Goal: Information Seeking & Learning: Compare options

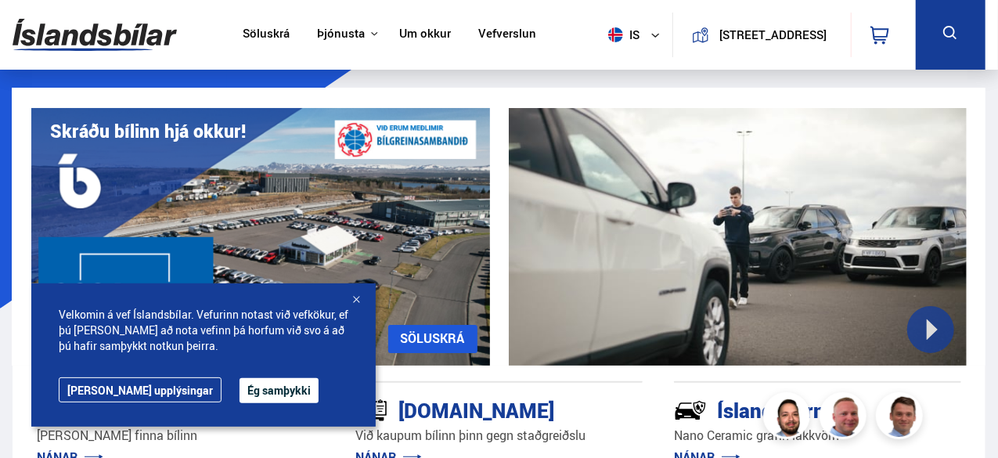
click at [240, 383] on button "Ég samþykki" at bounding box center [279, 390] width 79 height 25
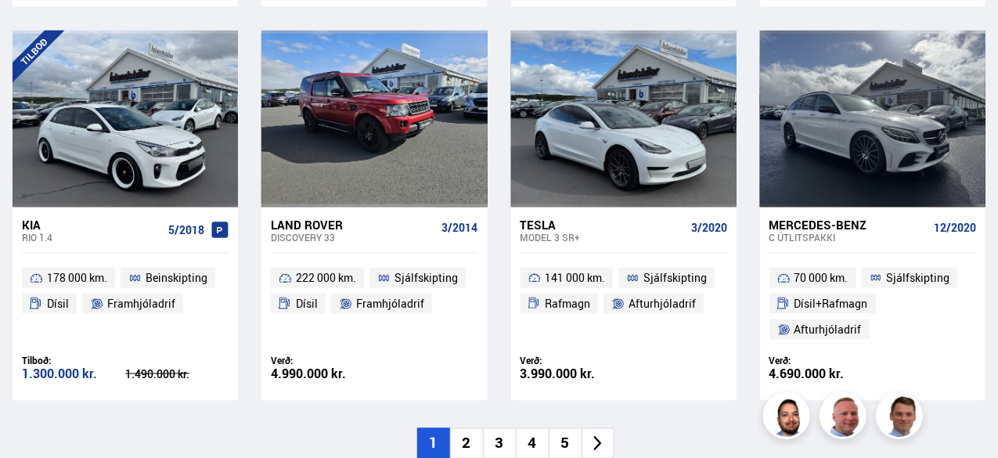
scroll to position [1089, 0]
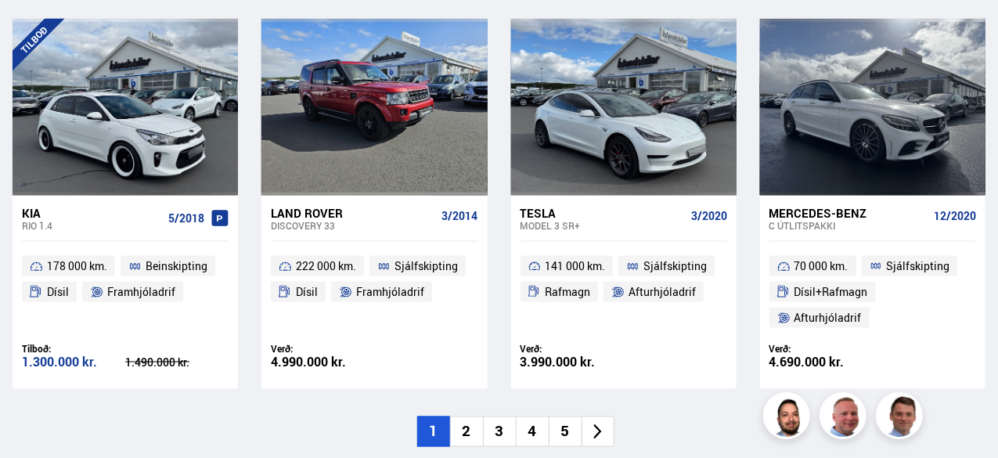
click at [533, 397] on div "Nýtt á skrá Sjá [PERSON_NAME] Fiesta 2/2017 140 000 km. Beinskipting [GEOGRAPHI…" at bounding box center [499, 20] width 998 height 853
click at [474, 428] on li "2" at bounding box center [466, 431] width 33 height 31
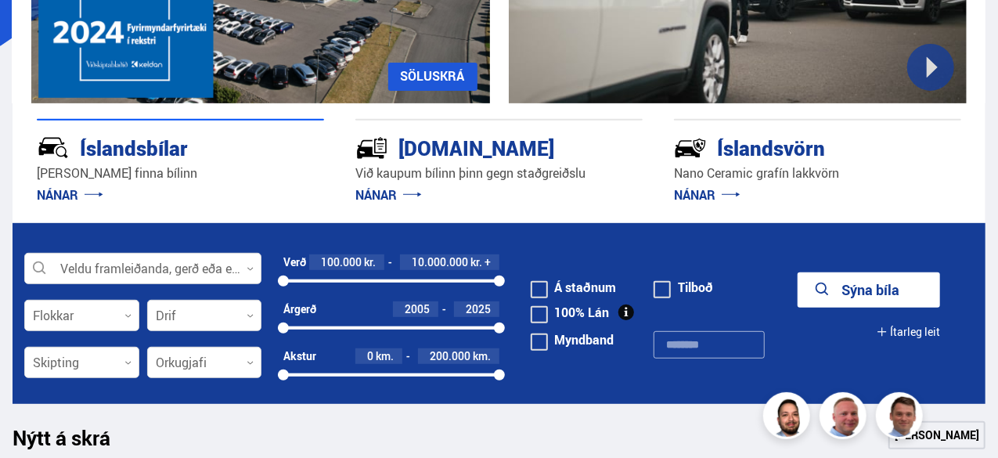
scroll to position [261, 0]
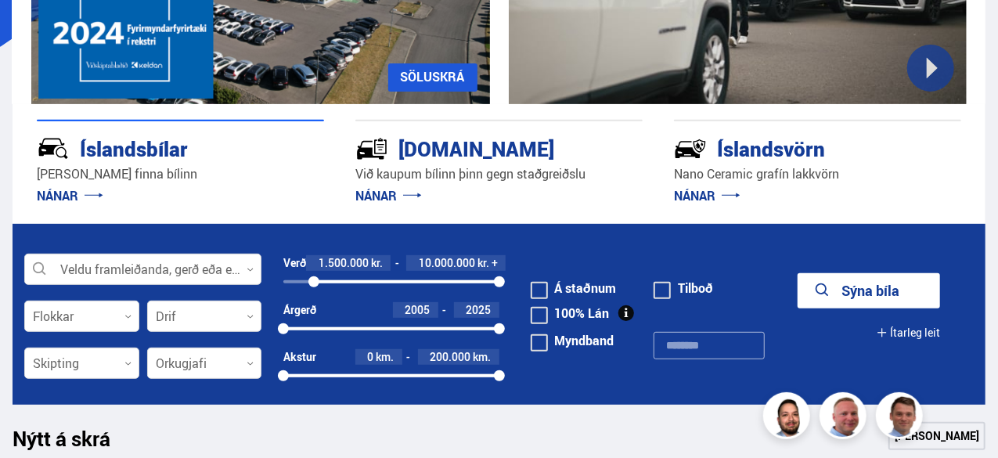
drag, startPoint x: 283, startPoint y: 278, endPoint x: 315, endPoint y: 283, distance: 31.7
click at [315, 283] on div at bounding box center [313, 281] width 11 height 11
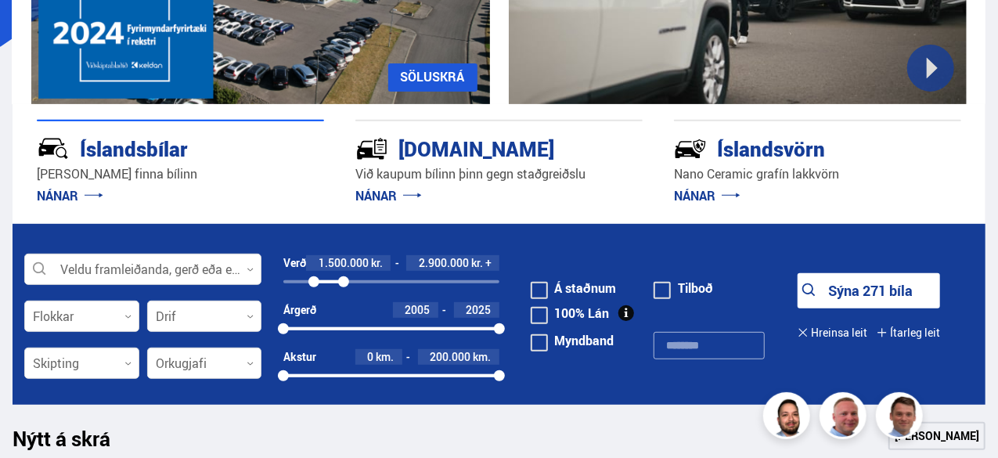
drag, startPoint x: 496, startPoint y: 282, endPoint x: 344, endPoint y: 279, distance: 151.9
click at [344, 279] on div at bounding box center [343, 281] width 11 height 11
click at [830, 284] on button "Sýna 84 bíla" at bounding box center [869, 290] width 142 height 35
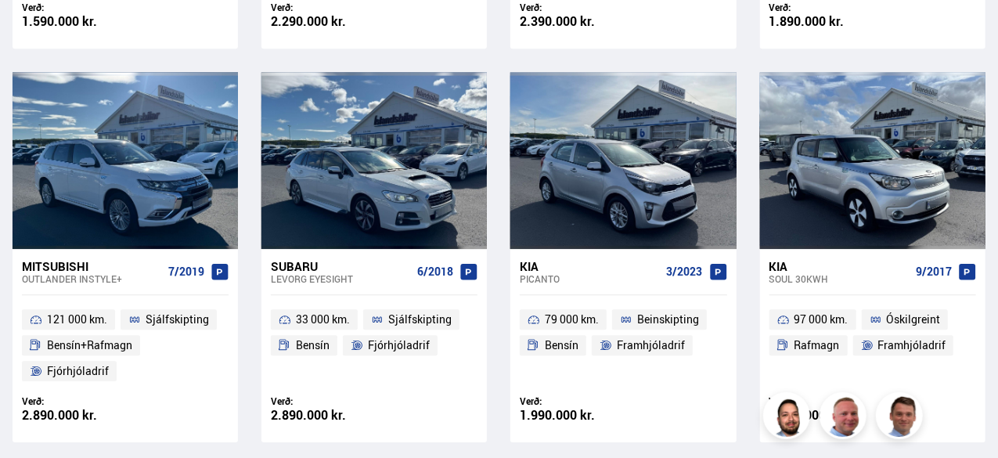
scroll to position [2241, 0]
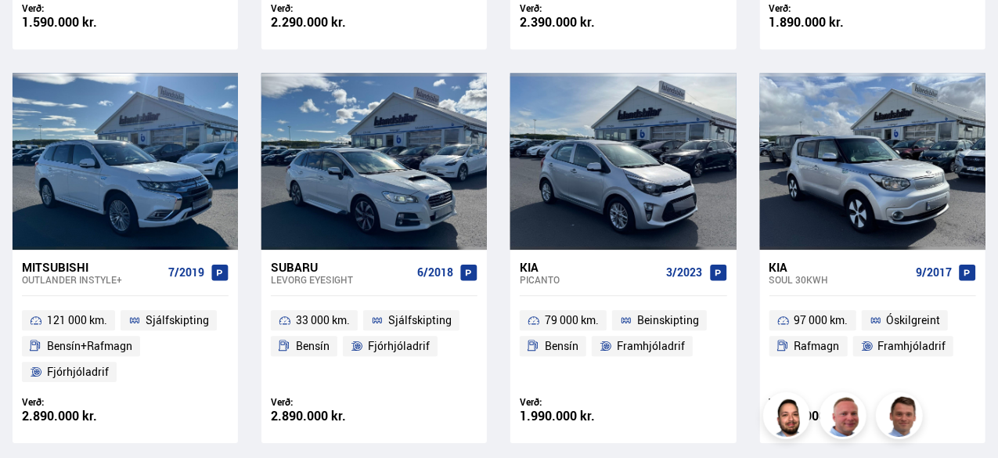
click at [384, 260] on div "Subaru" at bounding box center [341, 267] width 140 height 14
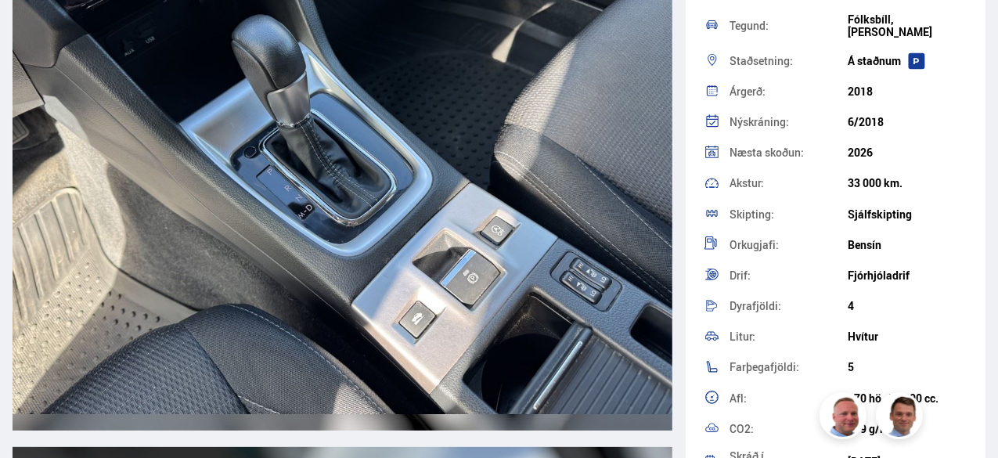
scroll to position [8991, 0]
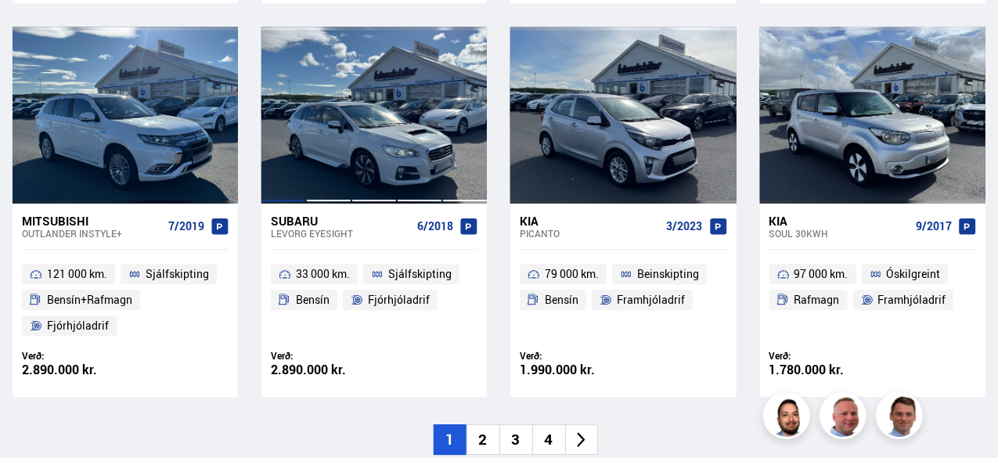
scroll to position [2266, 0]
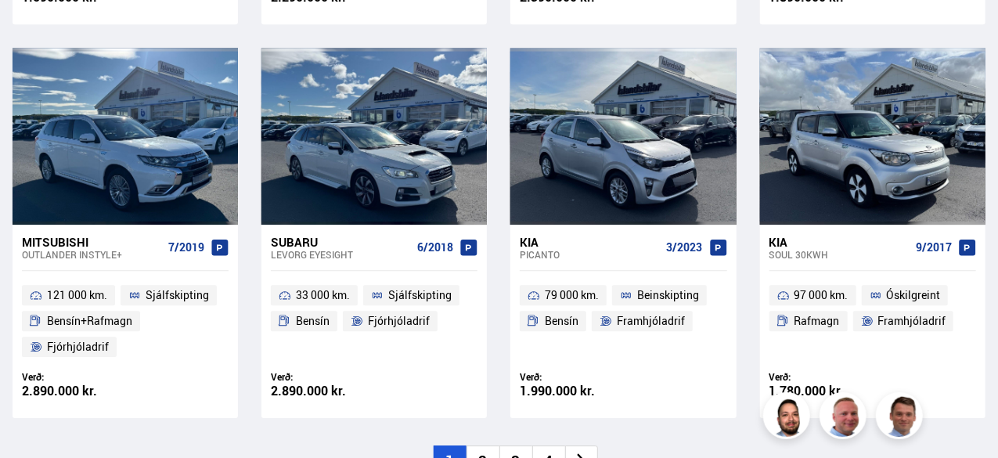
click at [485, 445] on li "2" at bounding box center [483, 460] width 33 height 31
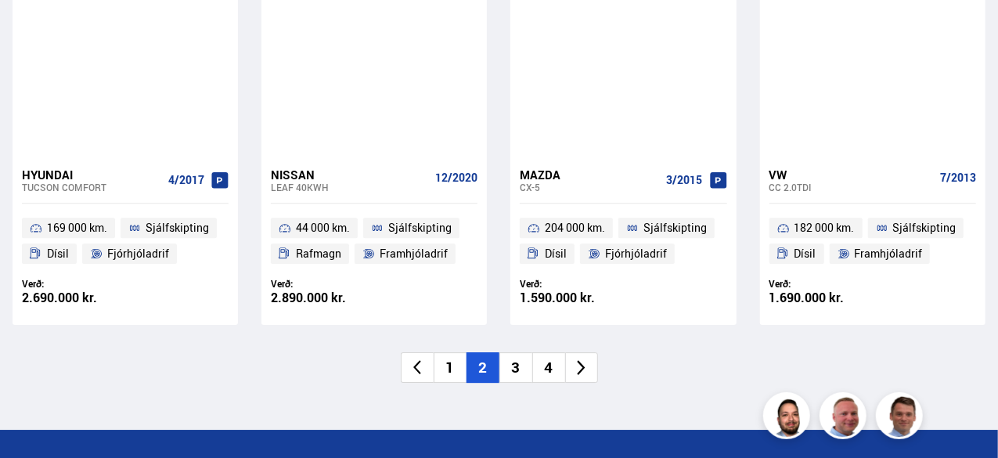
scroll to position [2360, 0]
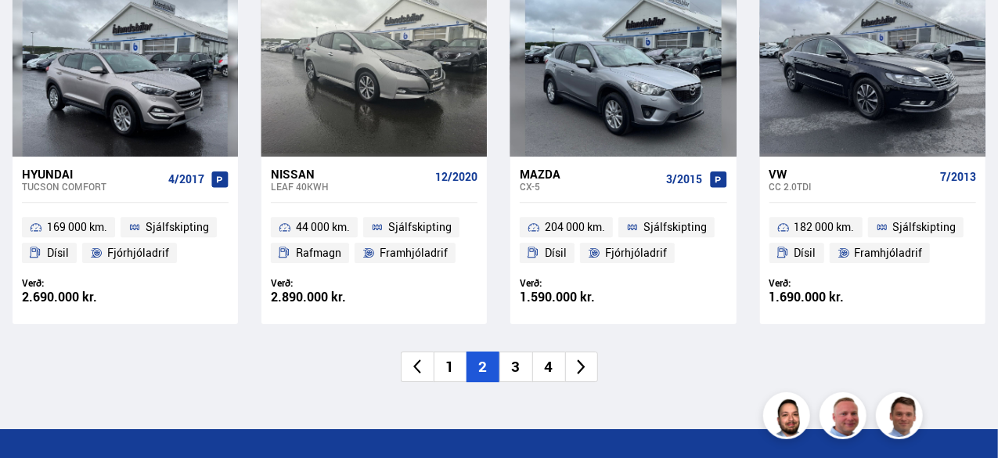
click at [514, 352] on li "3" at bounding box center [515, 367] width 33 height 31
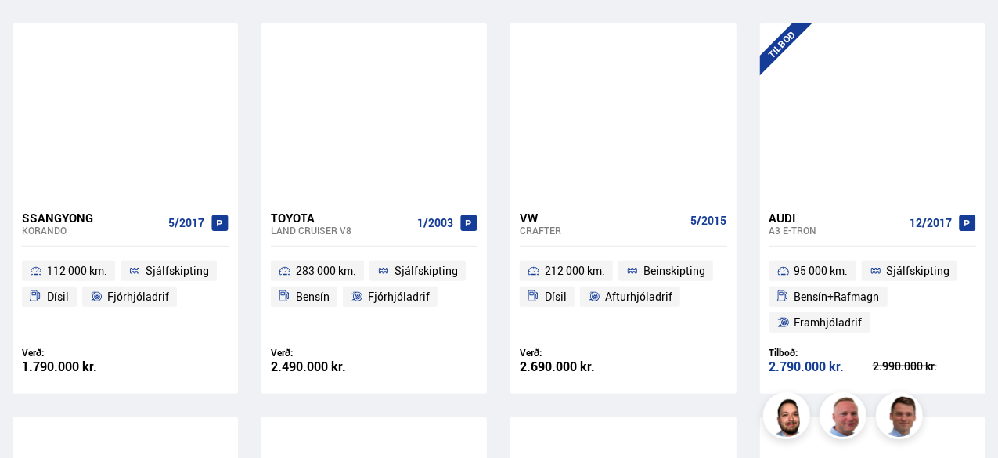
scroll to position [716, 0]
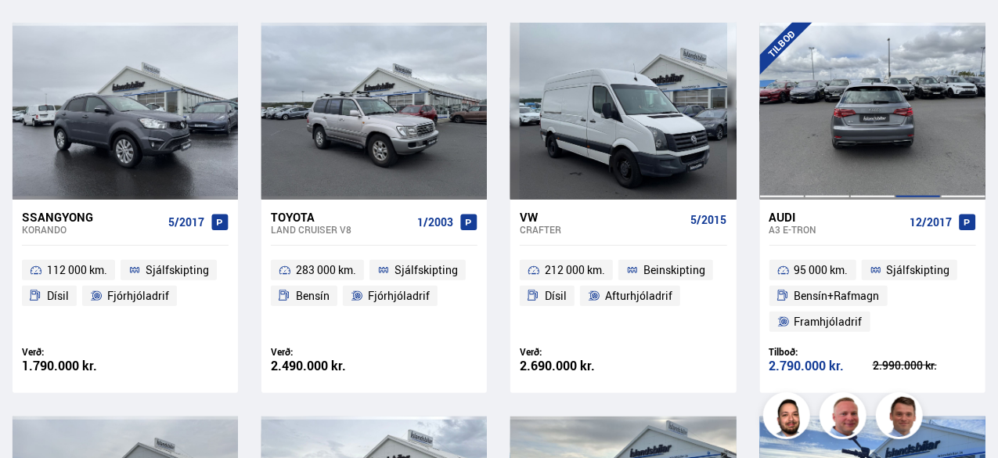
click at [919, 129] on div at bounding box center [918, 111] width 45 height 177
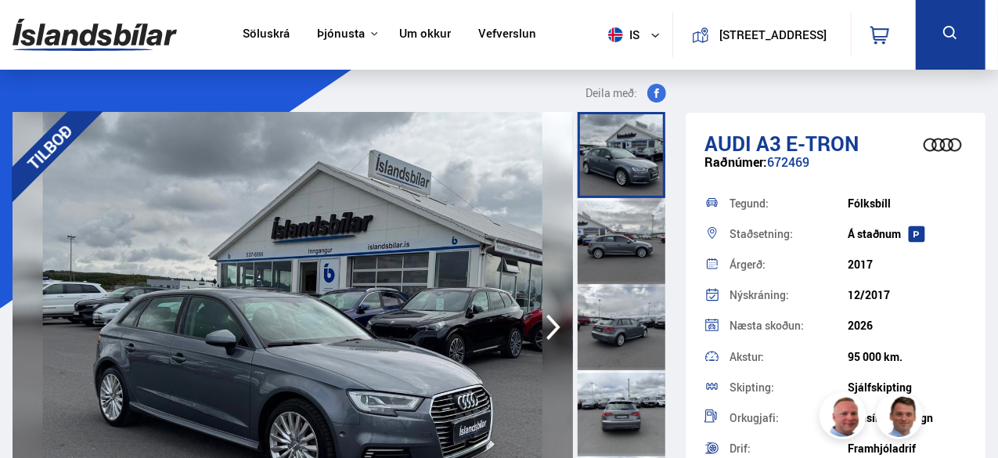
click at [556, 321] on icon "button" at bounding box center [553, 327] width 31 height 38
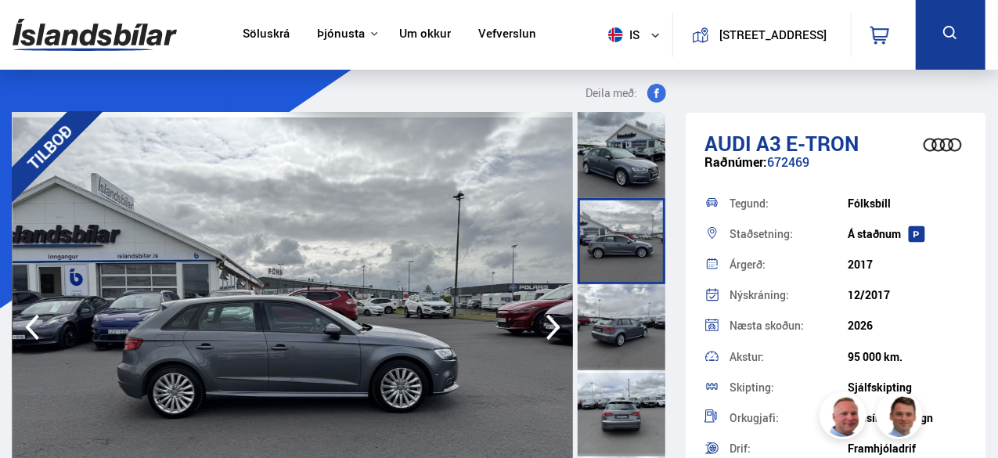
click at [556, 321] on icon "button" at bounding box center [553, 327] width 31 height 38
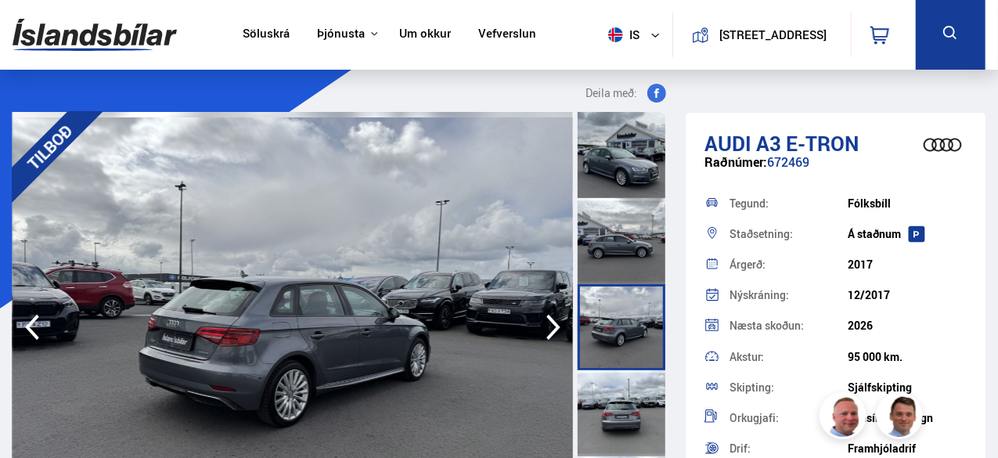
click at [556, 321] on icon "button" at bounding box center [553, 327] width 31 height 38
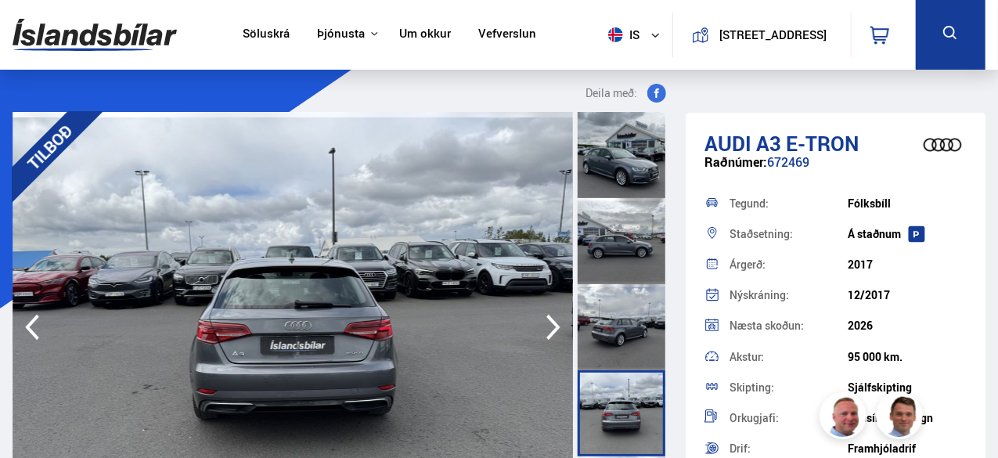
click at [556, 321] on icon "button" at bounding box center [553, 327] width 31 height 38
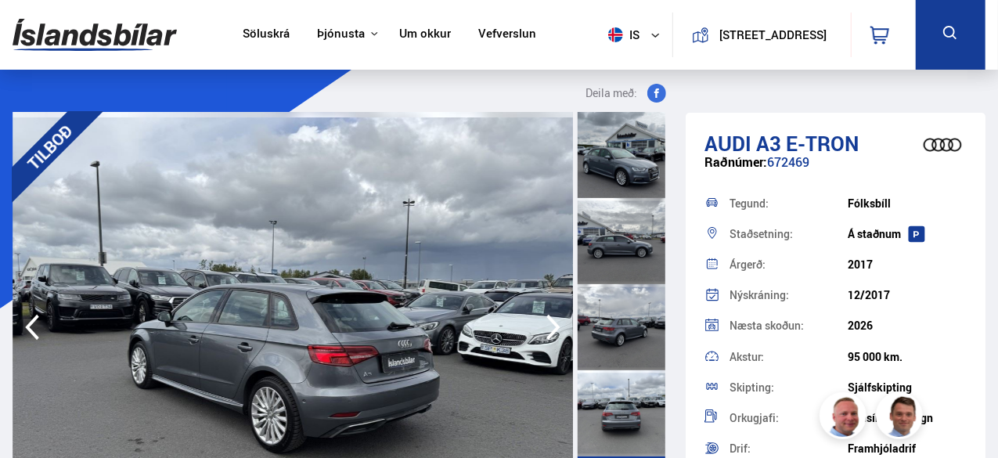
click at [556, 321] on icon "button" at bounding box center [553, 327] width 31 height 38
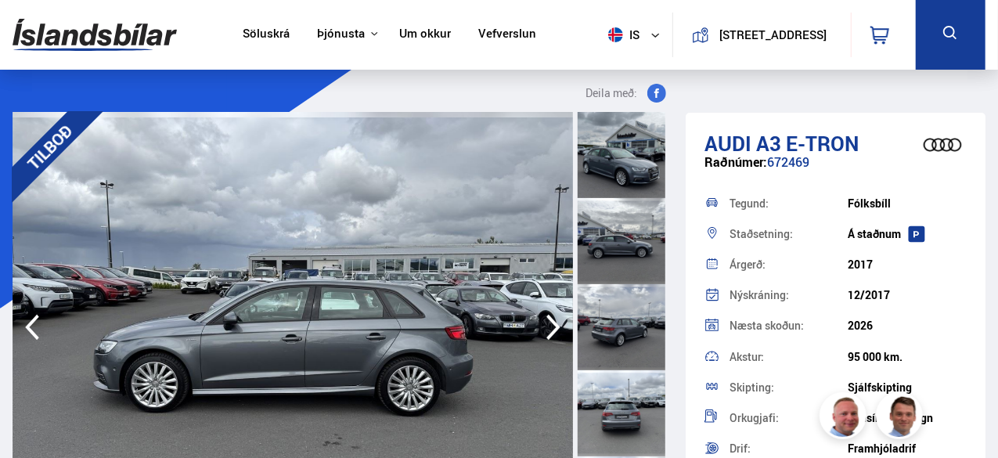
click at [556, 321] on icon "button" at bounding box center [553, 327] width 31 height 38
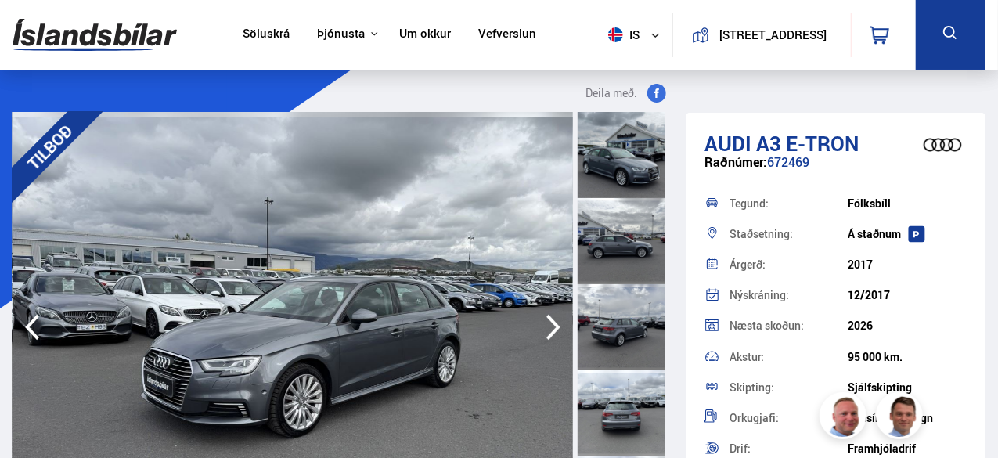
click at [556, 321] on icon "button" at bounding box center [553, 327] width 31 height 38
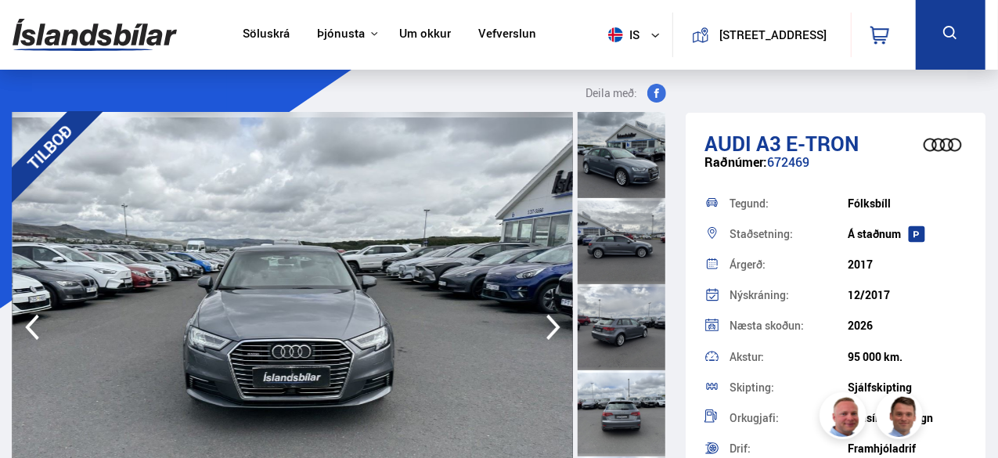
click at [556, 321] on icon "button" at bounding box center [553, 327] width 31 height 38
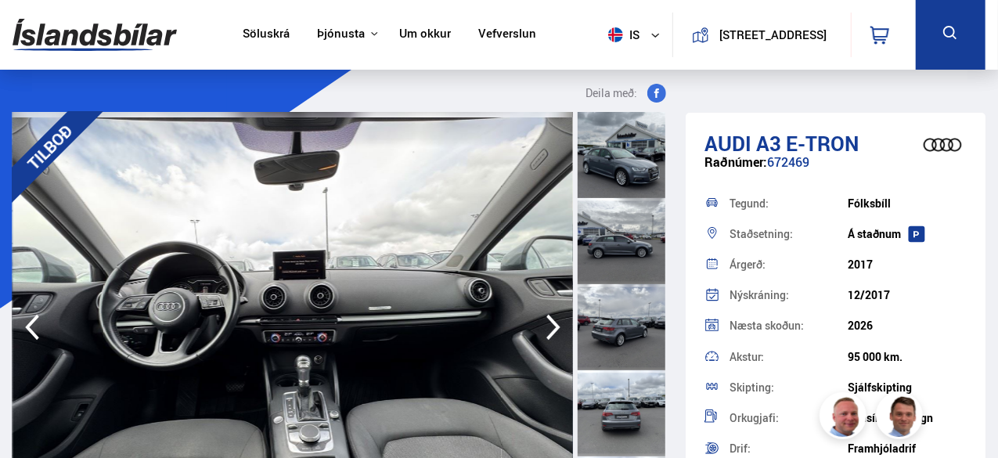
click at [556, 321] on icon "button" at bounding box center [553, 327] width 31 height 38
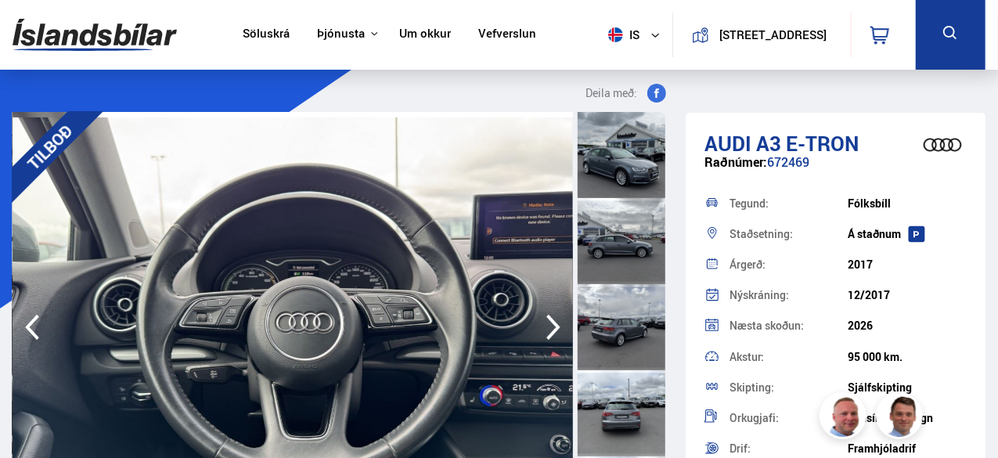
click at [35, 326] on icon "button" at bounding box center [31, 327] width 31 height 38
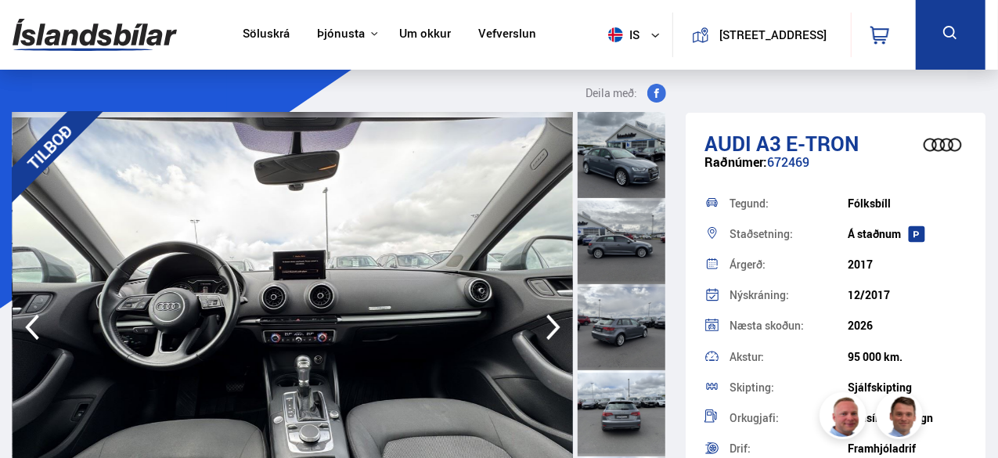
click at [546, 323] on icon "button" at bounding box center [553, 327] width 31 height 38
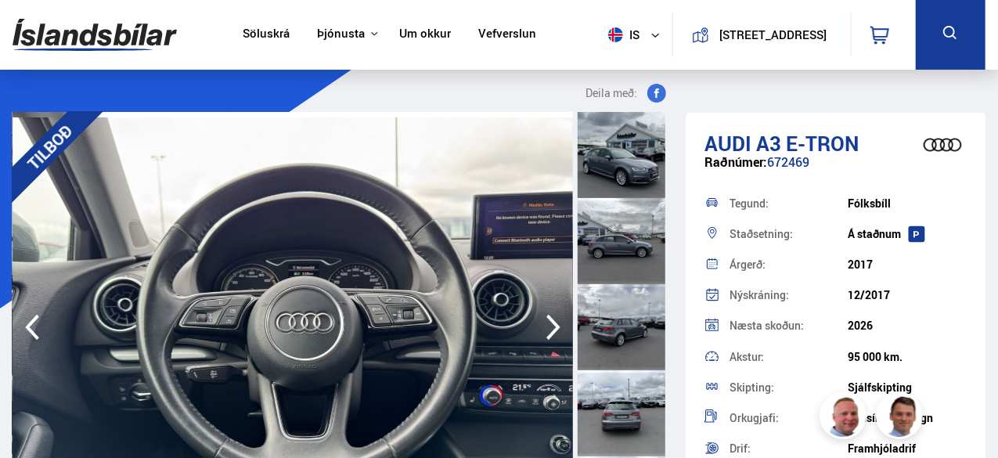
click at [552, 323] on icon "button" at bounding box center [553, 327] width 31 height 38
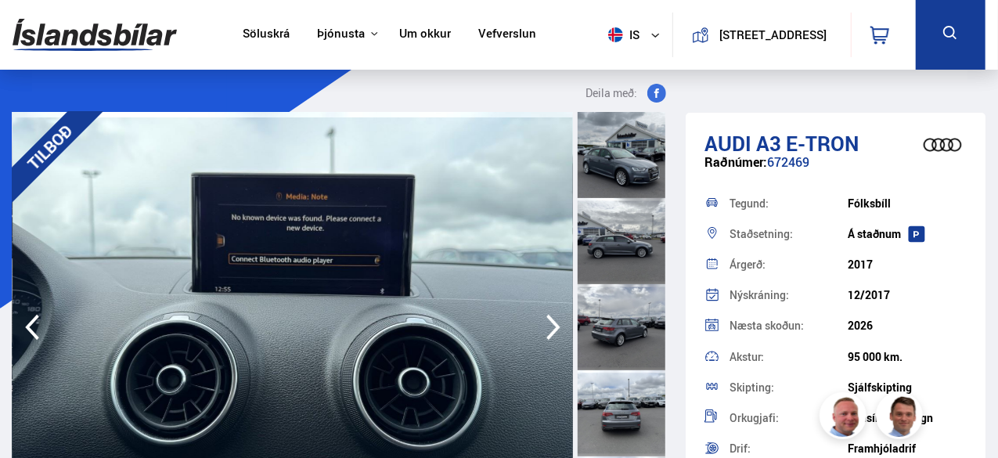
click at [552, 323] on icon "button" at bounding box center [553, 327] width 31 height 38
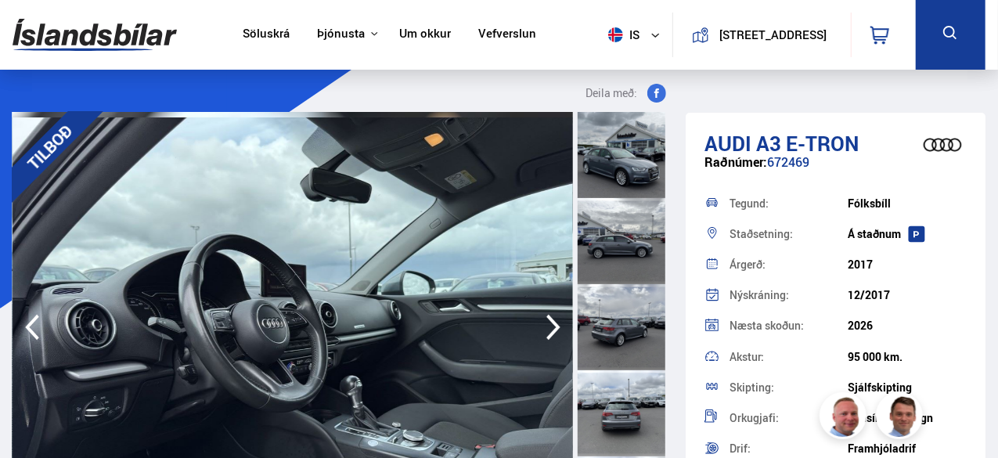
click at [552, 323] on icon "button" at bounding box center [553, 327] width 31 height 38
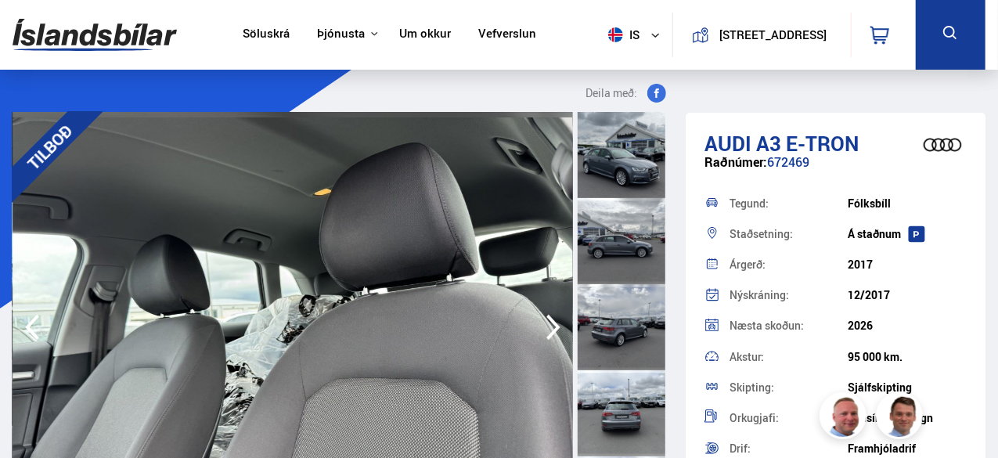
click at [552, 323] on icon "button" at bounding box center [553, 327] width 31 height 38
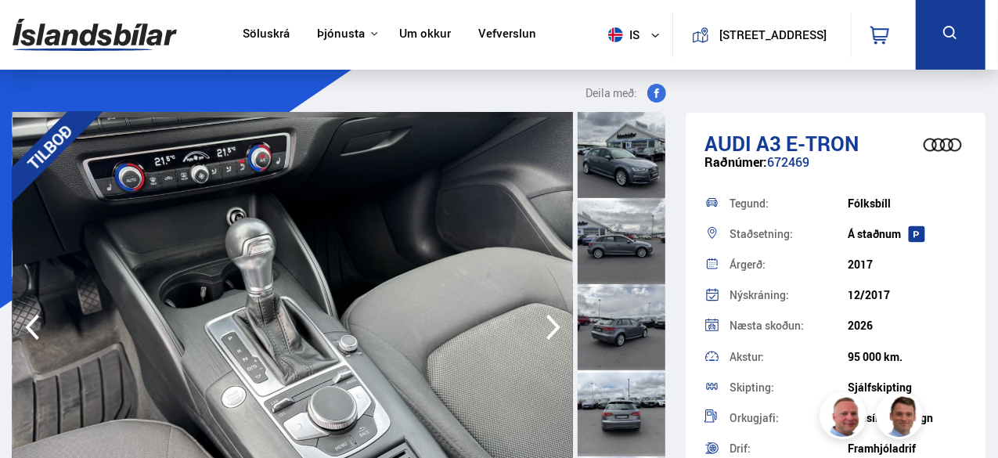
click at [552, 323] on icon "button" at bounding box center [553, 327] width 31 height 38
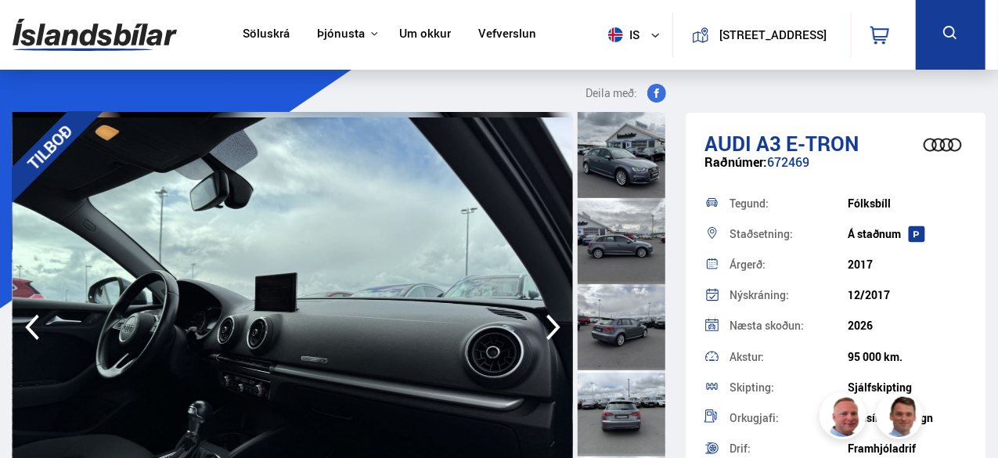
click at [552, 323] on icon "button" at bounding box center [553, 327] width 31 height 38
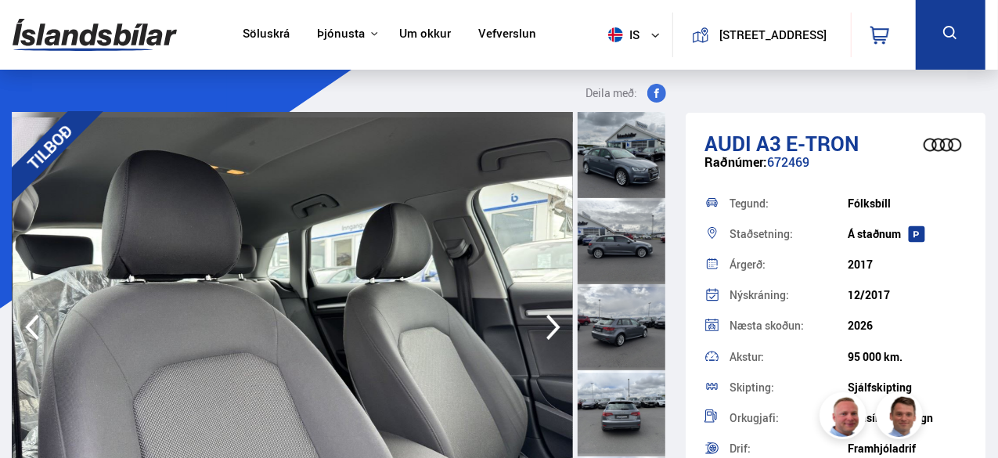
click at [552, 323] on icon "button" at bounding box center [553, 327] width 31 height 38
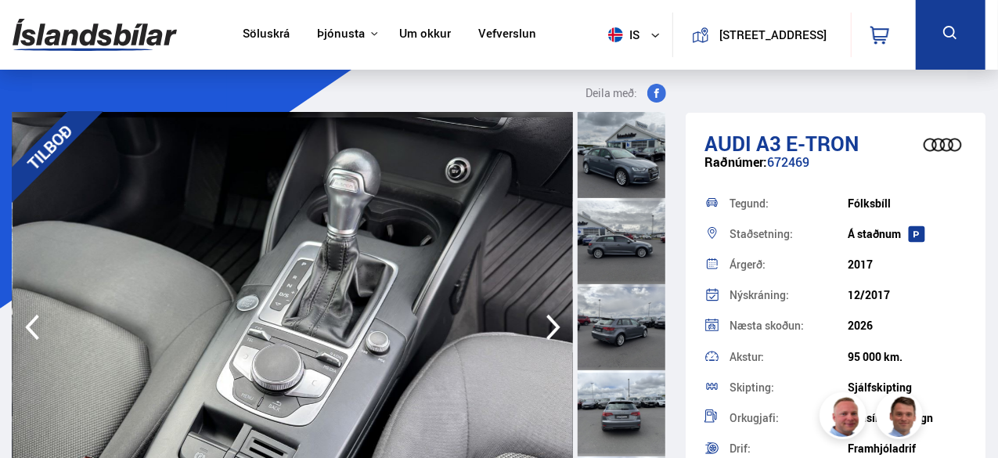
click at [552, 323] on icon "button" at bounding box center [553, 327] width 31 height 38
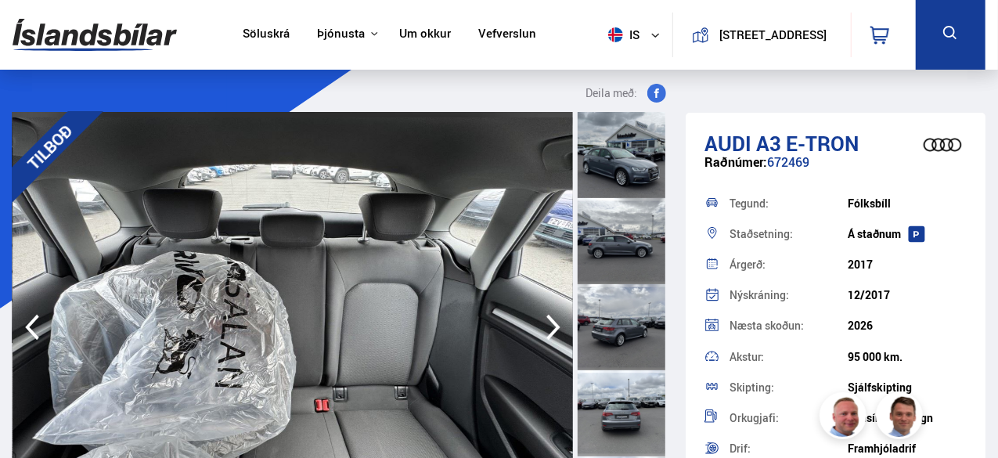
click at [552, 323] on icon "button" at bounding box center [553, 327] width 31 height 38
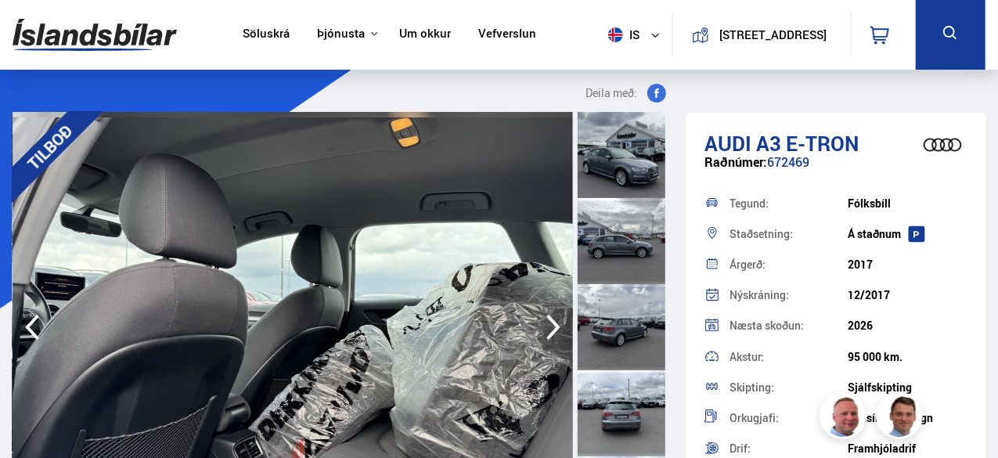
click at [559, 324] on icon "button" at bounding box center [553, 327] width 31 height 38
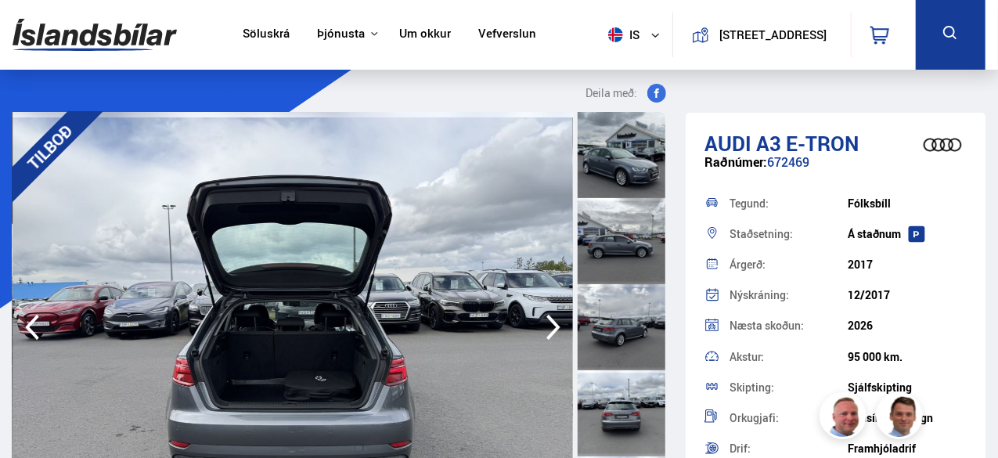
click at [557, 324] on icon "button" at bounding box center [553, 328] width 14 height 26
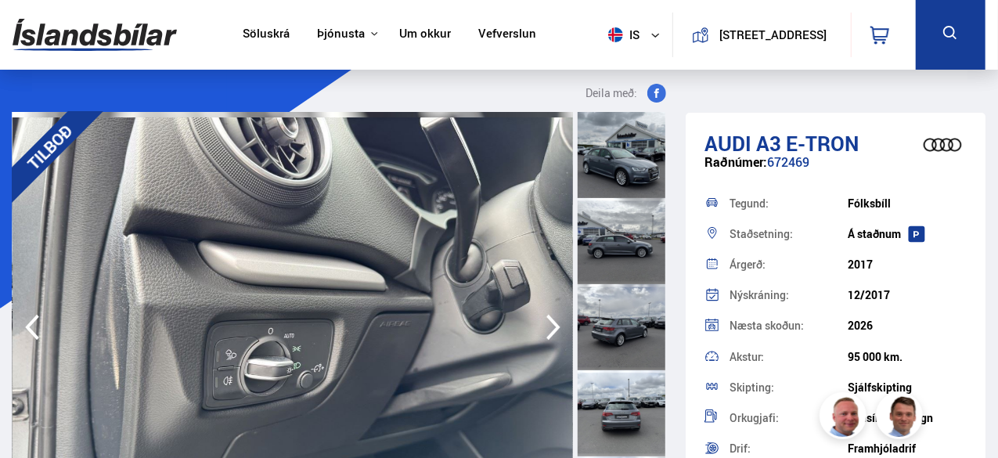
click at [557, 324] on icon "button" at bounding box center [553, 328] width 14 height 26
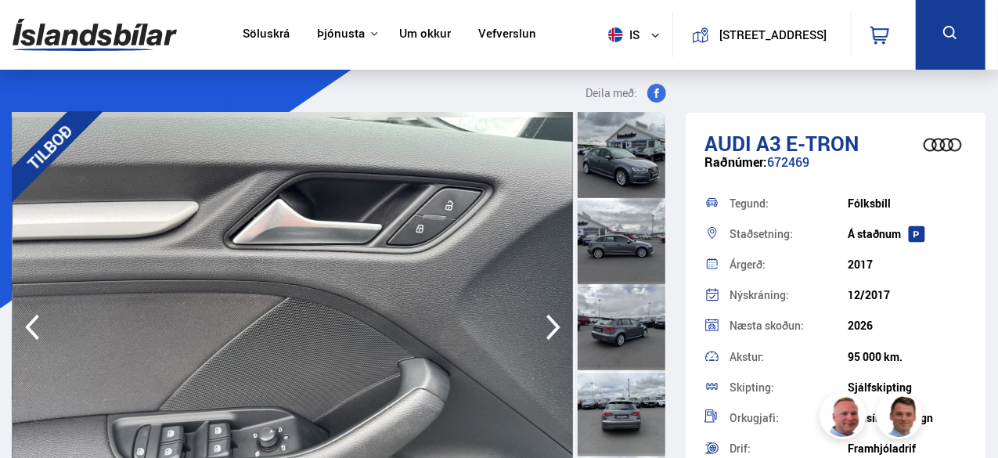
click at [557, 324] on icon "button" at bounding box center [553, 328] width 14 height 26
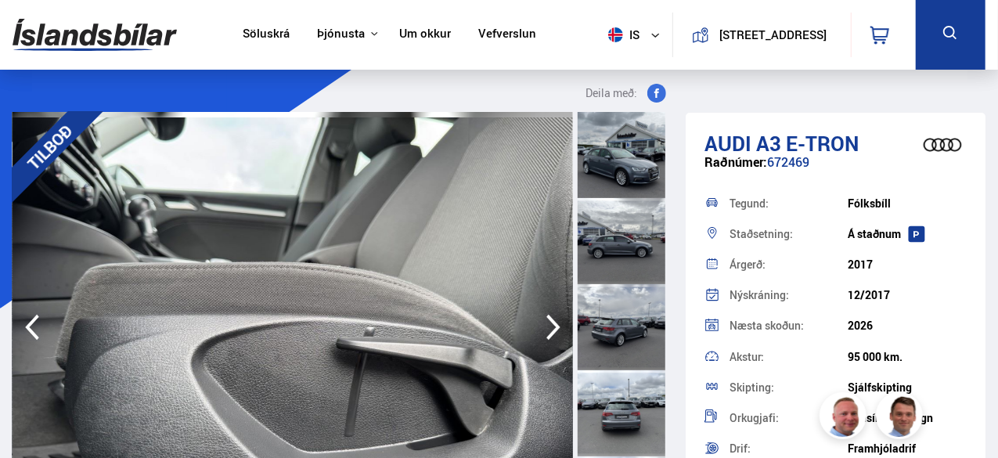
click at [557, 324] on icon "button" at bounding box center [553, 328] width 14 height 26
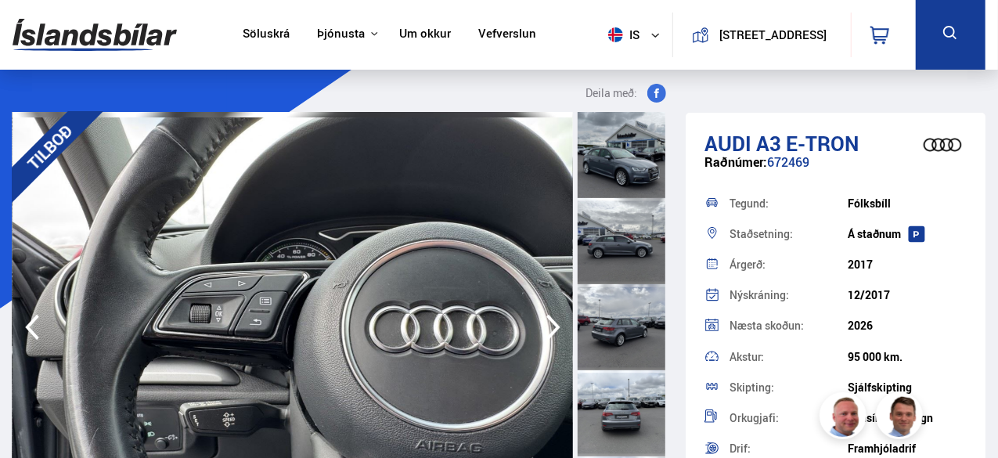
click at [557, 324] on icon "button" at bounding box center [553, 328] width 14 height 26
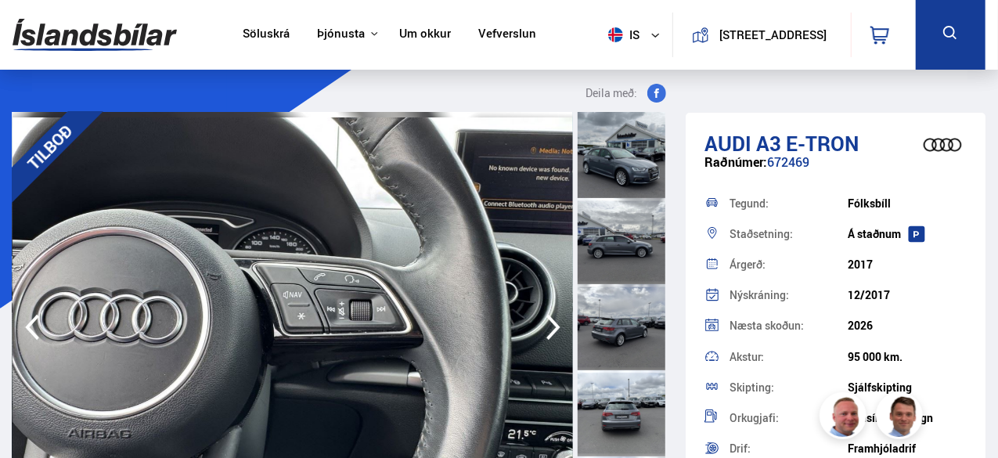
click at [557, 324] on icon "button" at bounding box center [553, 328] width 14 height 26
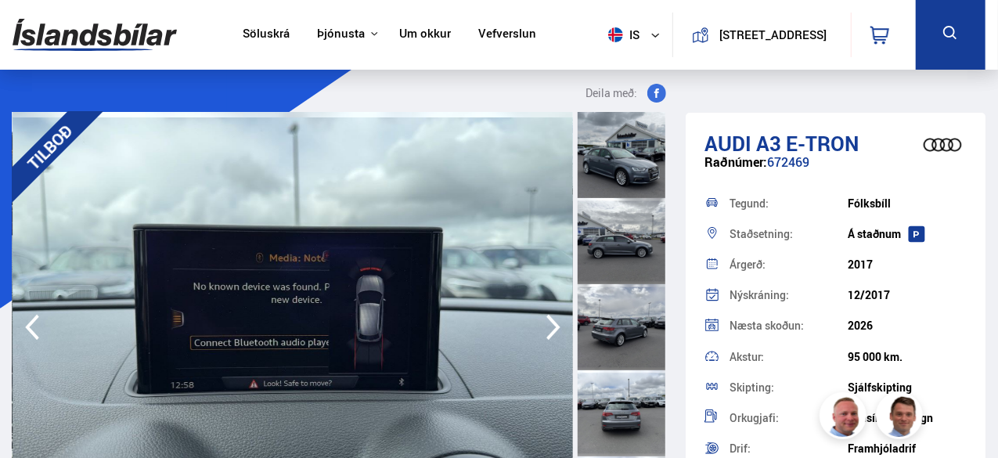
click at [557, 324] on icon "button" at bounding box center [553, 328] width 14 height 26
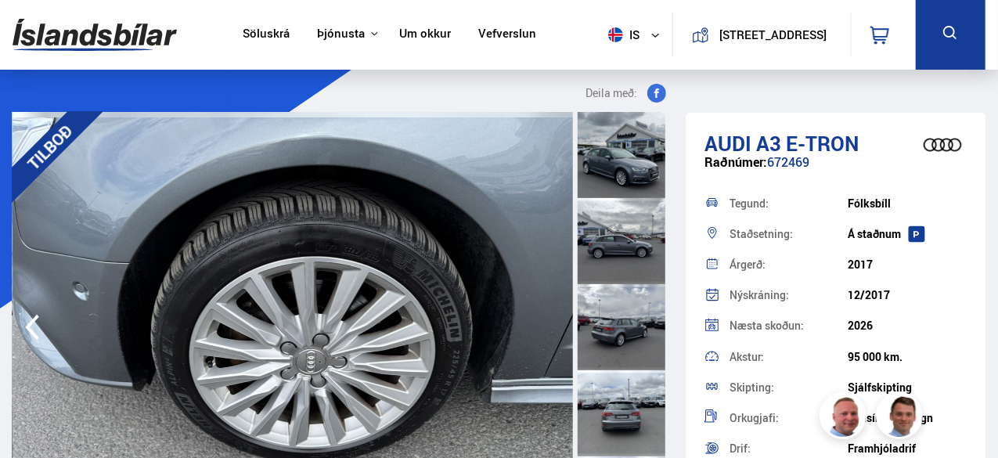
click at [557, 324] on img at bounding box center [293, 327] width 561 height 431
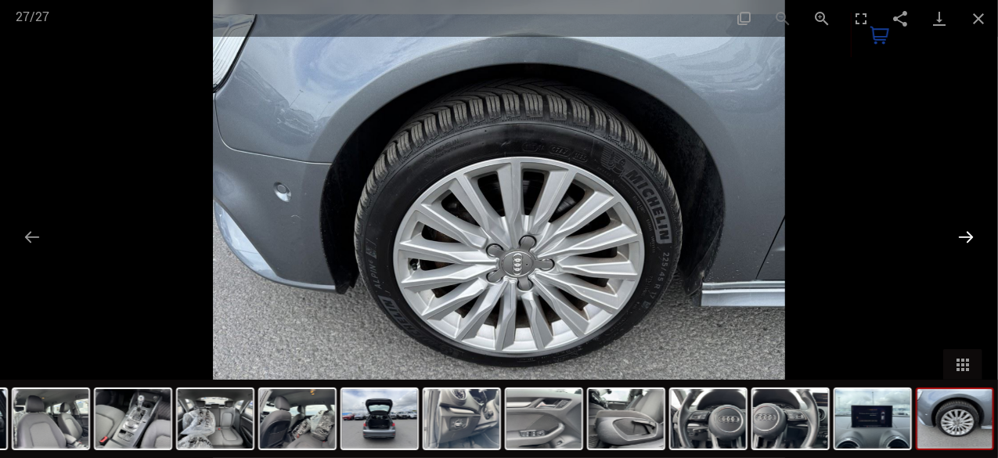
click at [965, 226] on button "Next slide" at bounding box center [966, 237] width 33 height 31
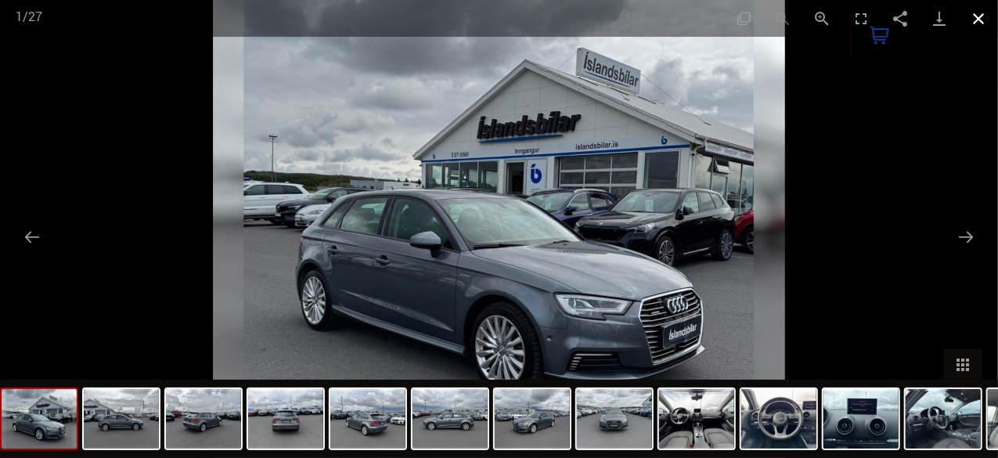
click at [971, 26] on button "Close gallery" at bounding box center [978, 18] width 39 height 37
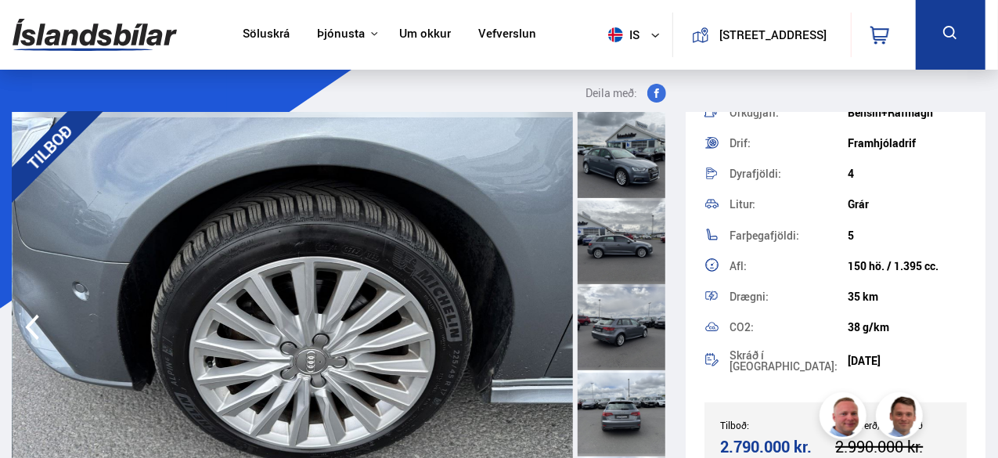
scroll to position [313, 0]
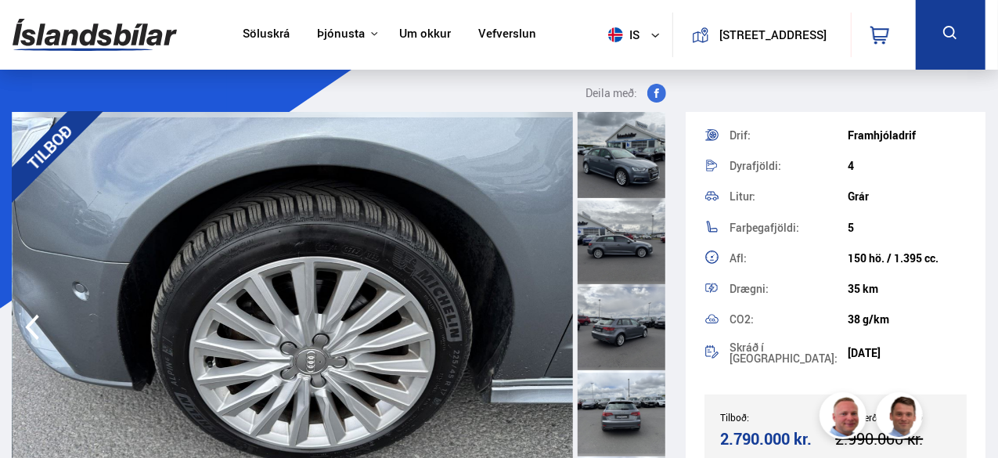
click at [644, 214] on div at bounding box center [622, 241] width 88 height 86
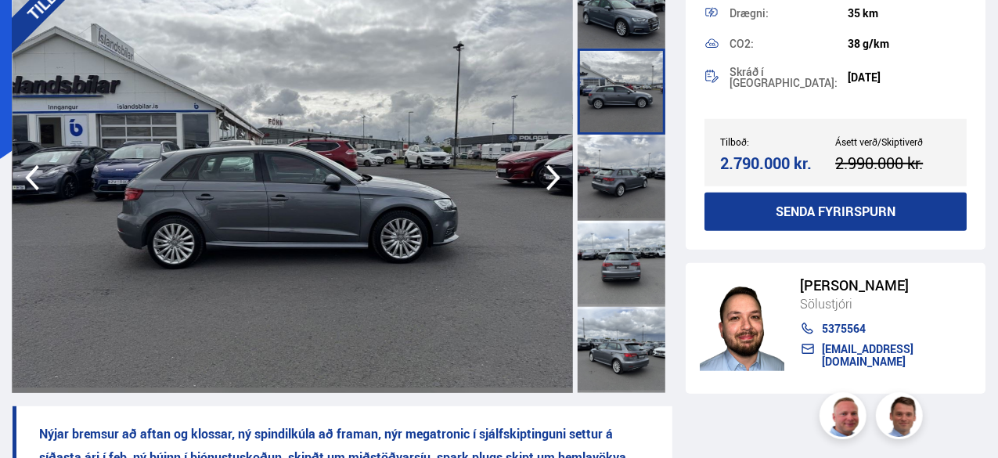
scroll to position [150, 0]
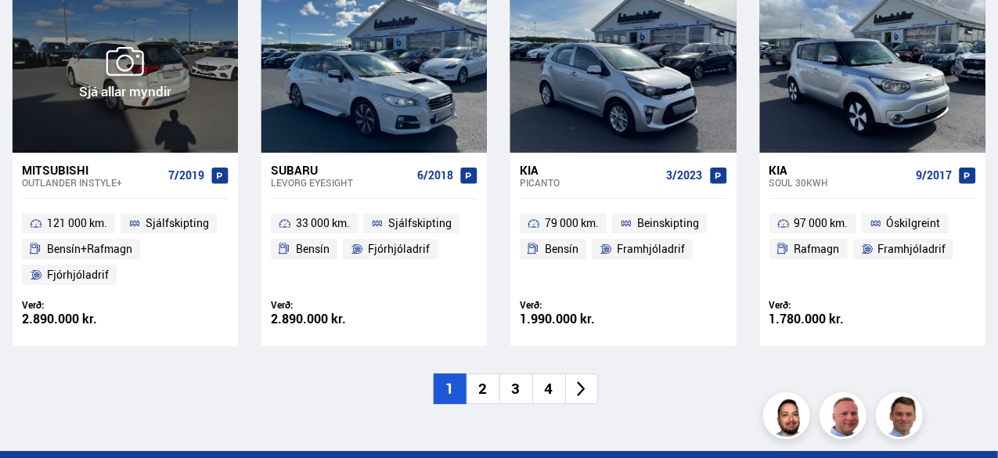
scroll to position [2348, 0]
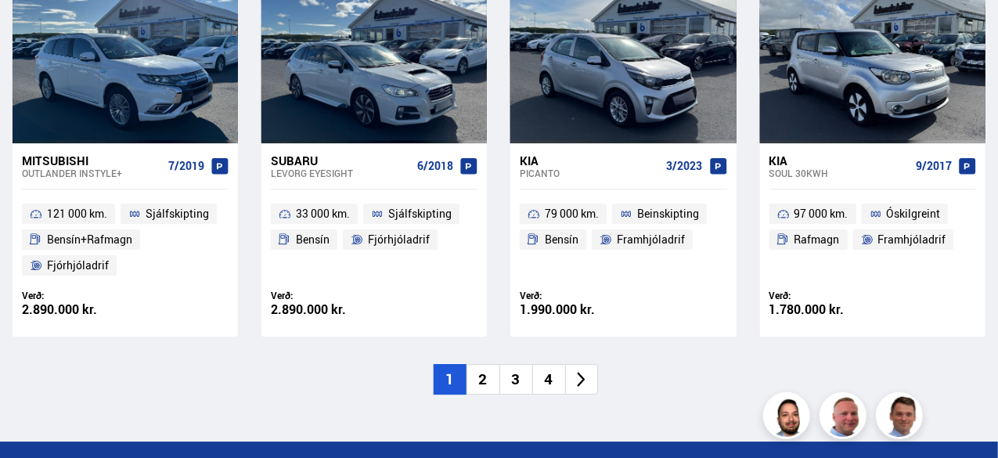
click at [479, 364] on li "2" at bounding box center [483, 379] width 33 height 31
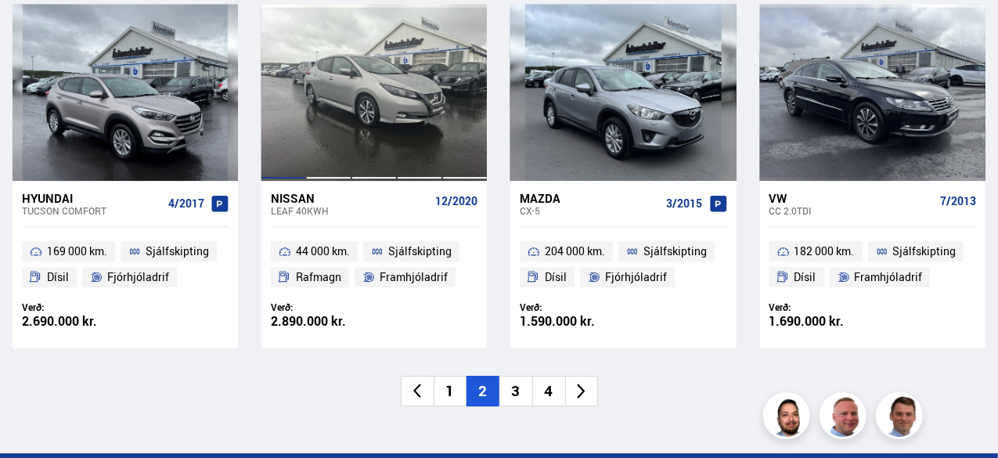
scroll to position [2335, 0]
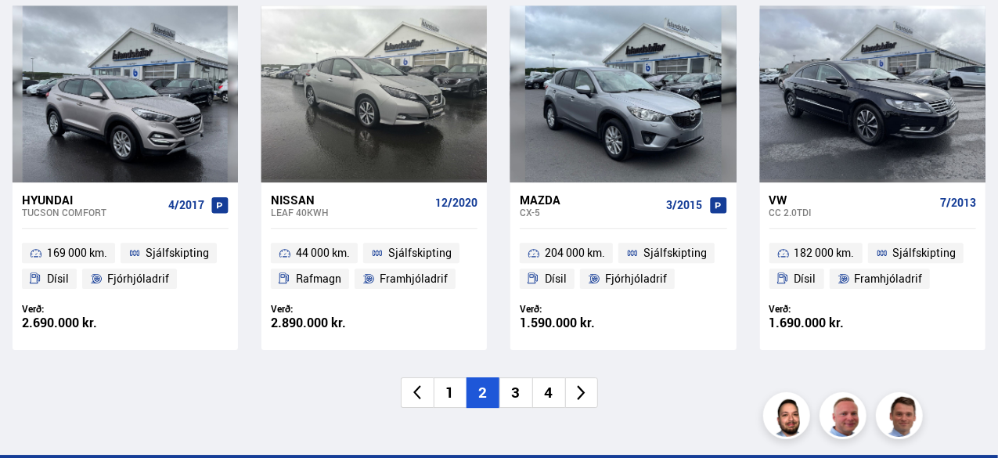
click at [521, 377] on li "3" at bounding box center [515, 392] width 33 height 31
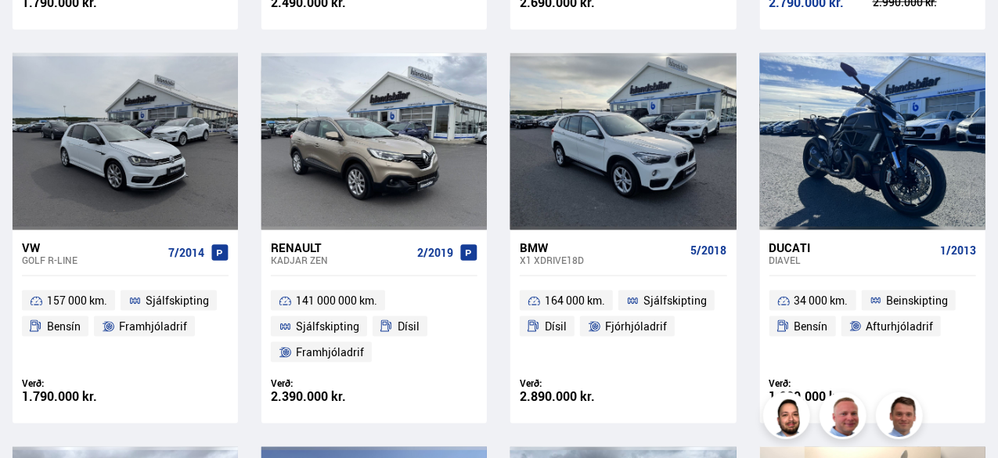
scroll to position [1071, 0]
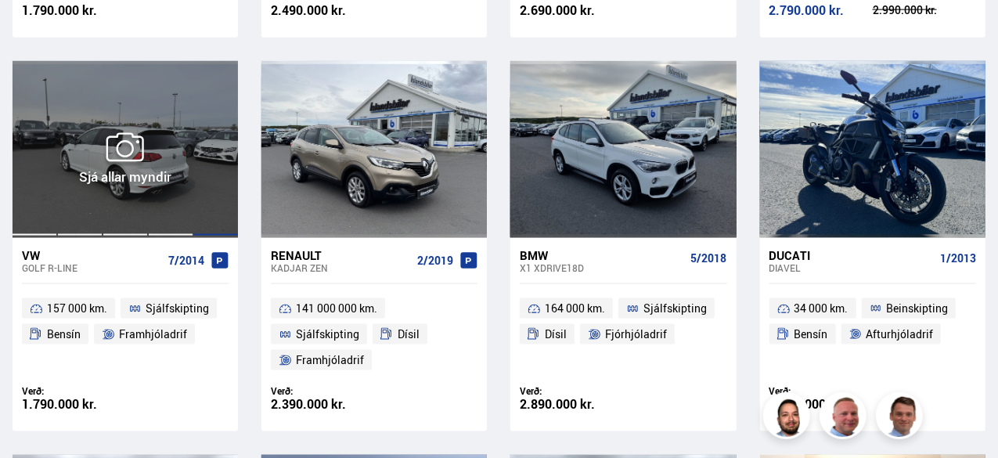
click at [215, 204] on div at bounding box center [215, 149] width 45 height 177
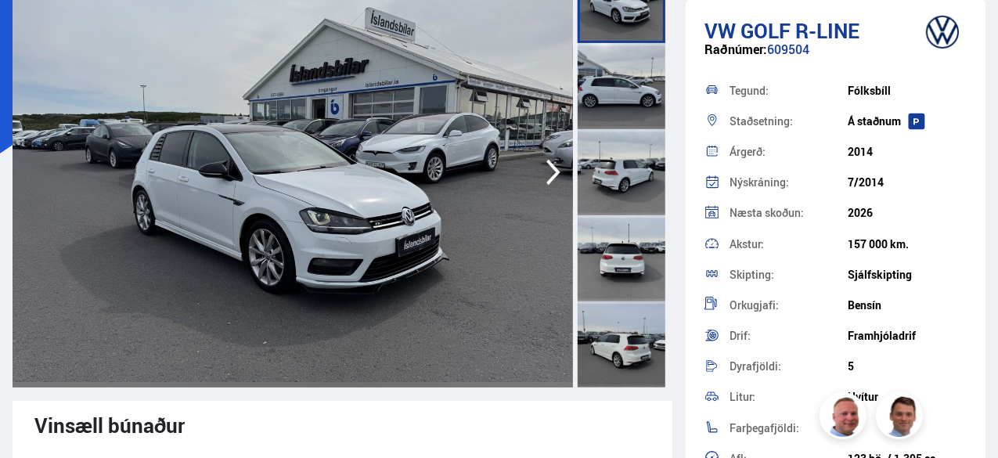
scroll to position [150, 0]
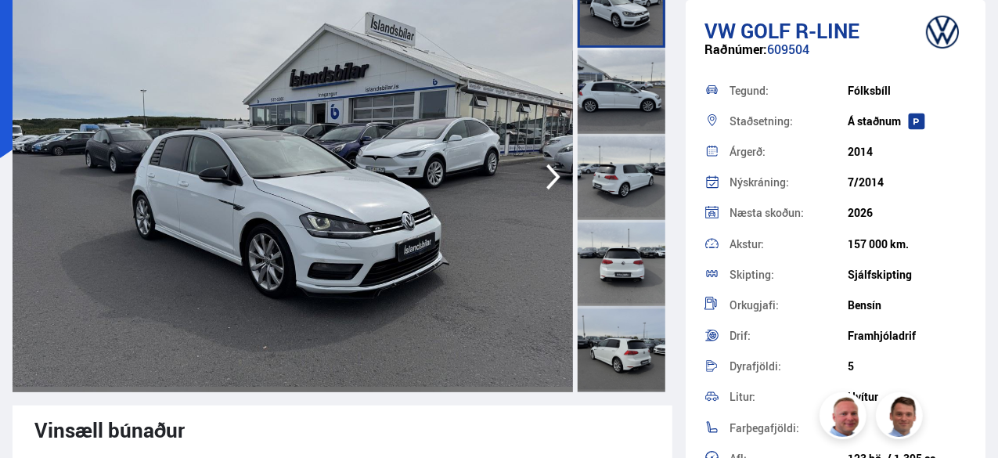
click at [555, 173] on icon "button" at bounding box center [553, 177] width 14 height 26
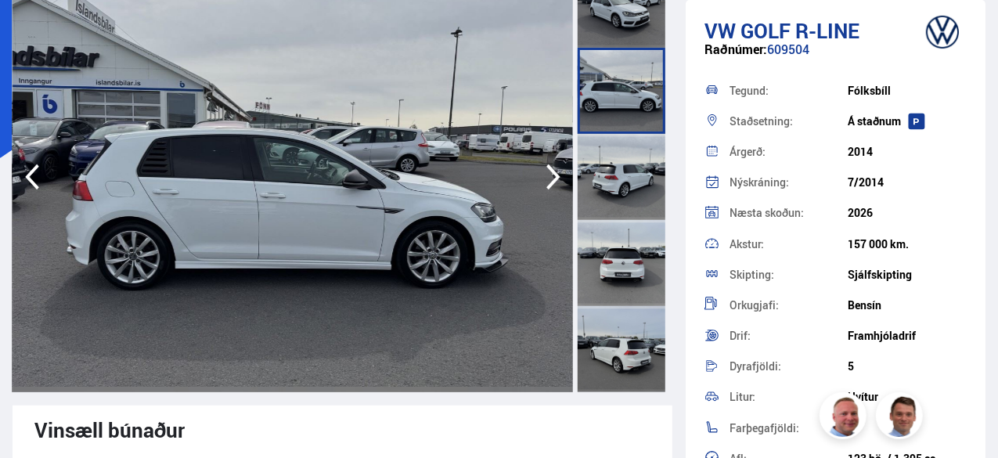
click at [555, 173] on icon "button" at bounding box center [553, 177] width 14 height 26
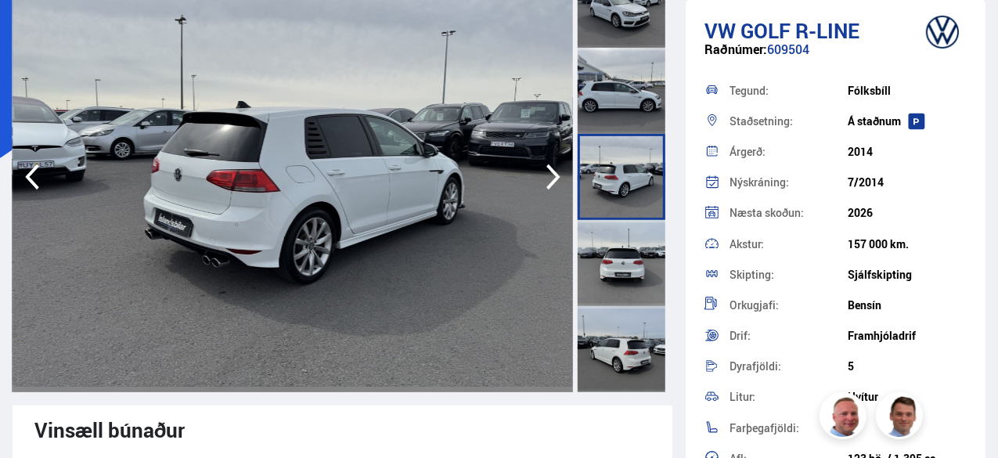
click at [555, 173] on icon "button" at bounding box center [553, 177] width 14 height 26
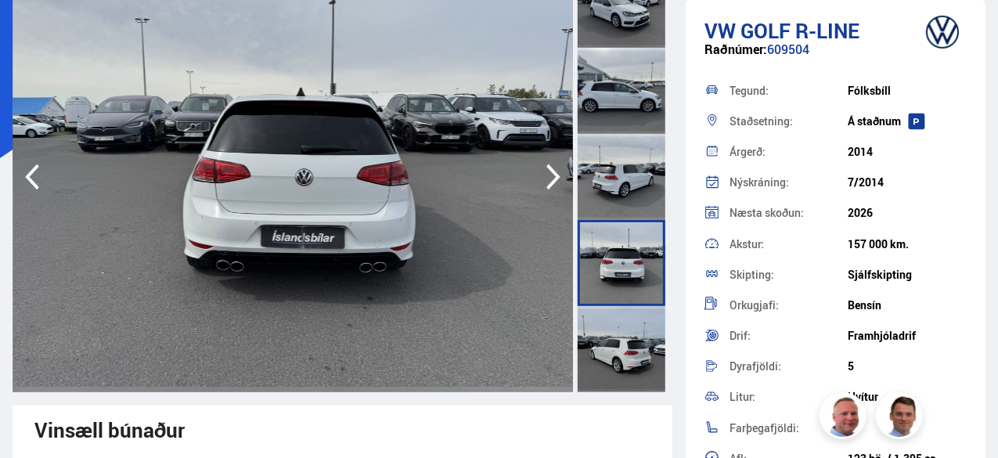
click at [555, 173] on icon "button" at bounding box center [553, 177] width 14 height 26
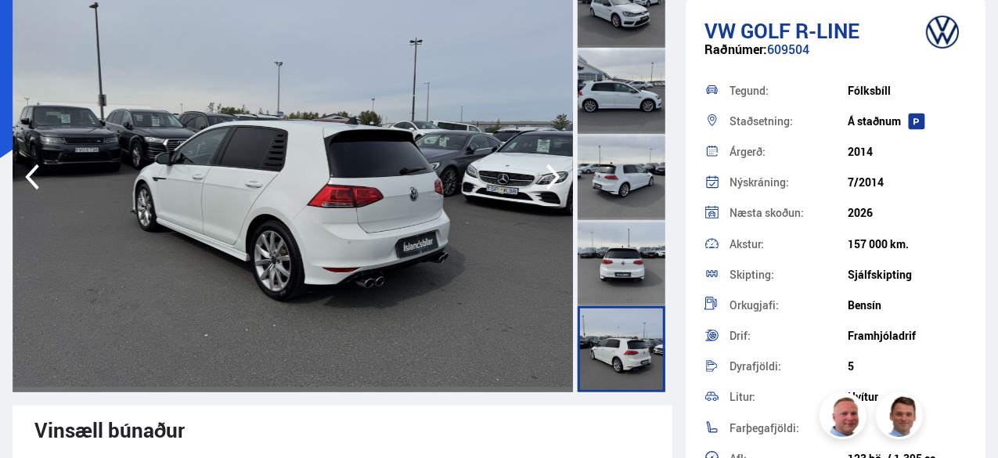
click at [555, 173] on icon "button" at bounding box center [553, 177] width 14 height 26
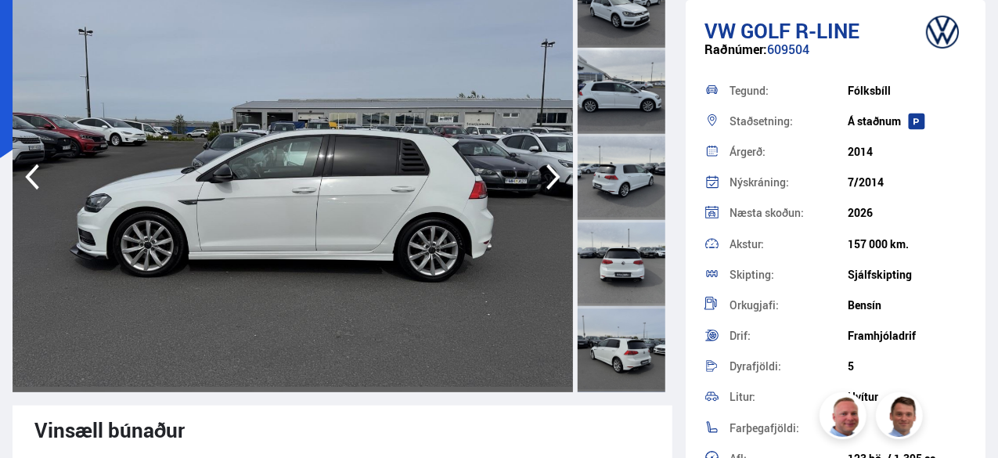
click at [555, 173] on icon "button" at bounding box center [553, 177] width 14 height 26
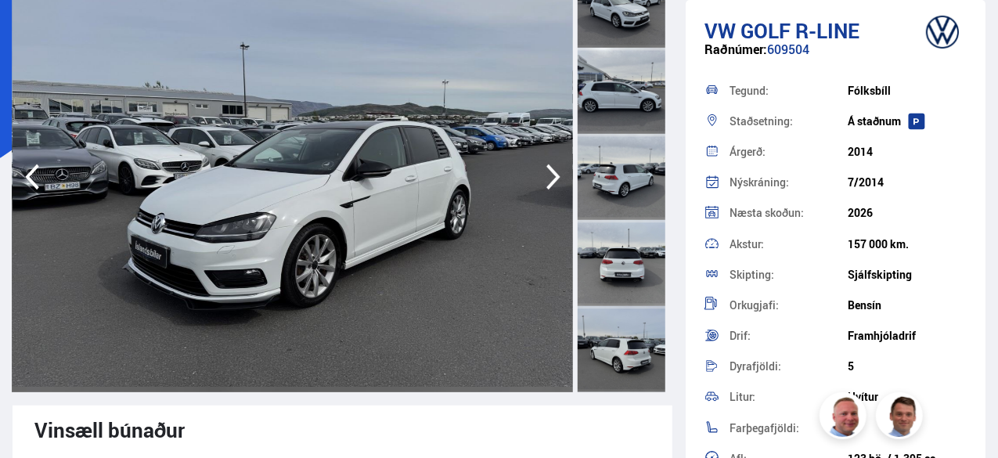
click at [555, 173] on icon "button" at bounding box center [553, 177] width 14 height 26
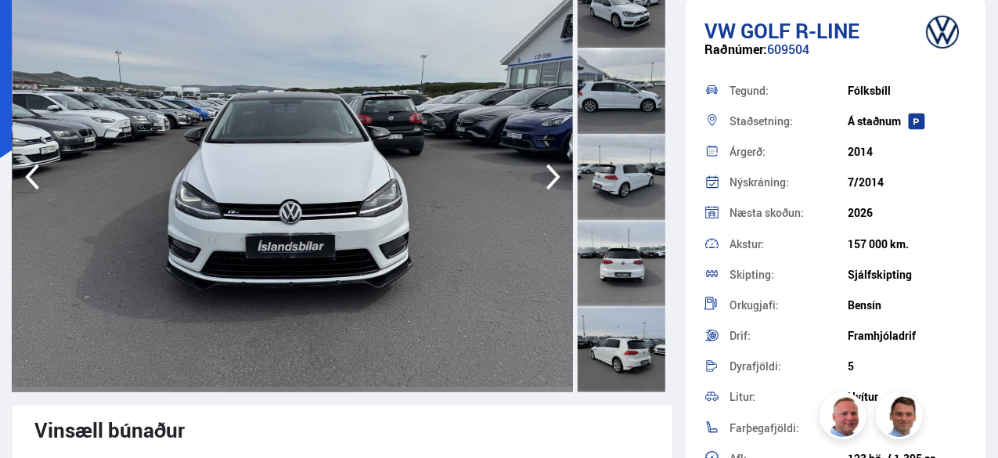
click at [555, 173] on icon "button" at bounding box center [553, 177] width 14 height 26
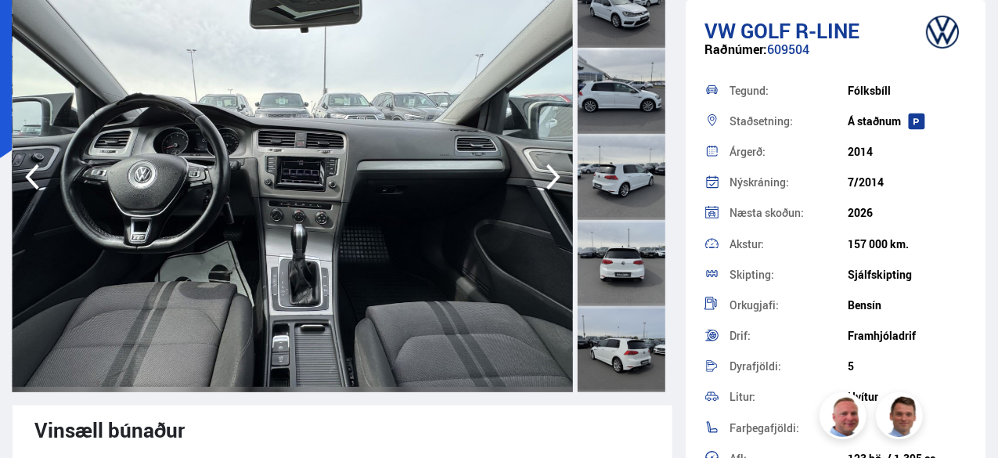
click at [555, 173] on icon "button" at bounding box center [553, 177] width 14 height 26
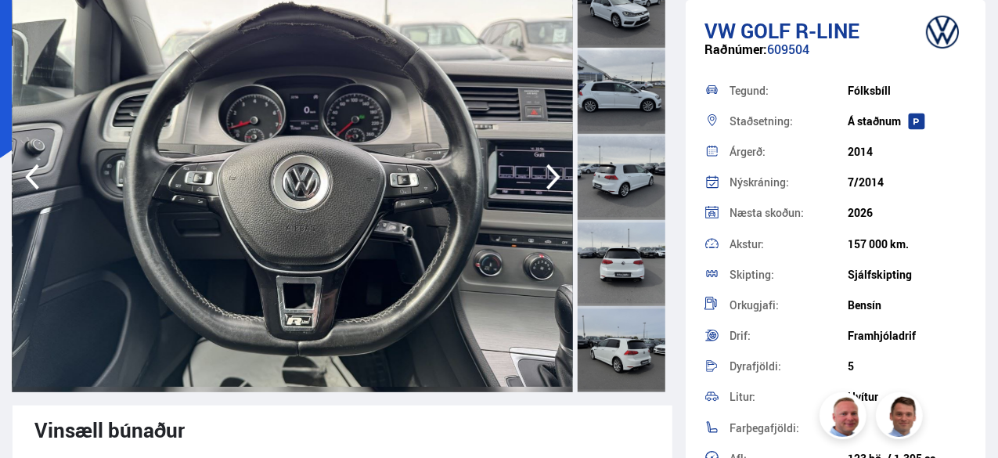
click at [555, 173] on icon "button" at bounding box center [553, 177] width 14 height 26
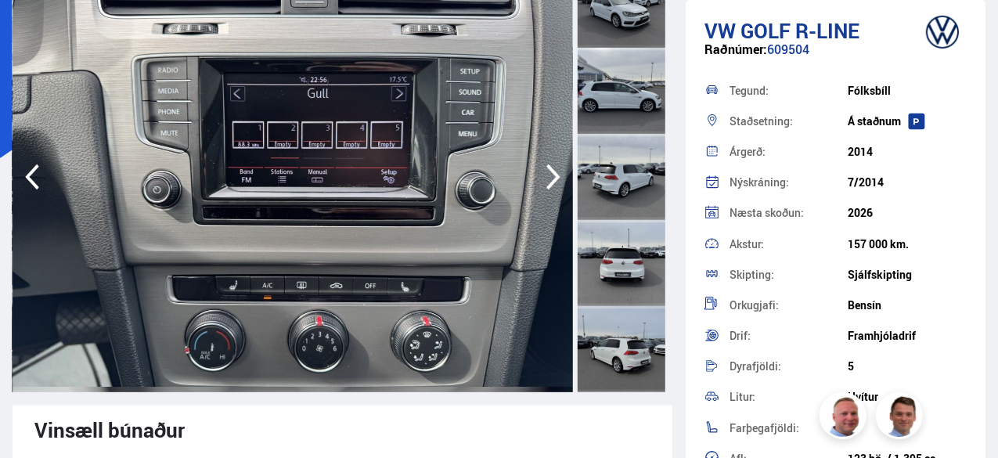
click at [555, 173] on icon "button" at bounding box center [553, 177] width 14 height 26
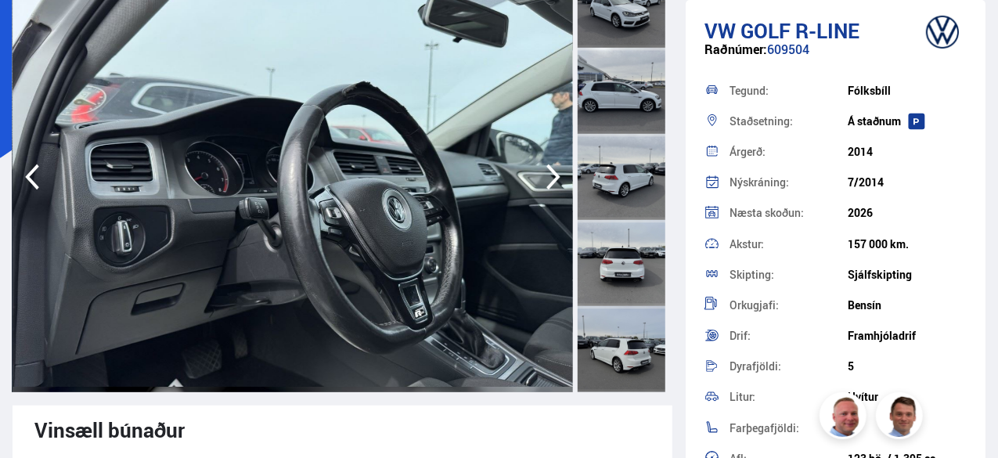
click at [555, 173] on icon "button" at bounding box center [553, 177] width 14 height 26
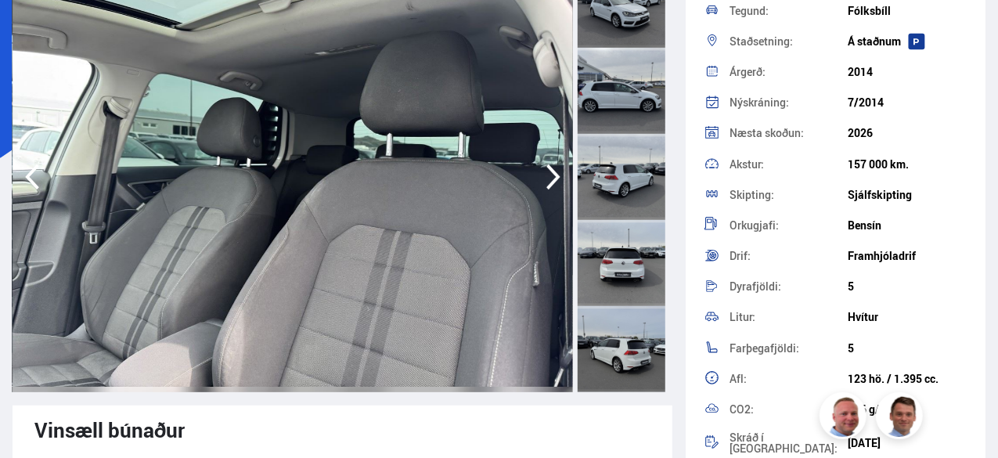
scroll to position [0, 0]
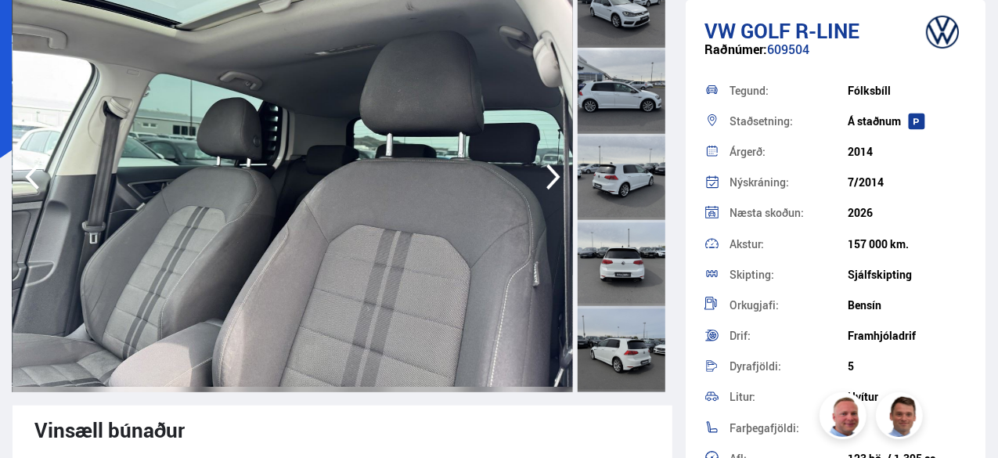
click at [565, 178] on icon "button" at bounding box center [553, 177] width 31 height 38
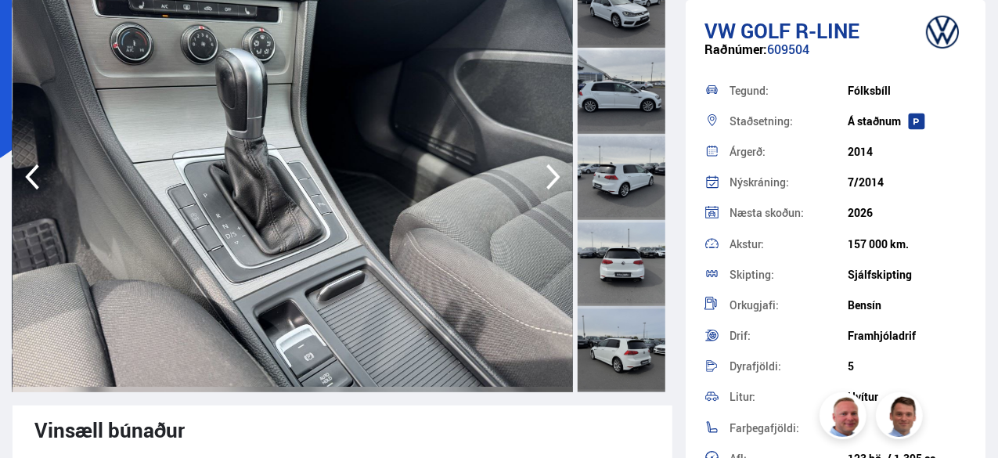
click at [564, 177] on icon "button" at bounding box center [553, 177] width 31 height 38
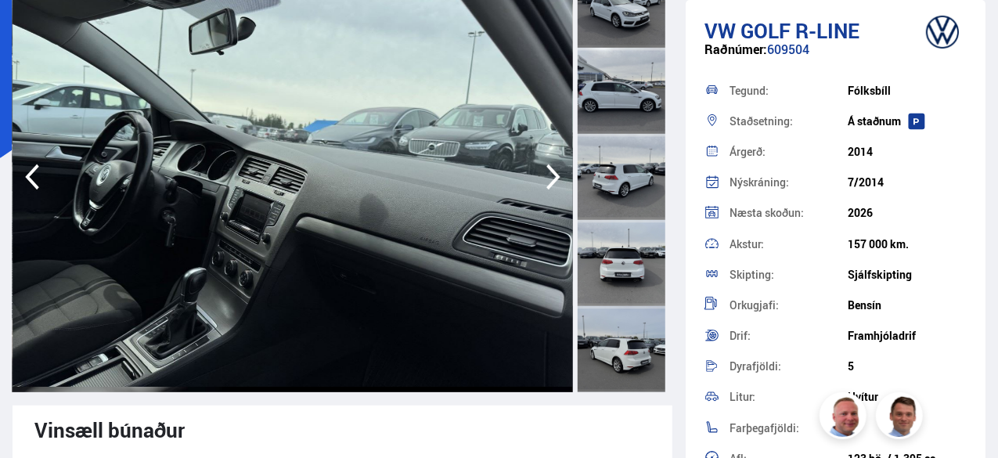
click at [564, 177] on icon "button" at bounding box center [553, 177] width 31 height 38
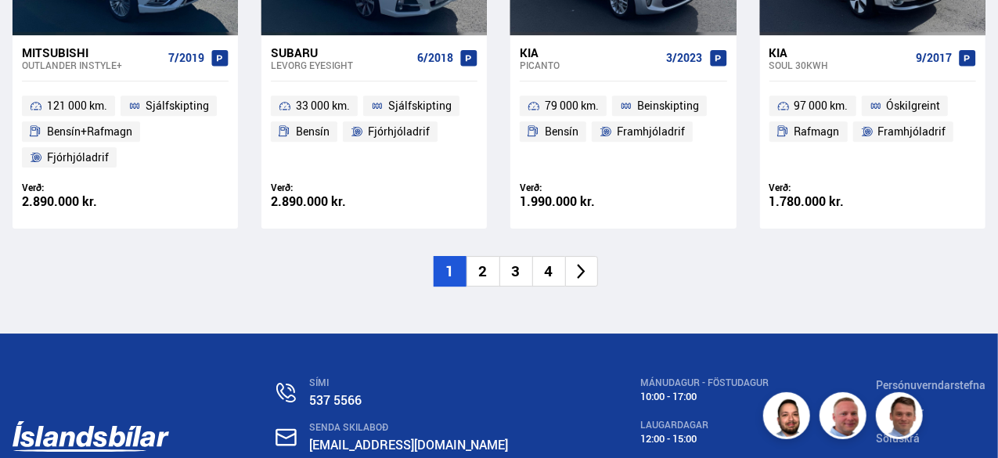
scroll to position [2457, 0]
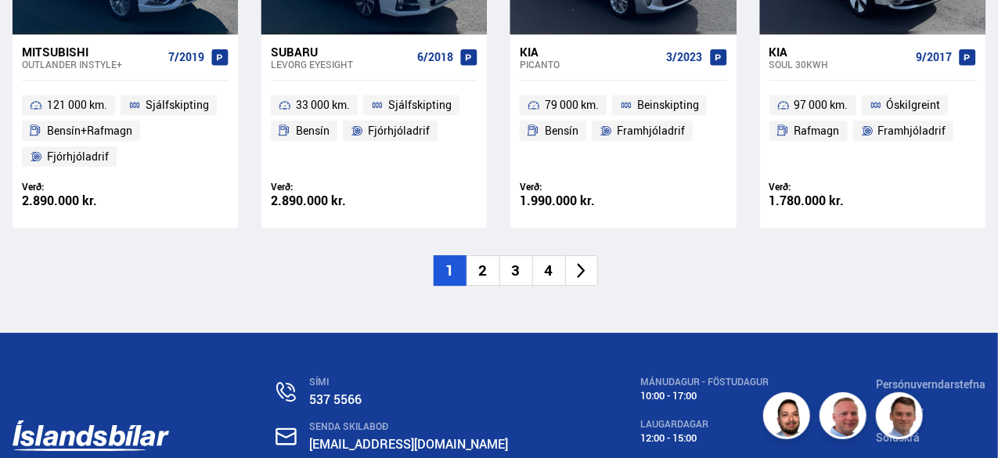
click at [515, 255] on li "3" at bounding box center [515, 270] width 33 height 31
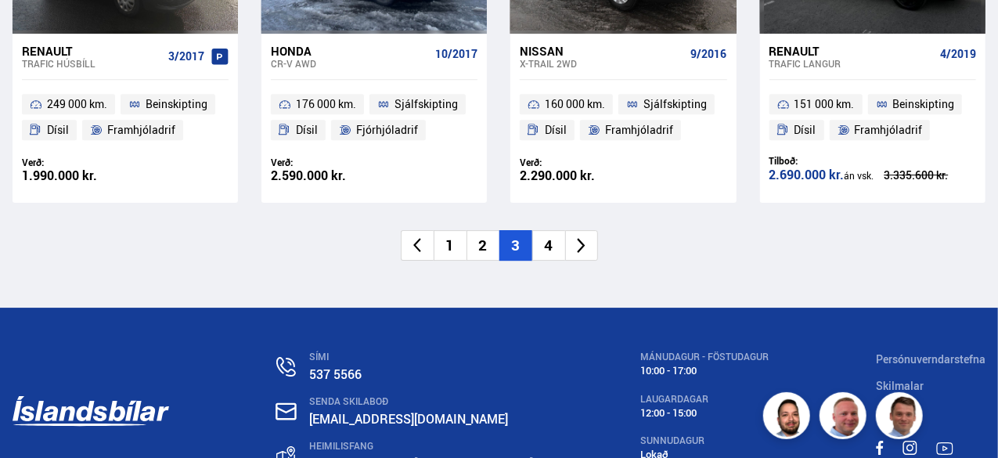
scroll to position [2432, 0]
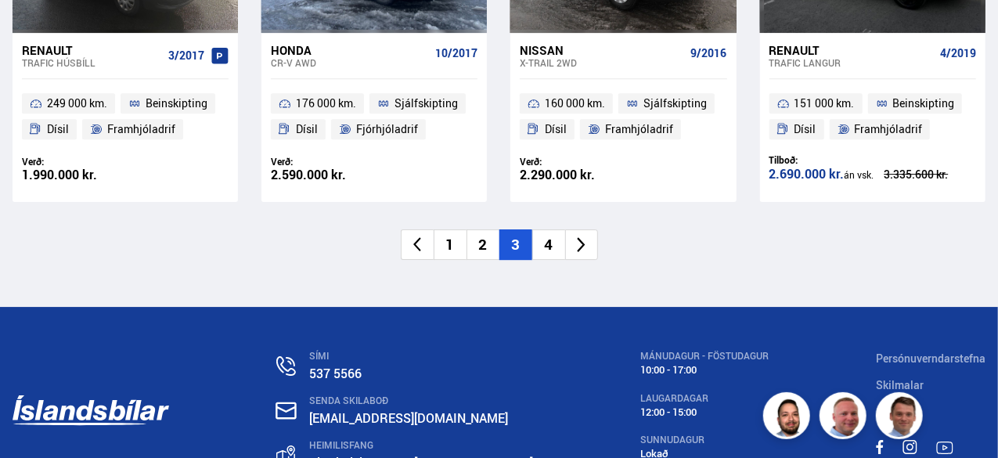
click at [545, 248] on li "4" at bounding box center [548, 244] width 33 height 31
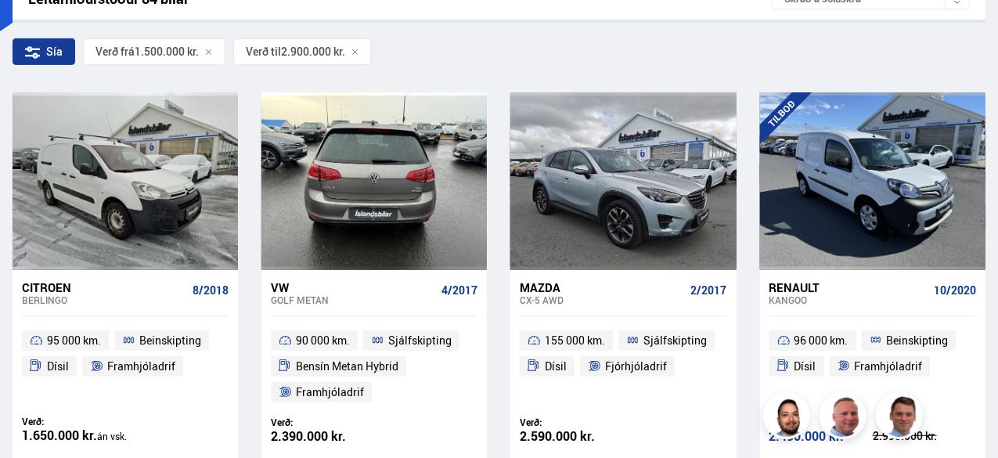
scroll to position [280, 0]
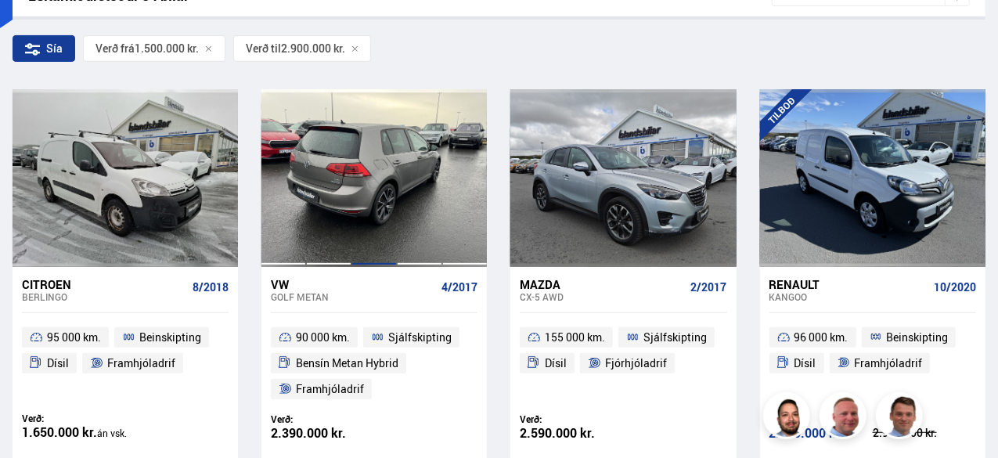
click at [373, 205] on div at bounding box center [374, 177] width 45 height 177
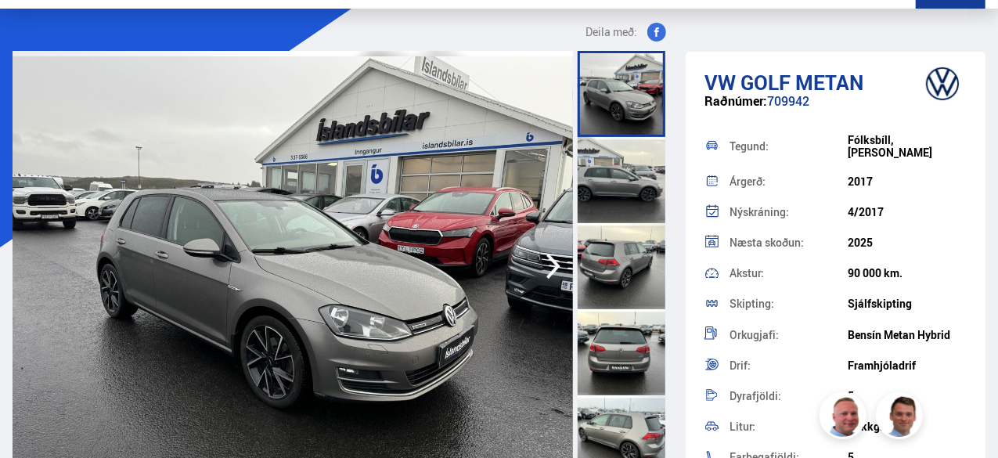
scroll to position [64, 0]
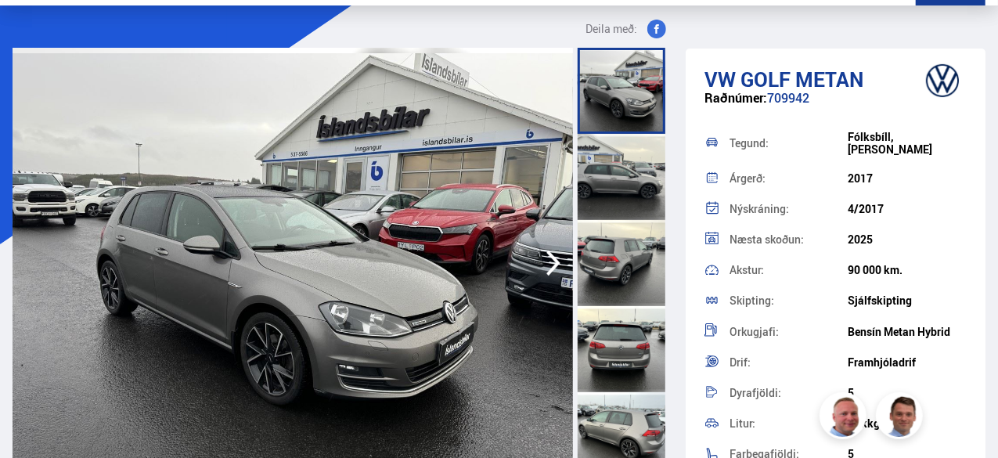
click at [549, 261] on icon "button" at bounding box center [553, 263] width 31 height 38
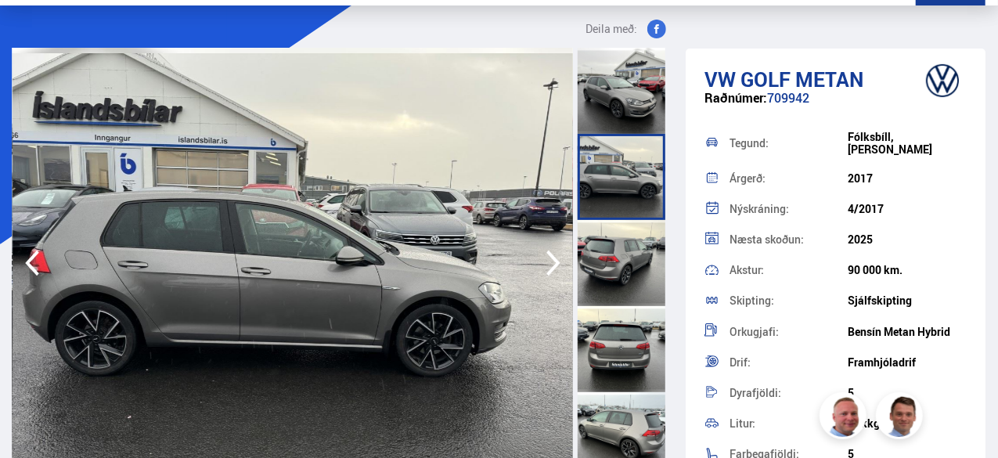
click at [555, 265] on icon "button" at bounding box center [553, 264] width 14 height 26
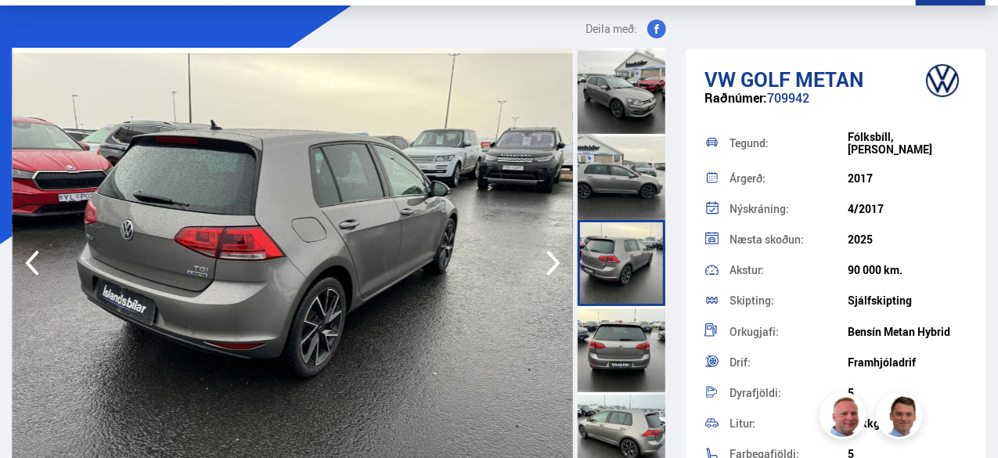
click at [555, 265] on icon "button" at bounding box center [553, 264] width 14 height 26
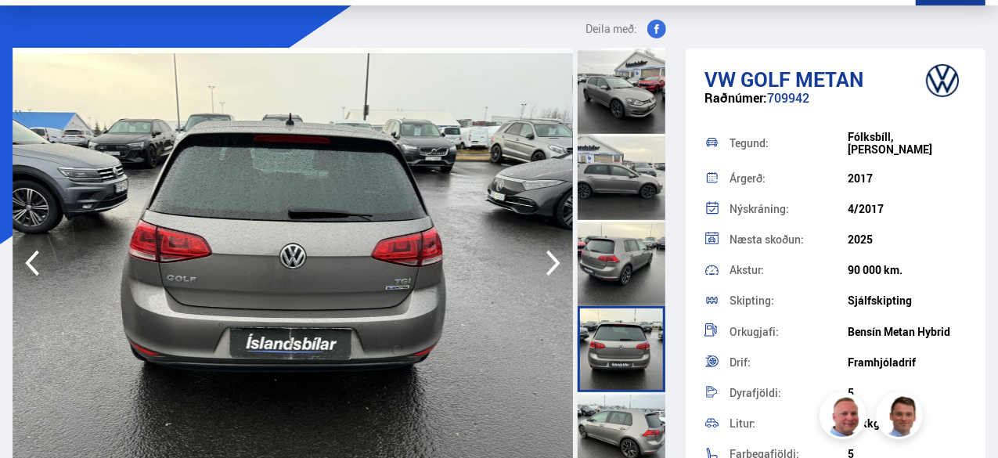
click at [555, 265] on icon "button" at bounding box center [553, 264] width 14 height 26
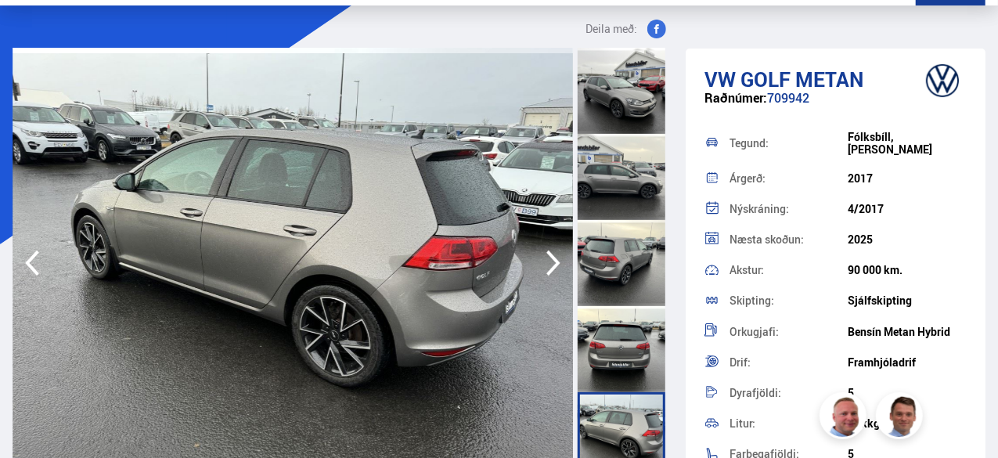
click at [555, 265] on icon "button" at bounding box center [553, 264] width 14 height 26
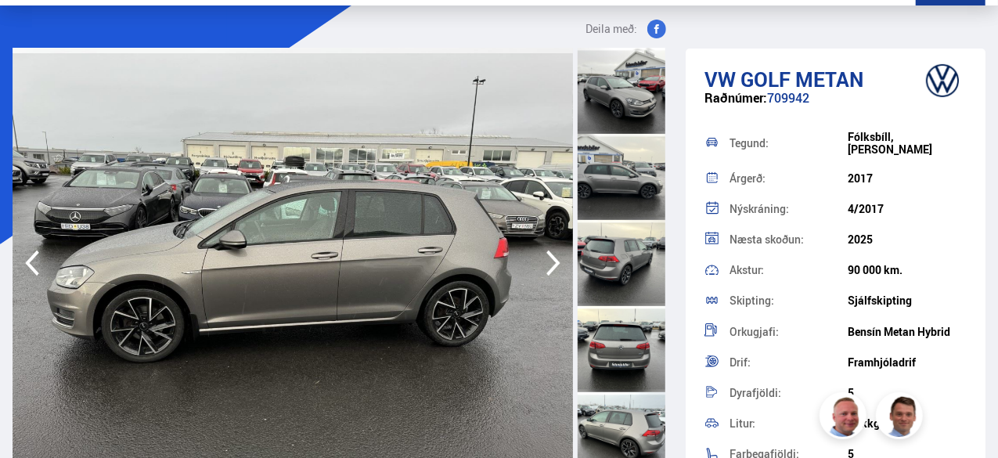
click at [555, 265] on icon "button" at bounding box center [553, 264] width 14 height 26
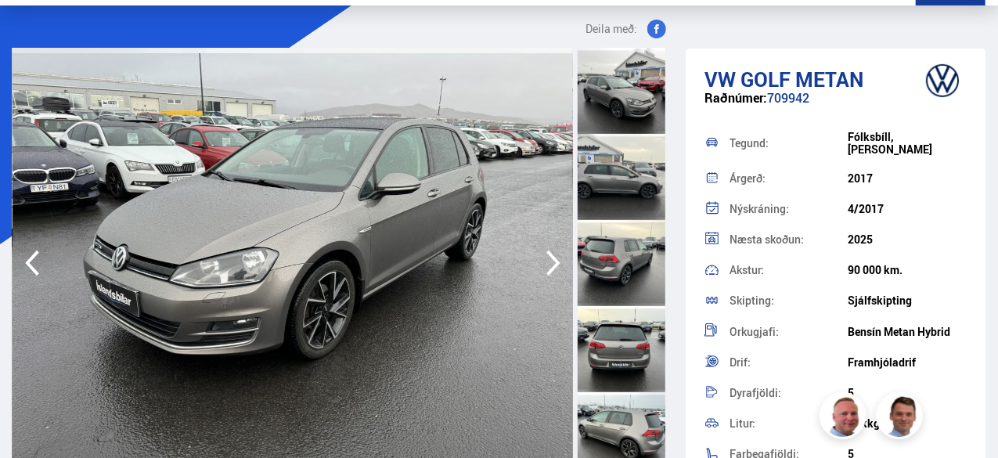
click at [555, 265] on icon "button" at bounding box center [553, 264] width 14 height 26
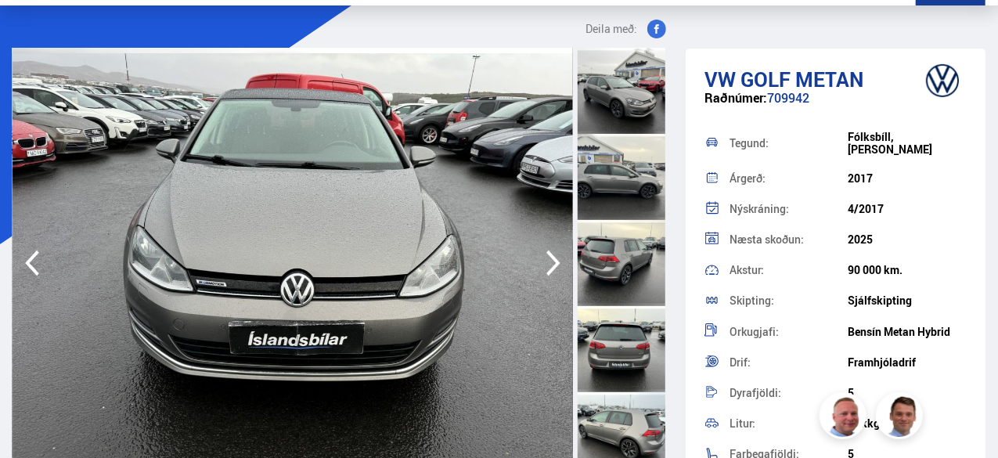
click at [555, 265] on icon "button" at bounding box center [553, 264] width 14 height 26
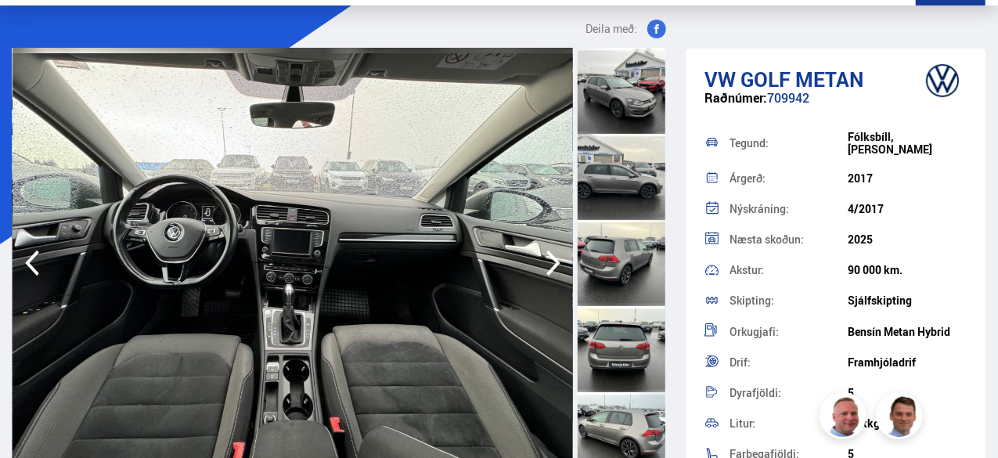
click at [555, 265] on icon "button" at bounding box center [553, 264] width 14 height 26
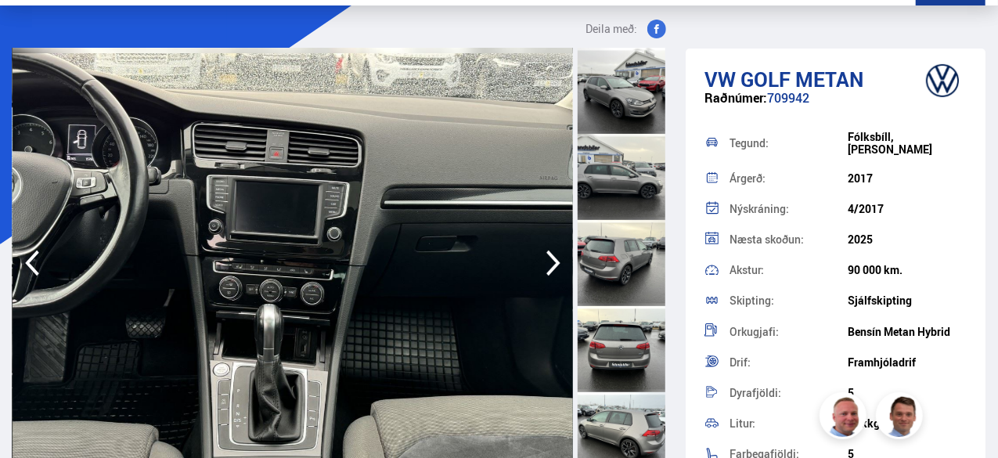
click at [555, 265] on icon "button" at bounding box center [553, 264] width 14 height 26
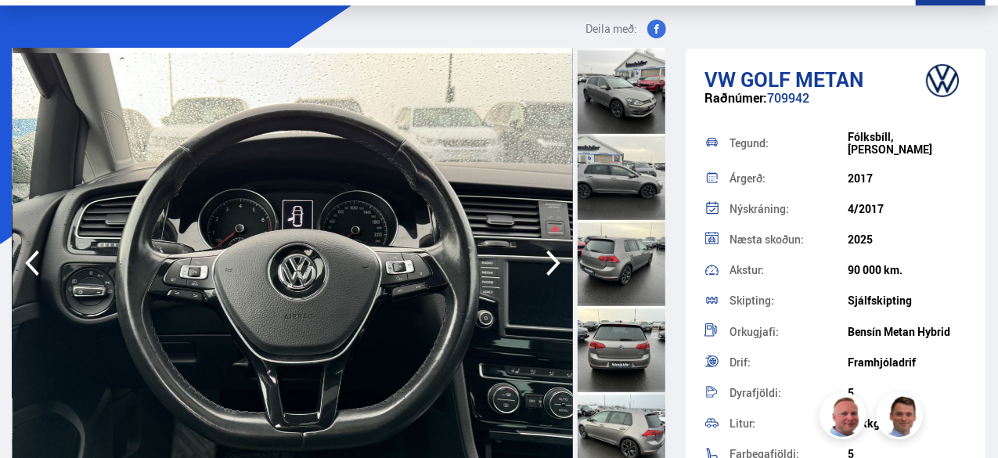
click at [555, 265] on icon "button" at bounding box center [553, 264] width 14 height 26
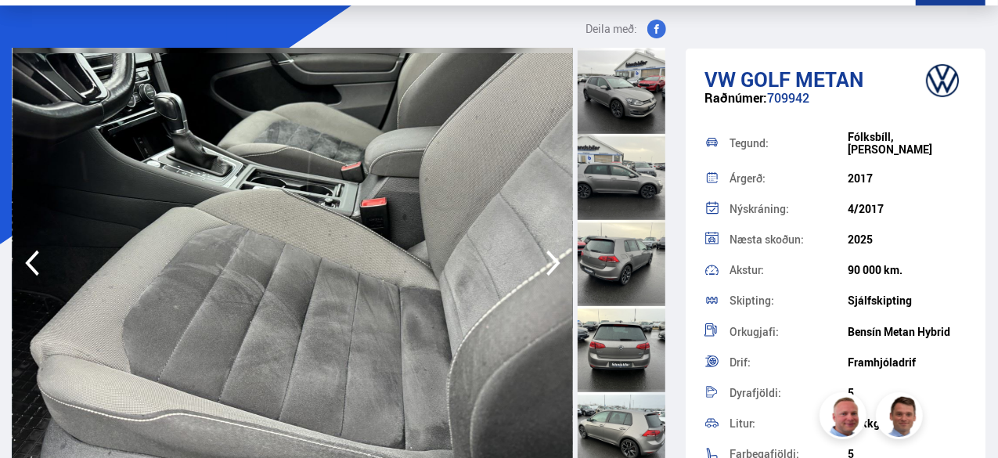
click at [555, 265] on icon "button" at bounding box center [553, 264] width 14 height 26
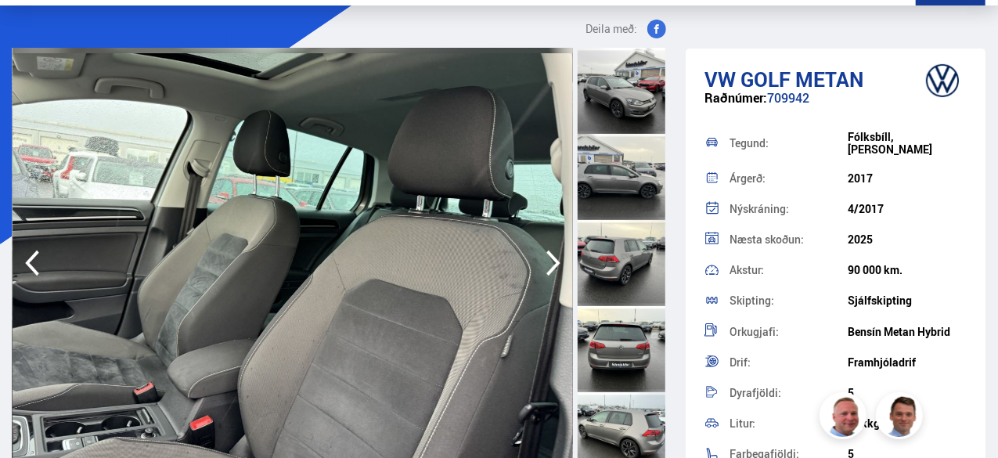
click at [555, 265] on icon "button" at bounding box center [553, 264] width 14 height 26
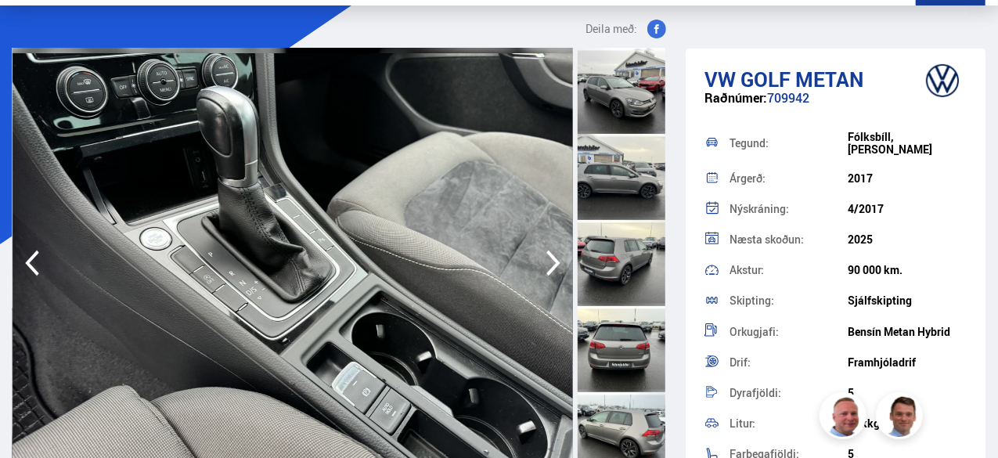
click at [555, 265] on icon "button" at bounding box center [553, 264] width 14 height 26
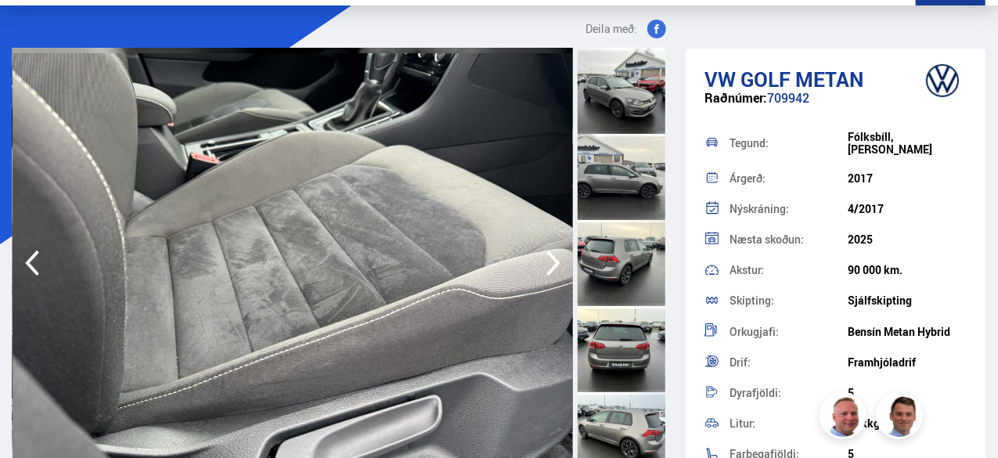
click at [555, 265] on icon "button" at bounding box center [553, 264] width 14 height 26
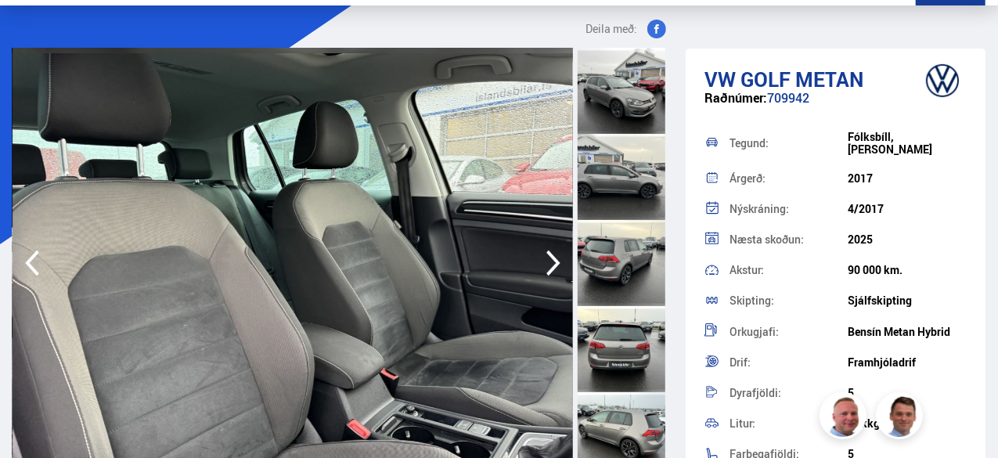
click at [549, 261] on icon "button" at bounding box center [553, 263] width 31 height 38
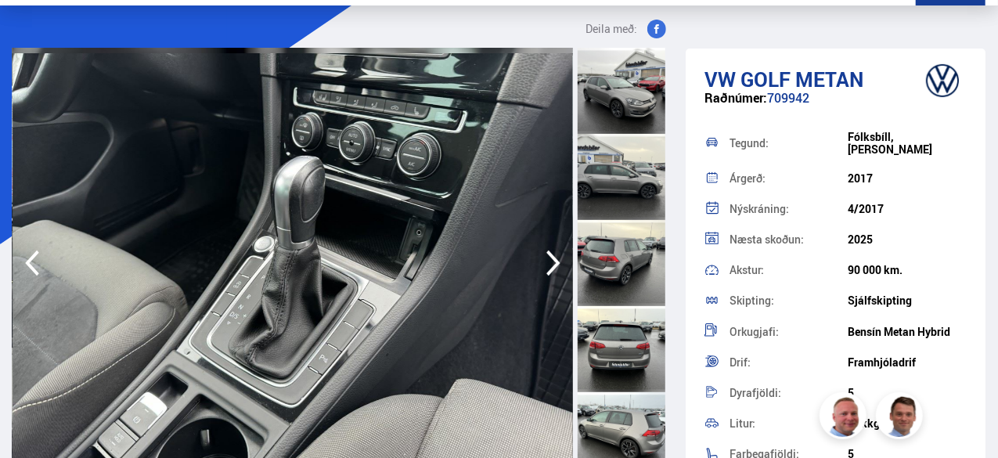
click at [549, 261] on icon "button" at bounding box center [553, 263] width 31 height 38
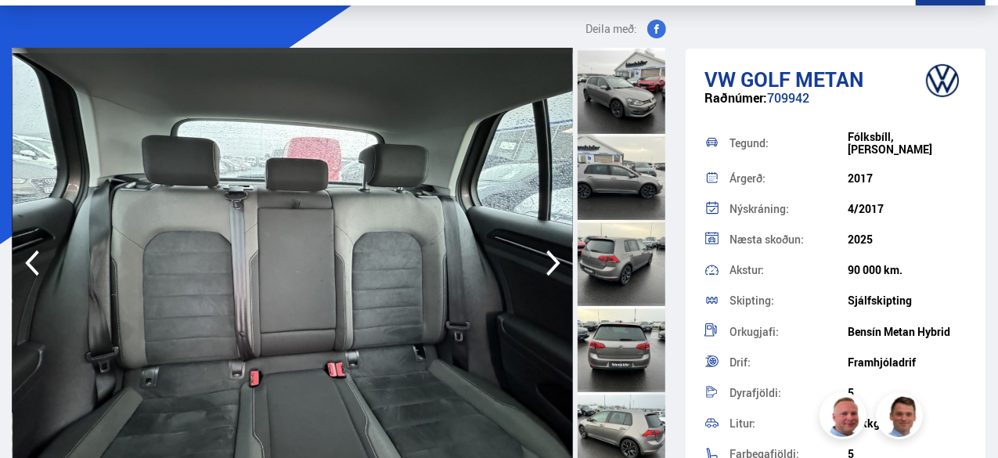
click at [549, 261] on icon "button" at bounding box center [553, 263] width 31 height 38
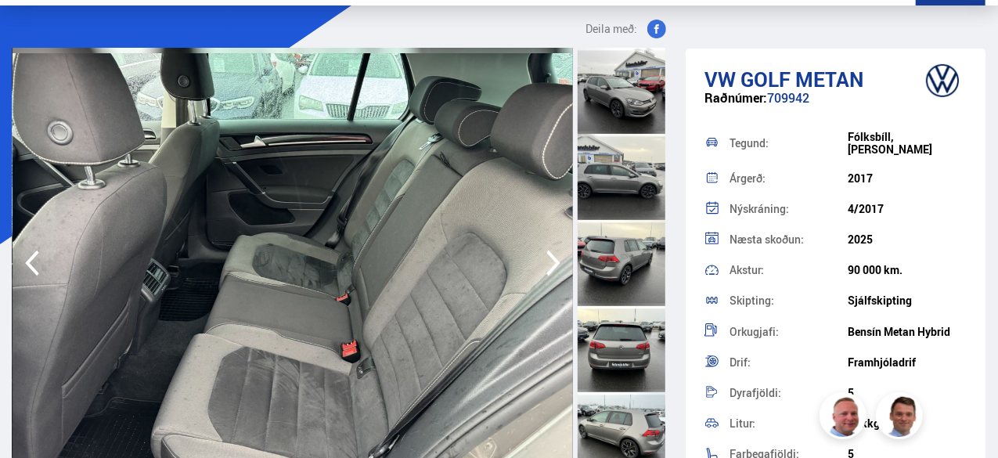
click at [549, 261] on icon "button" at bounding box center [553, 263] width 31 height 38
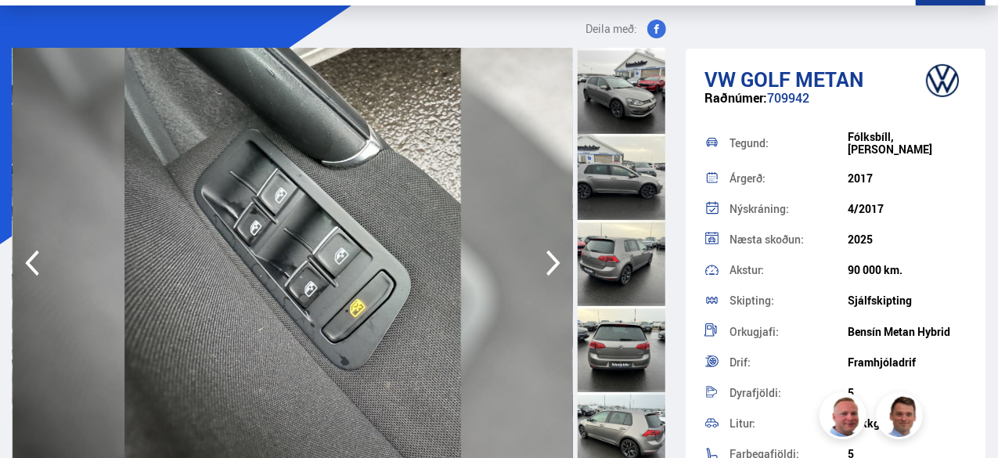
click at [549, 261] on icon "button" at bounding box center [553, 263] width 31 height 38
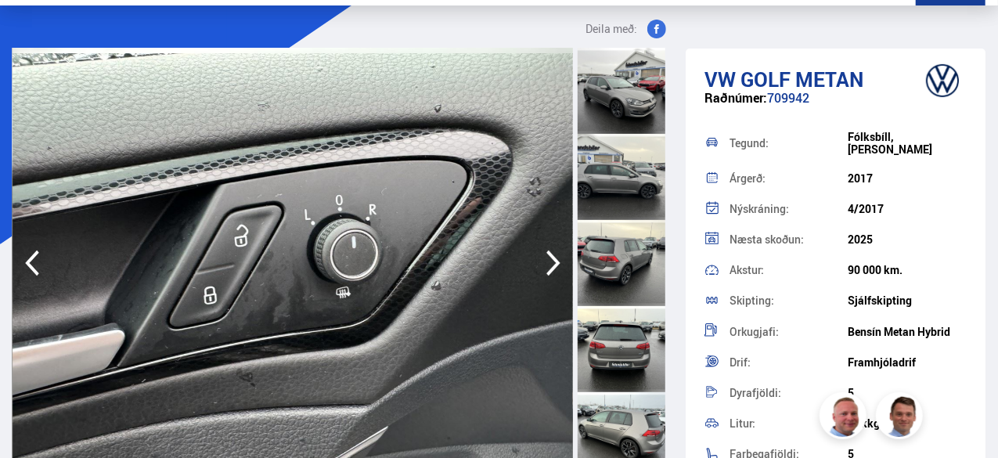
click at [550, 261] on icon "button" at bounding box center [553, 263] width 31 height 38
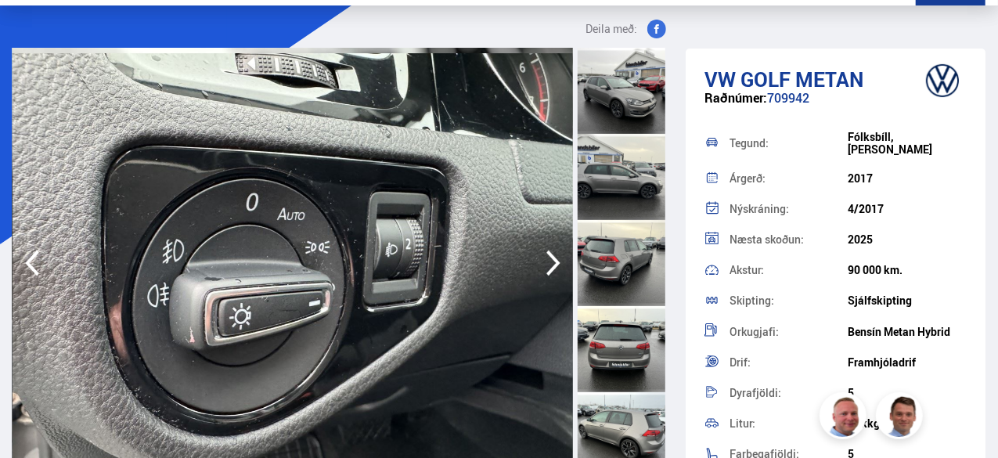
click at [550, 261] on icon "button" at bounding box center [553, 263] width 31 height 38
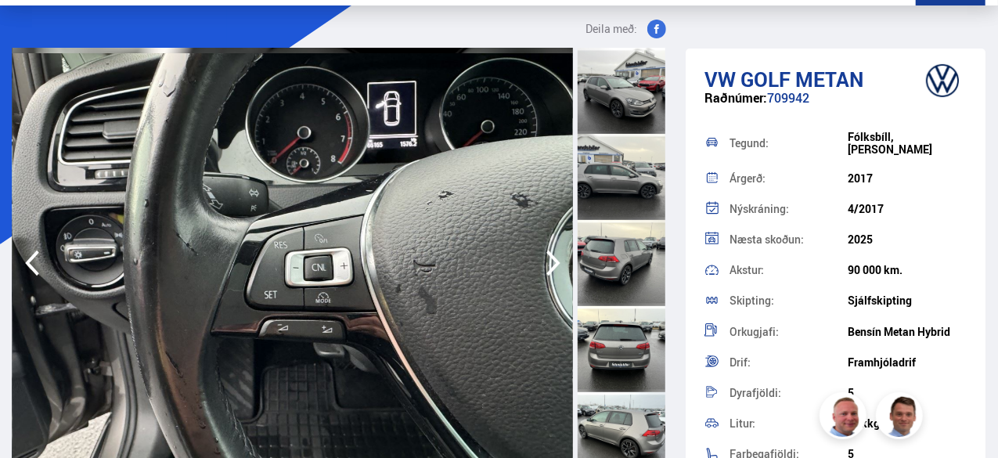
click at [550, 261] on icon "button" at bounding box center [553, 263] width 31 height 38
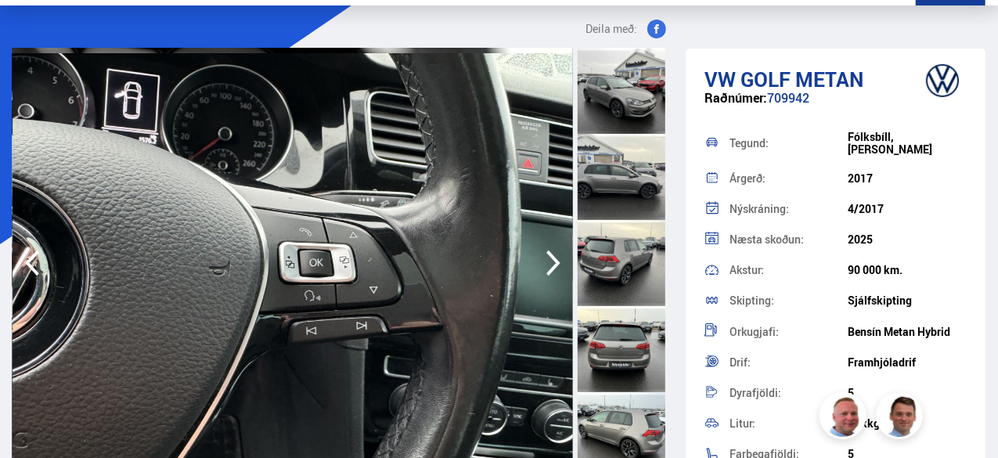
click at [550, 261] on icon "button" at bounding box center [553, 263] width 31 height 38
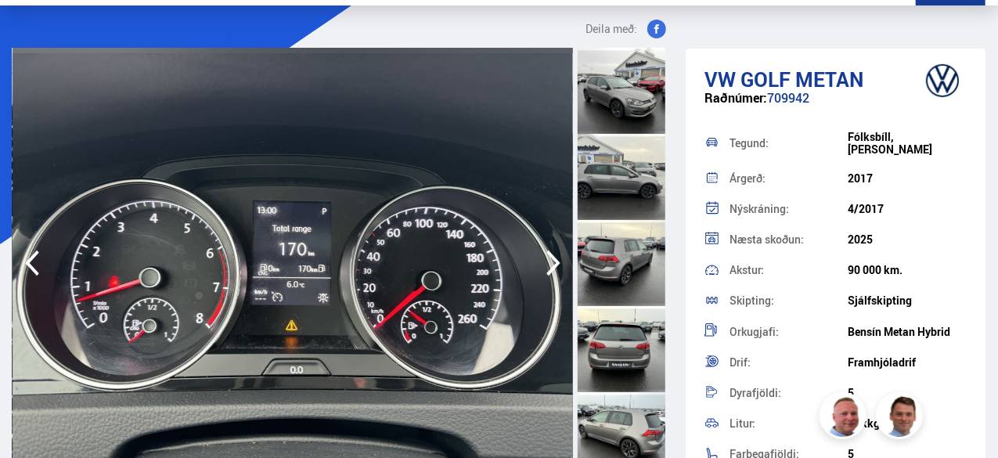
click at [550, 261] on icon "button" at bounding box center [553, 263] width 31 height 38
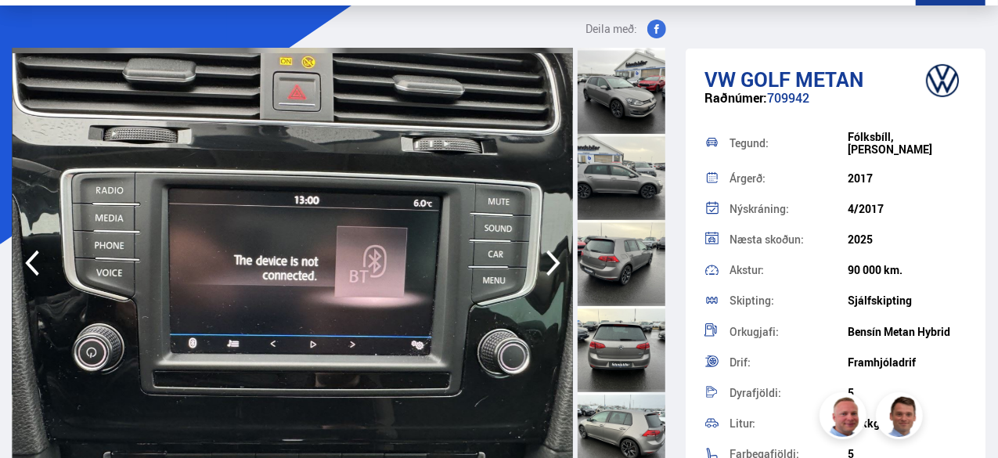
click at [550, 261] on icon "button" at bounding box center [553, 263] width 31 height 38
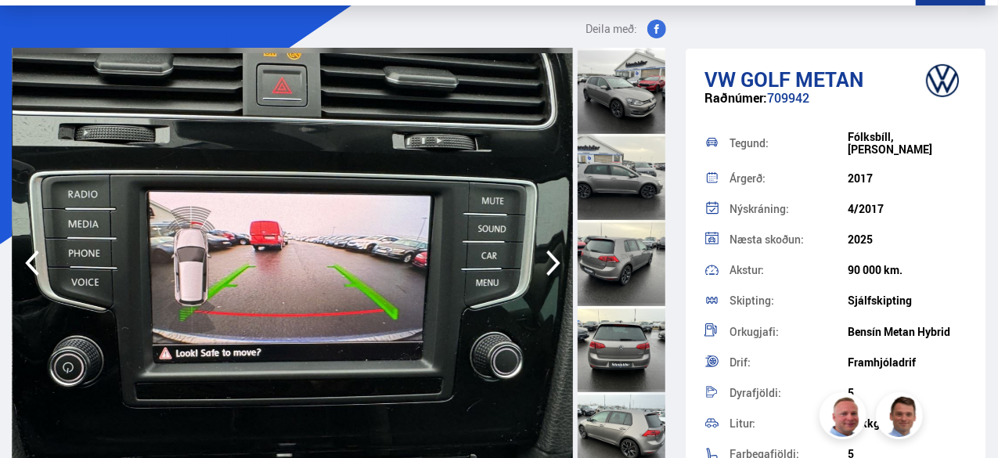
click at [550, 261] on icon "button" at bounding box center [553, 263] width 31 height 38
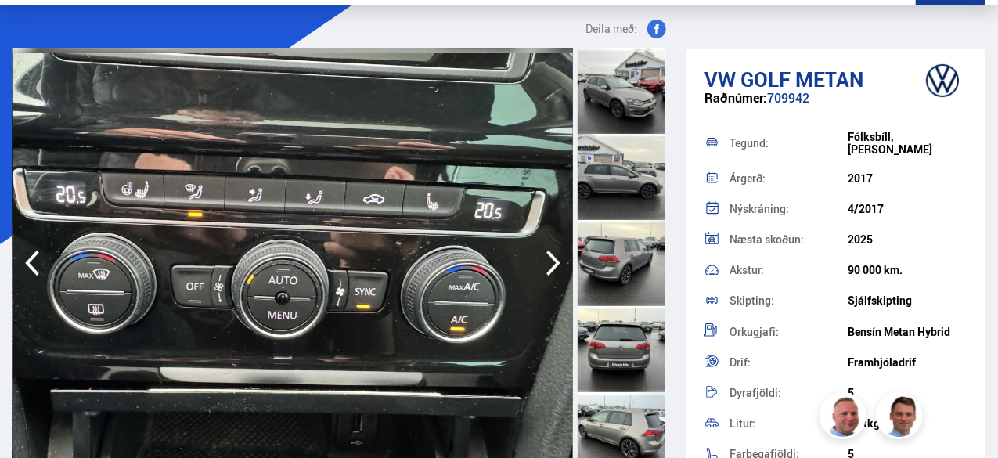
click at [550, 262] on icon "button" at bounding box center [553, 263] width 31 height 38
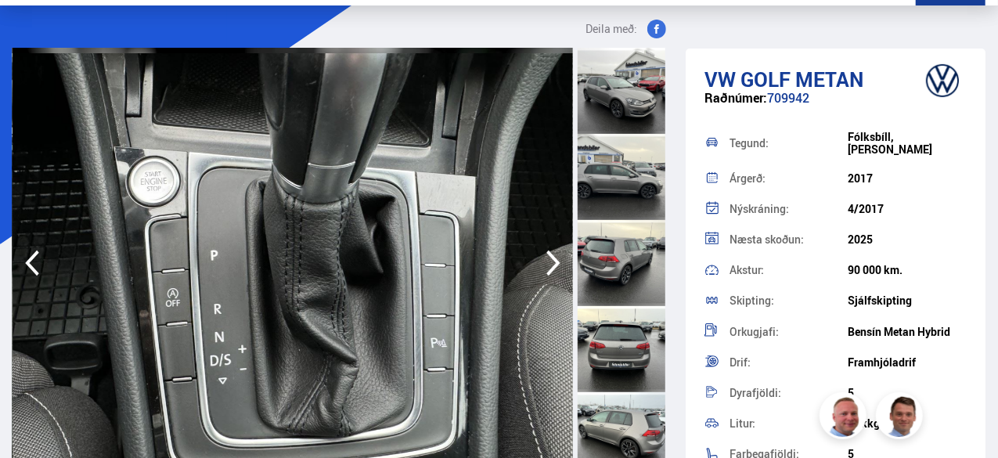
click at [551, 263] on icon "button" at bounding box center [553, 263] width 31 height 38
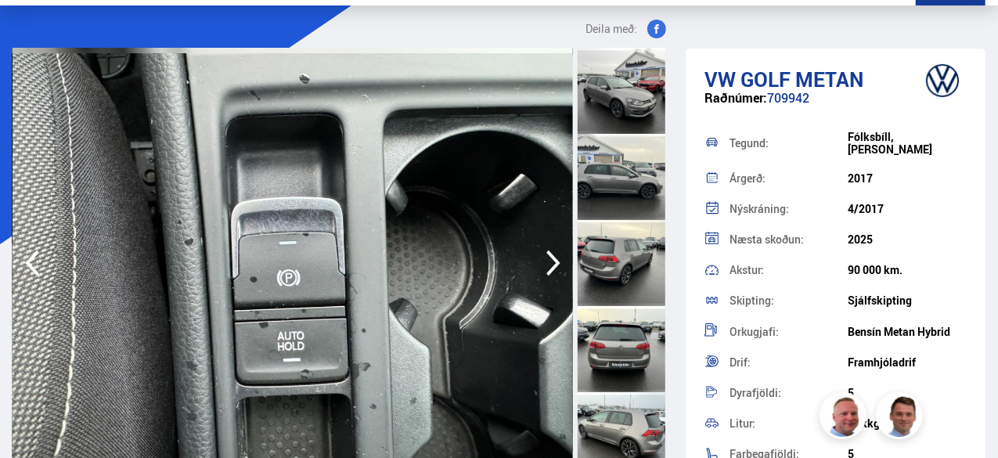
click at [554, 269] on icon "button" at bounding box center [553, 263] width 31 height 38
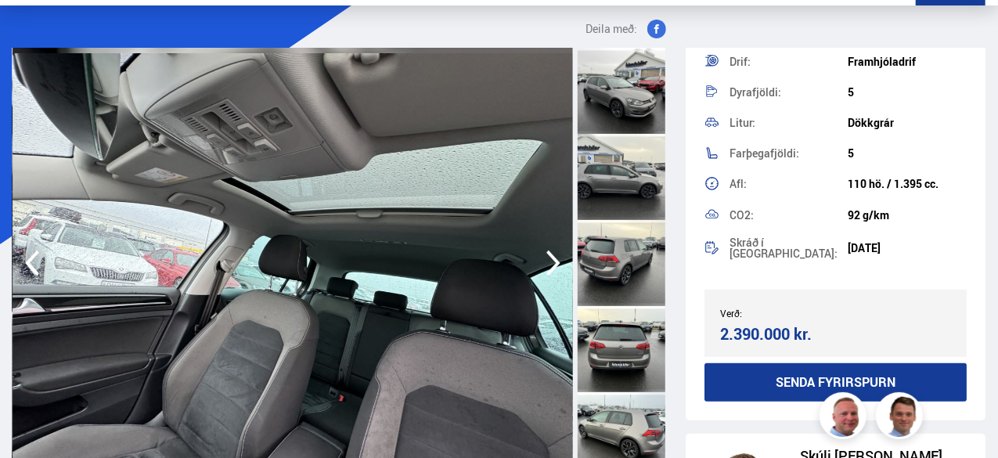
scroll to position [56, 0]
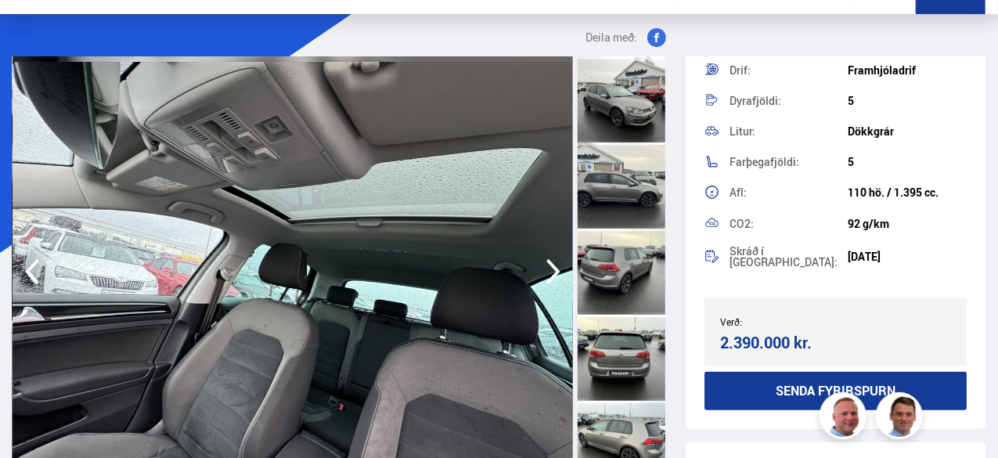
click at [553, 262] on icon "button" at bounding box center [553, 272] width 31 height 38
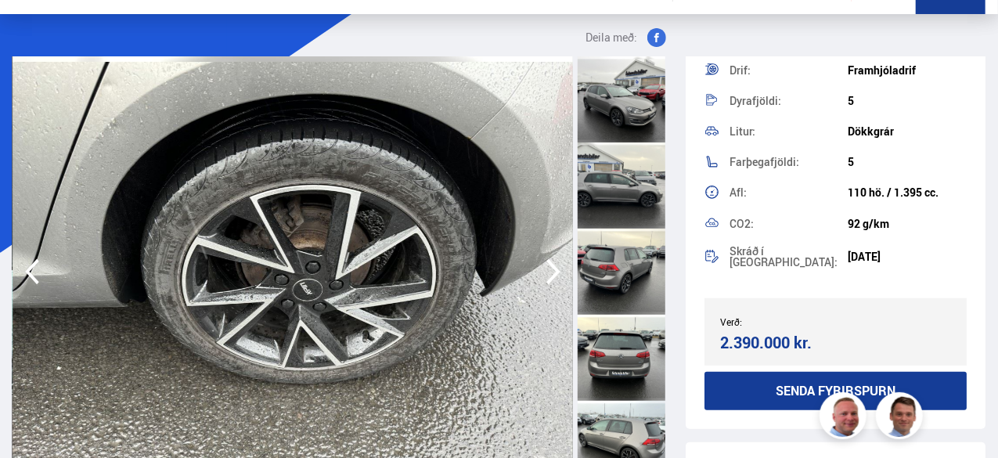
click at [551, 264] on icon "button" at bounding box center [553, 272] width 14 height 26
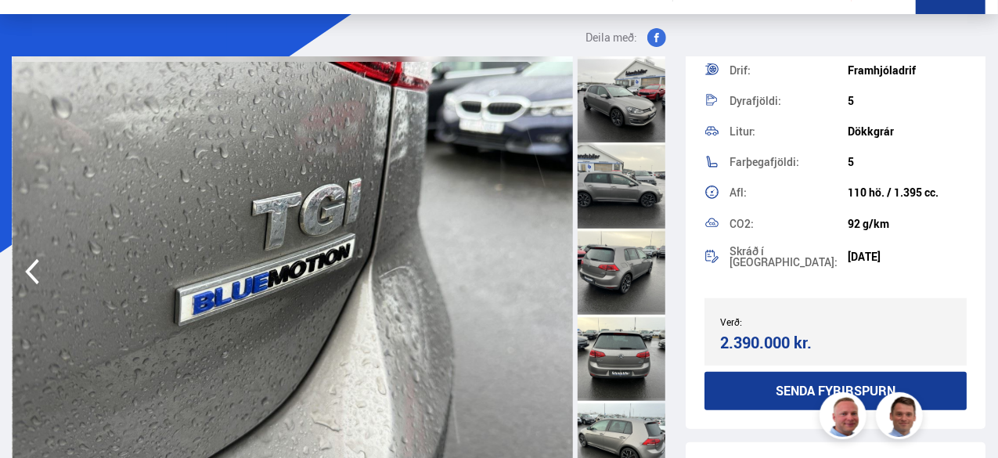
click at [551, 264] on img at bounding box center [293, 271] width 561 height 431
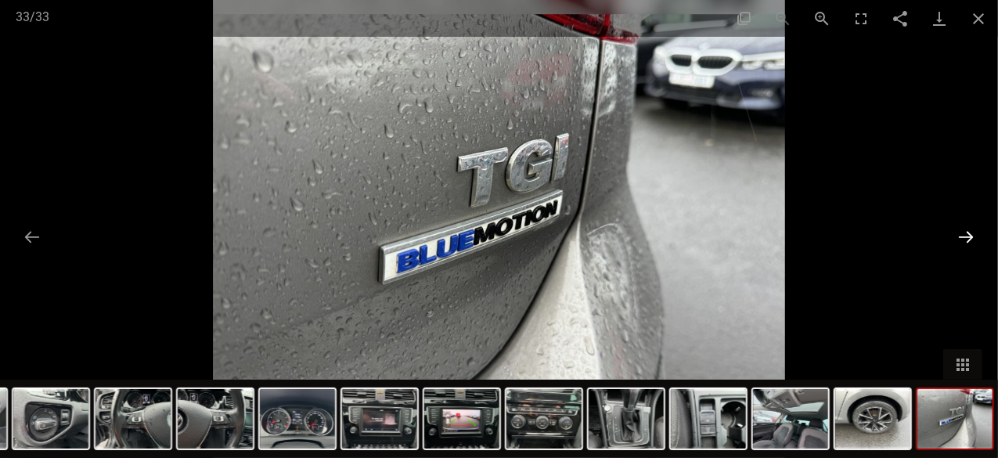
click at [970, 233] on button "Next slide" at bounding box center [966, 237] width 33 height 31
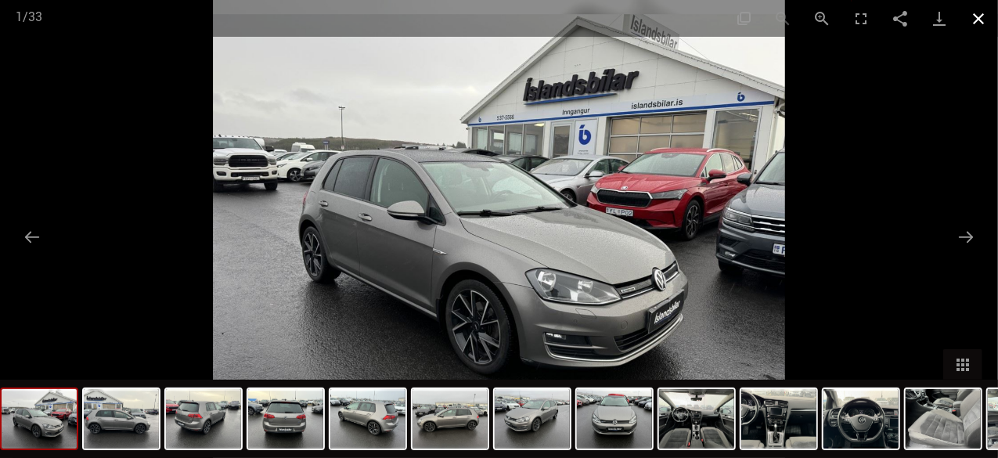
click at [974, 18] on button "Close gallery" at bounding box center [978, 18] width 39 height 37
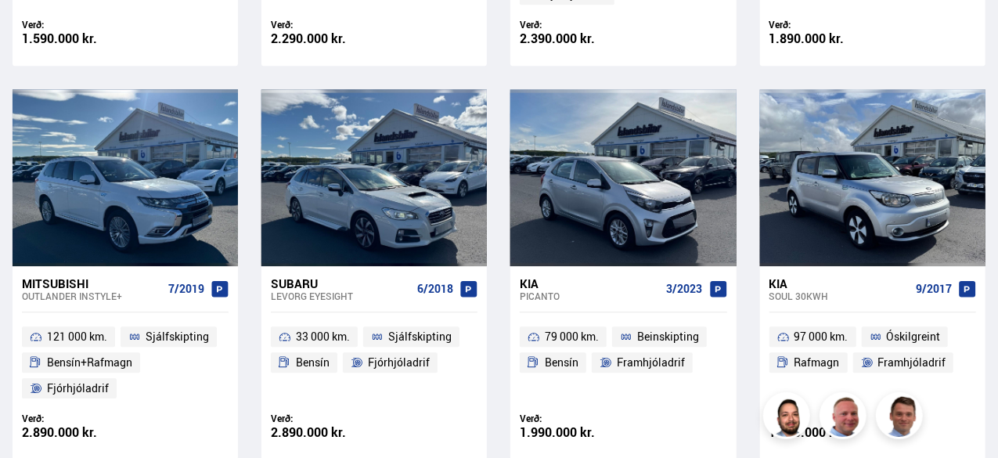
scroll to position [2576, 0]
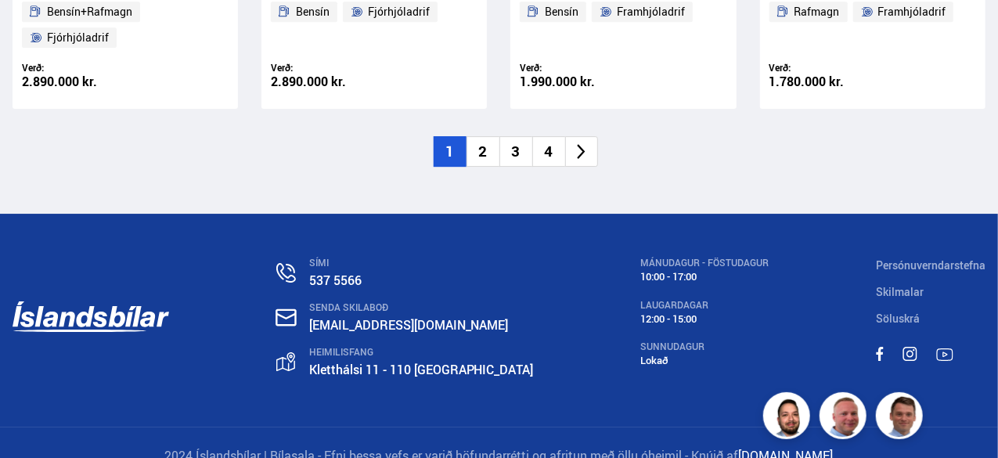
click at [553, 136] on li "4" at bounding box center [548, 151] width 33 height 31
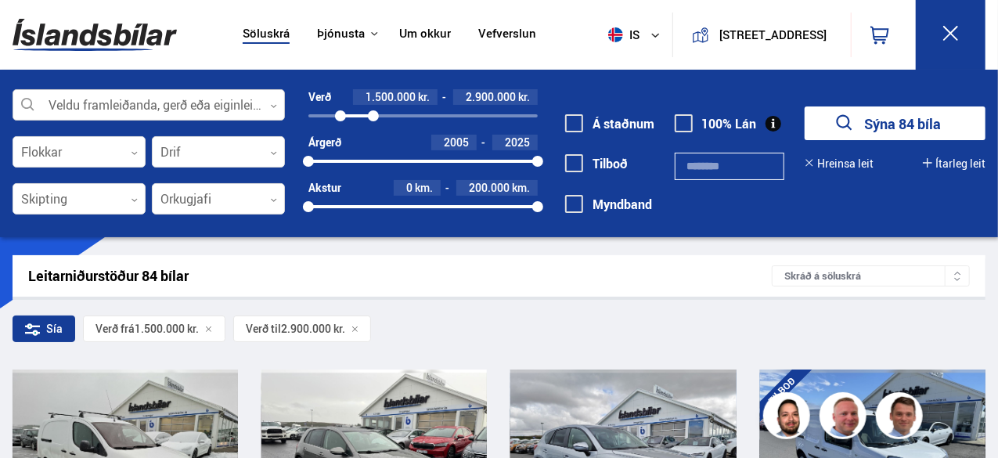
click at [114, 100] on div at bounding box center [149, 105] width 272 height 31
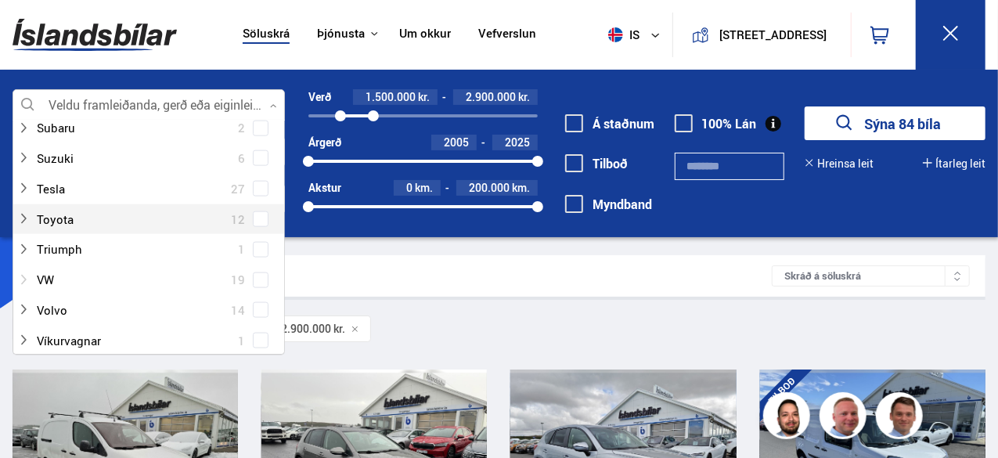
scroll to position [1073, 0]
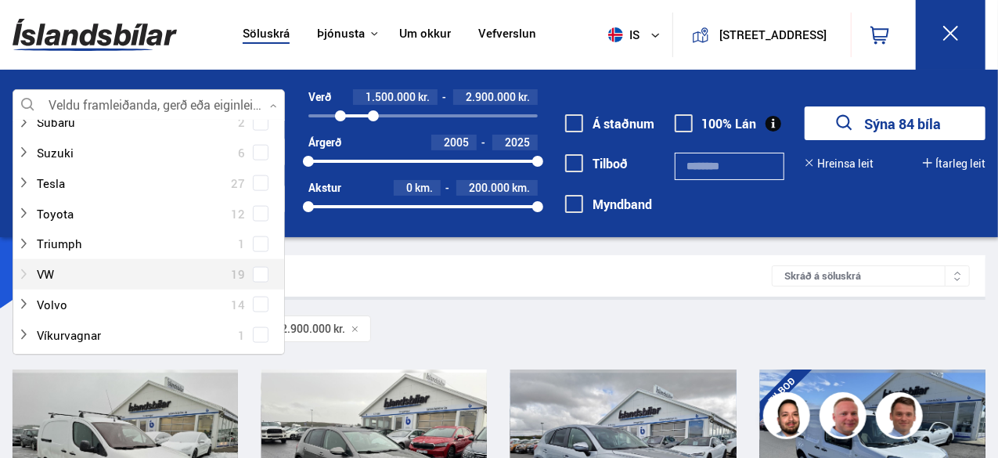
click at [58, 274] on div at bounding box center [133, 274] width 232 height 23
click at [258, 269] on span at bounding box center [261, 275] width 16 height 16
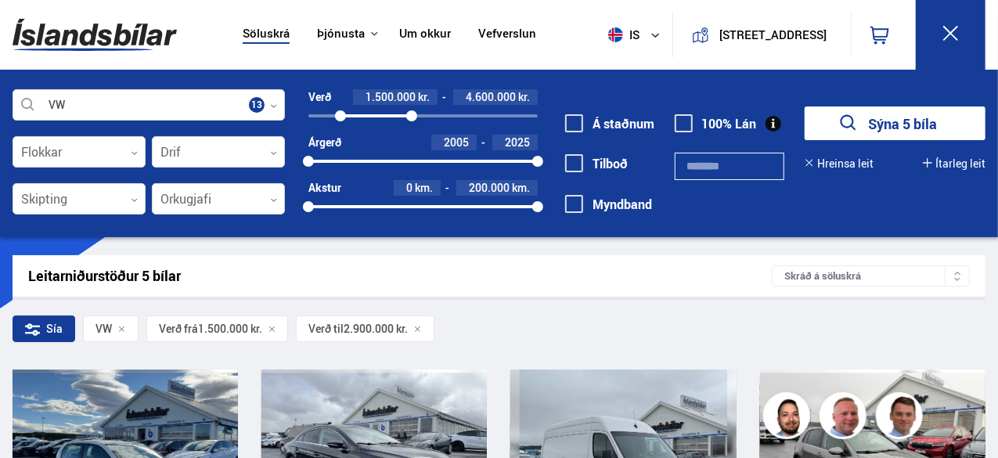
drag, startPoint x: 377, startPoint y: 115, endPoint x: 416, endPoint y: 120, distance: 39.4
click at [416, 120] on div at bounding box center [411, 115] width 11 height 11
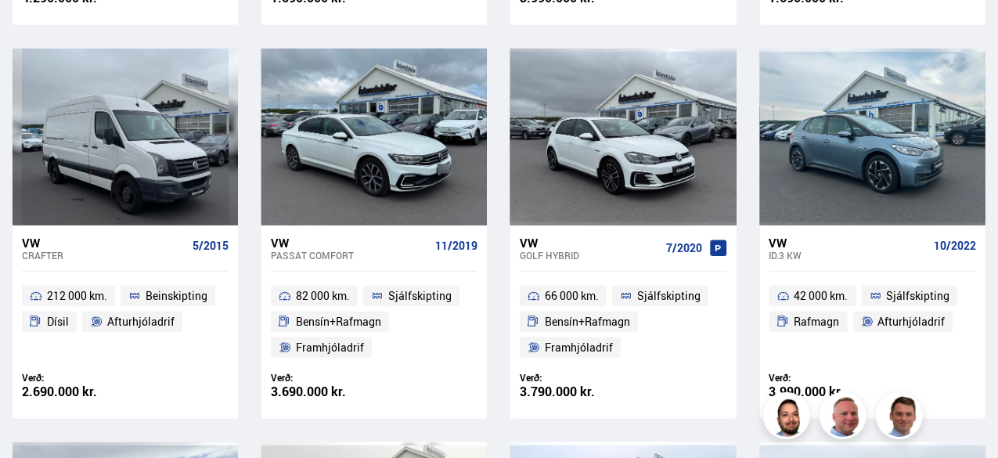
scroll to position [690, 0]
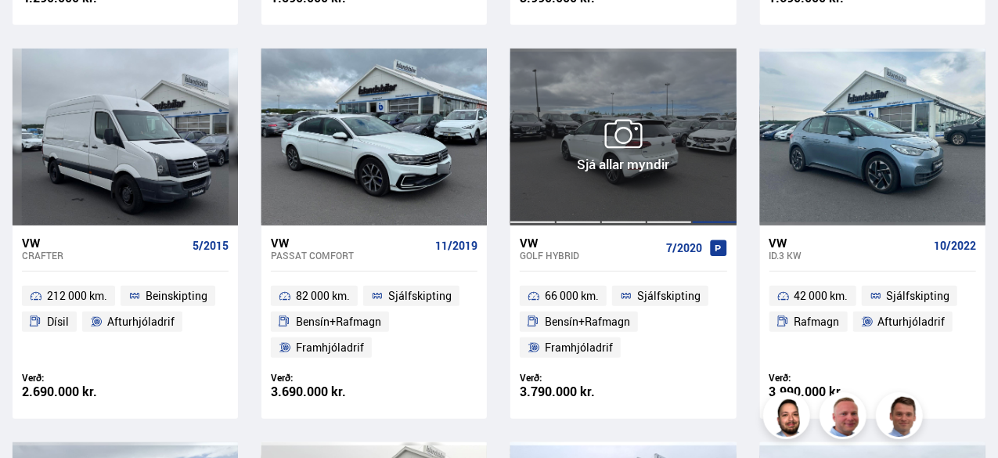
click at [698, 199] on div at bounding box center [714, 137] width 45 height 177
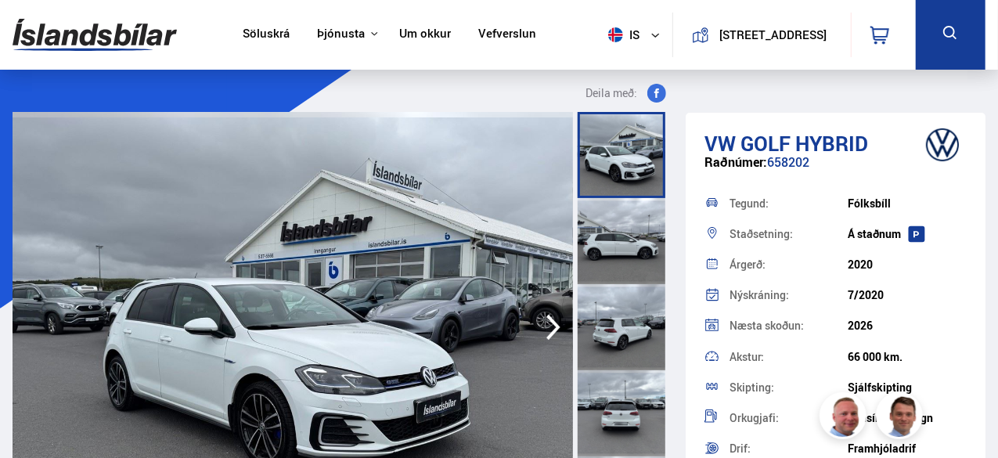
click at [552, 324] on icon "button" at bounding box center [553, 327] width 31 height 38
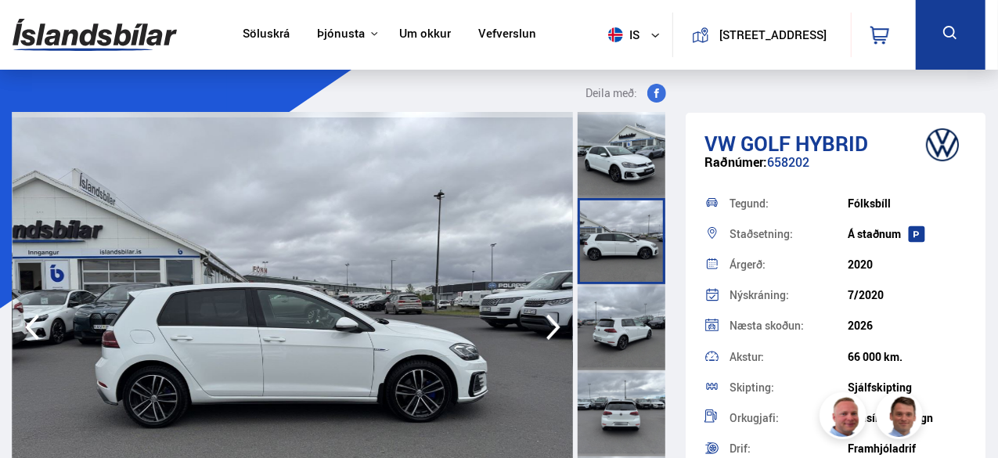
click at [552, 324] on icon "button" at bounding box center [553, 327] width 31 height 38
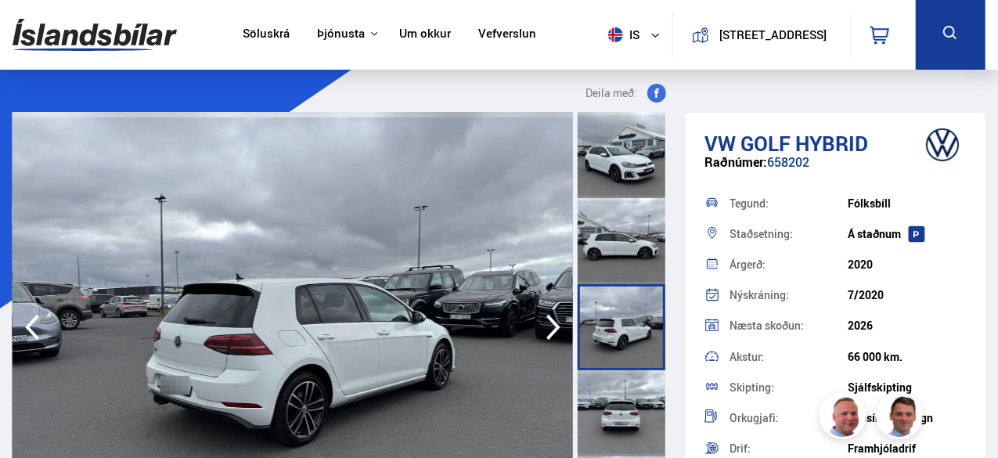
click at [552, 324] on icon "button" at bounding box center [553, 327] width 31 height 38
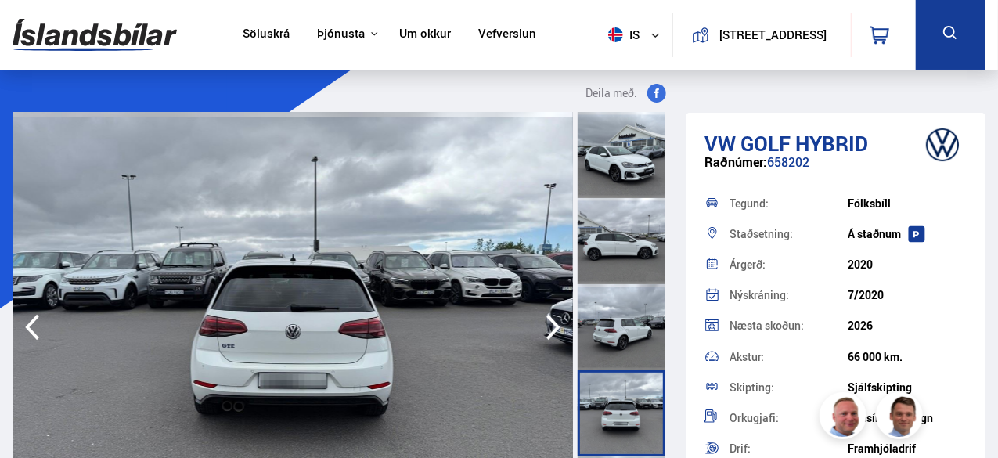
click at [552, 324] on icon "button" at bounding box center [553, 327] width 31 height 38
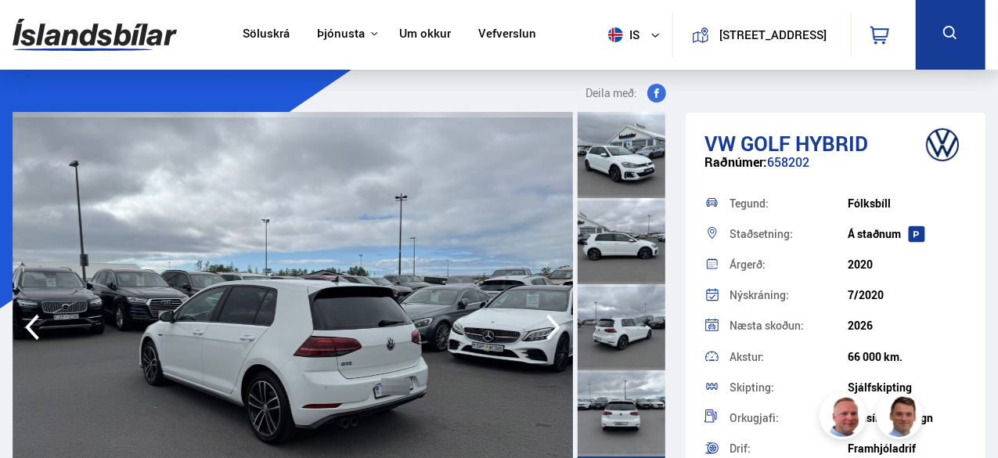
click at [552, 324] on icon "button" at bounding box center [553, 327] width 31 height 38
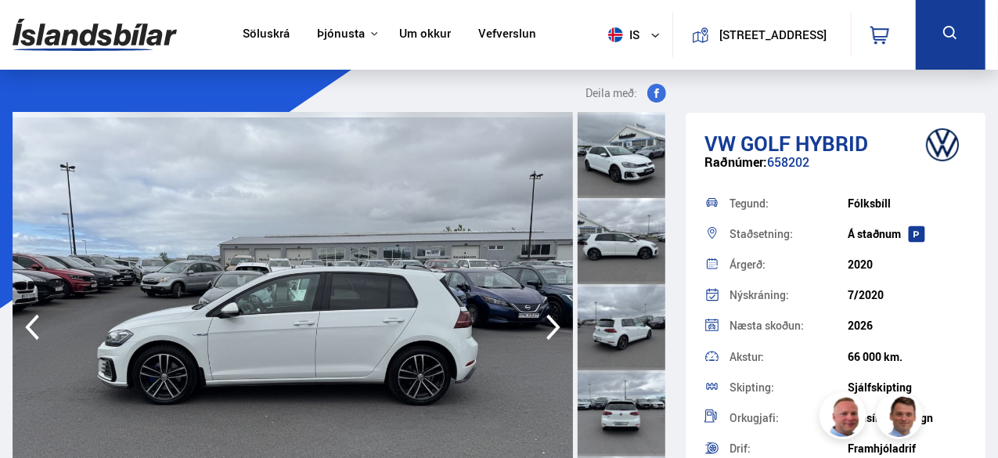
click at [552, 324] on icon "button" at bounding box center [553, 327] width 31 height 38
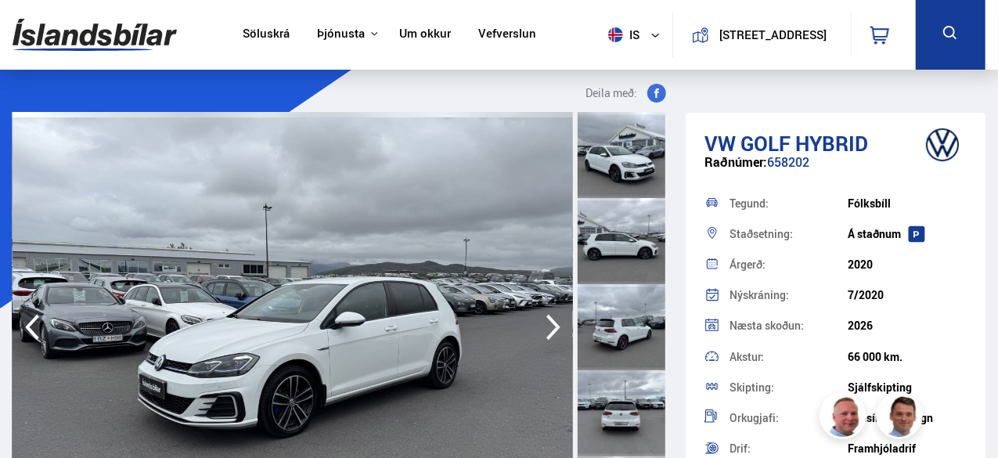
click at [552, 324] on icon "button" at bounding box center [553, 327] width 31 height 38
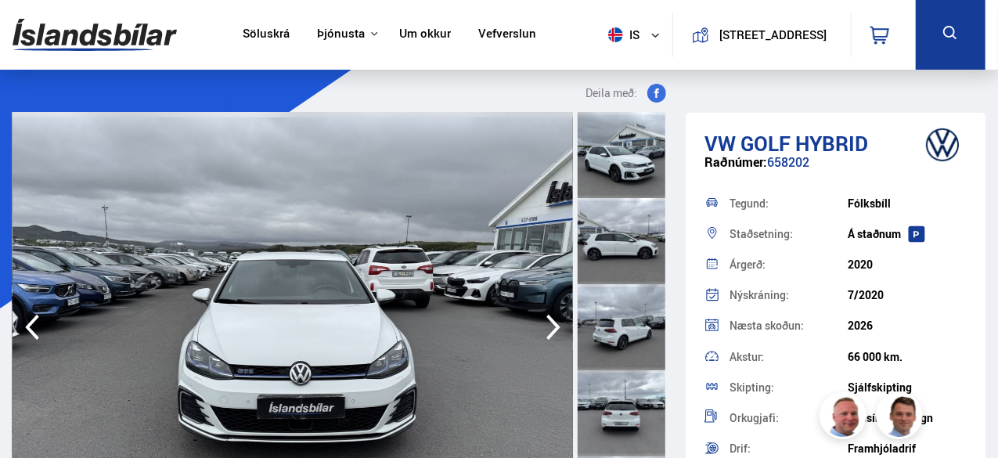
click at [552, 324] on icon "button" at bounding box center [553, 327] width 31 height 38
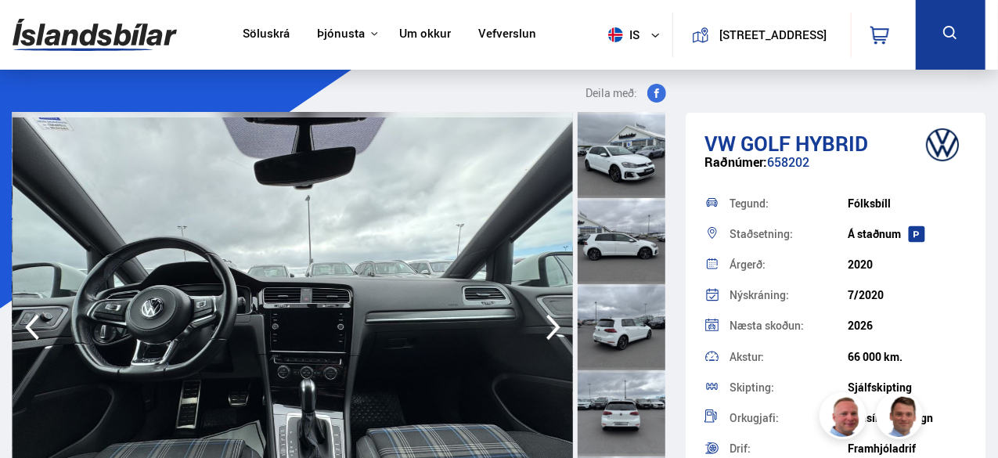
click at [552, 324] on icon "button" at bounding box center [553, 327] width 31 height 38
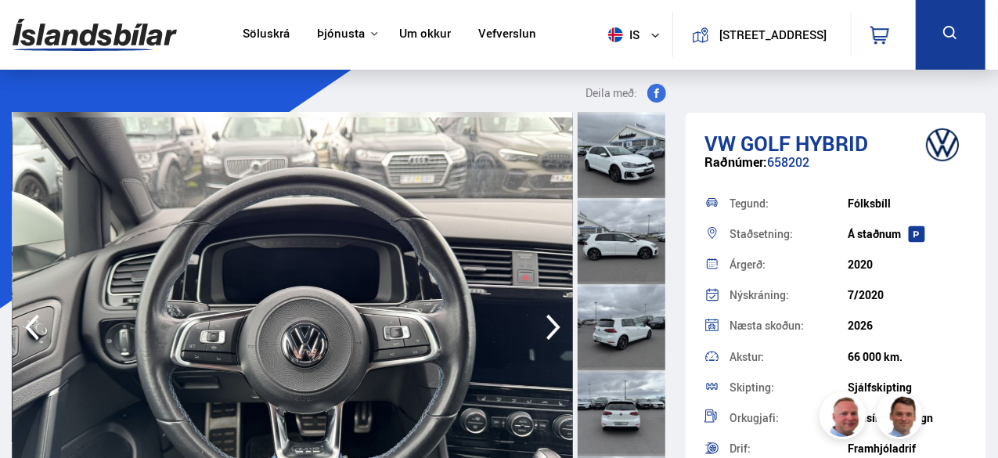
click at [552, 324] on icon "button" at bounding box center [553, 327] width 31 height 38
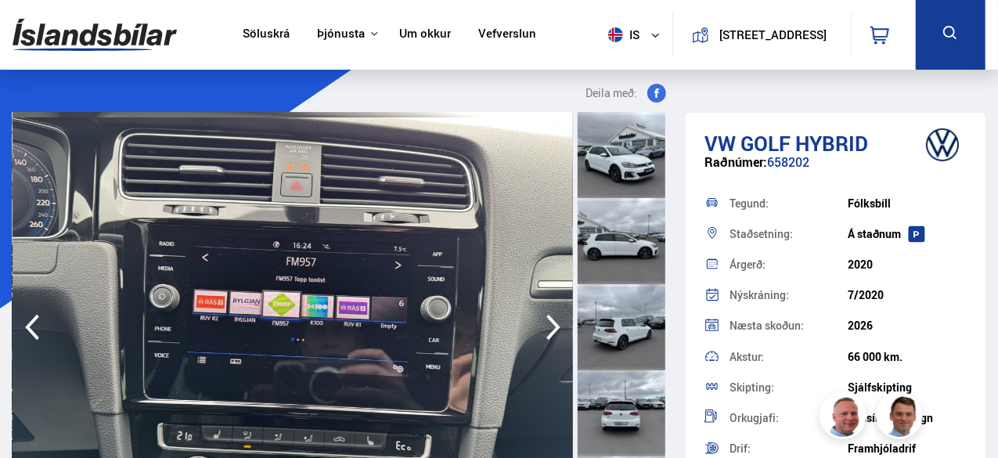
click at [552, 324] on icon "button" at bounding box center [553, 327] width 31 height 38
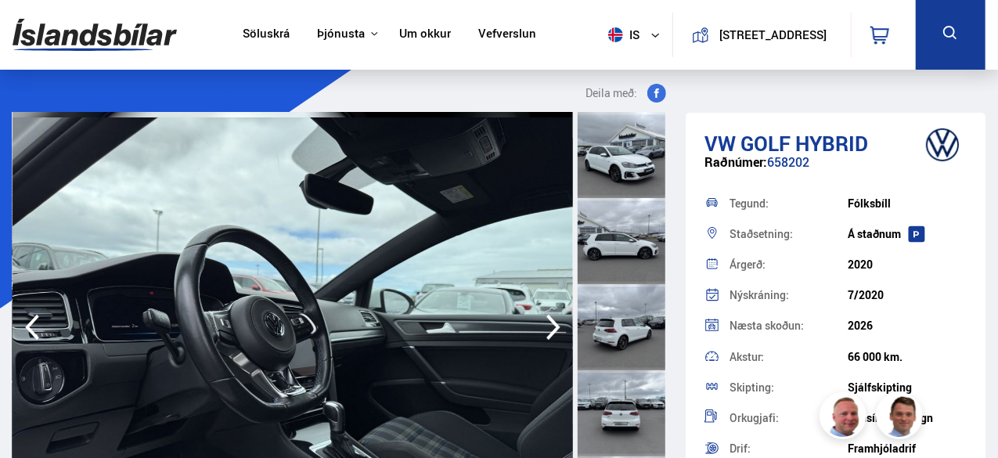
click at [552, 324] on icon "button" at bounding box center [553, 327] width 31 height 38
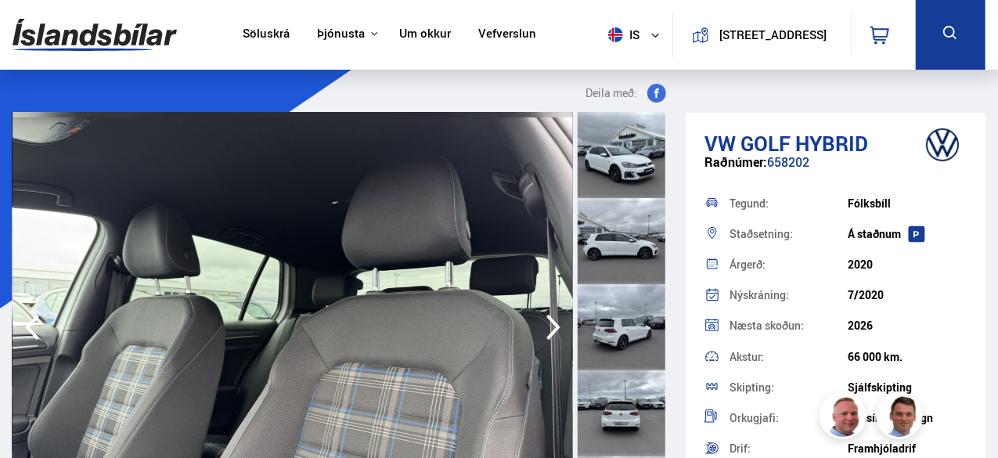
click at [552, 324] on icon "button" at bounding box center [553, 327] width 31 height 38
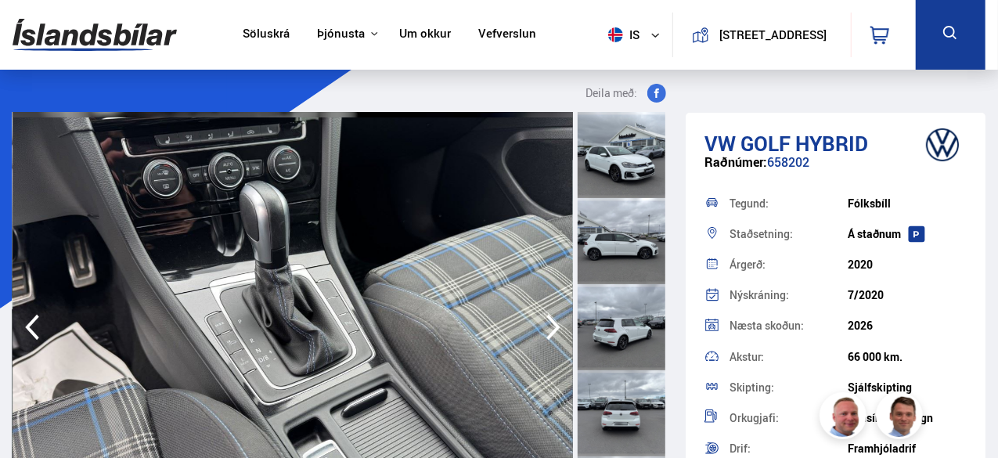
click at [552, 324] on icon "button" at bounding box center [553, 327] width 31 height 38
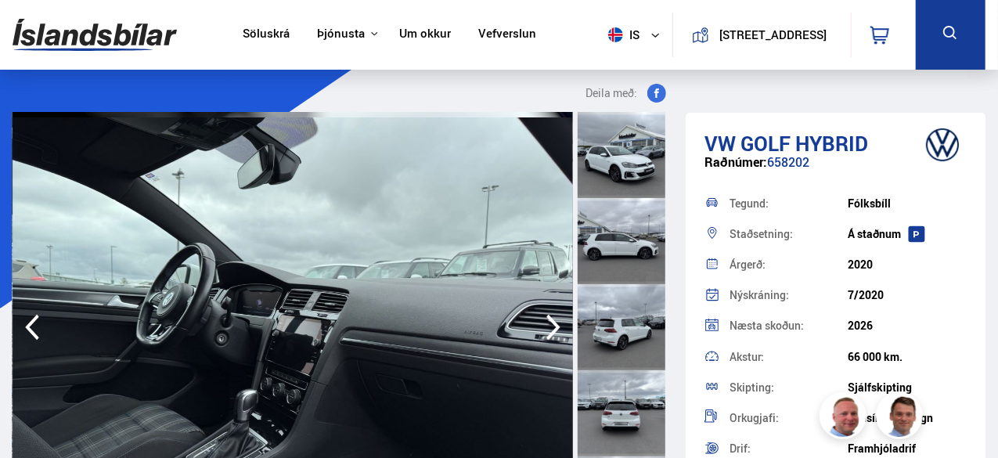
click at [552, 324] on icon "button" at bounding box center [553, 327] width 31 height 38
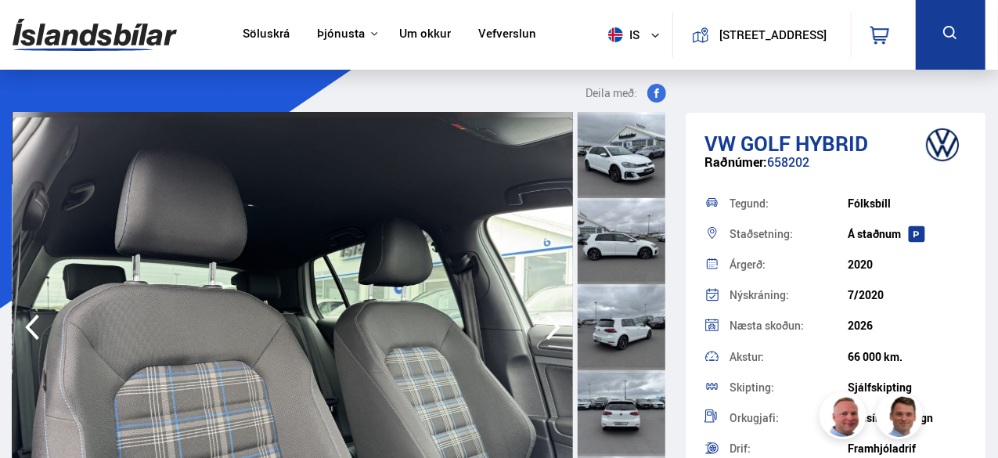
click at [552, 324] on icon "button" at bounding box center [553, 327] width 31 height 38
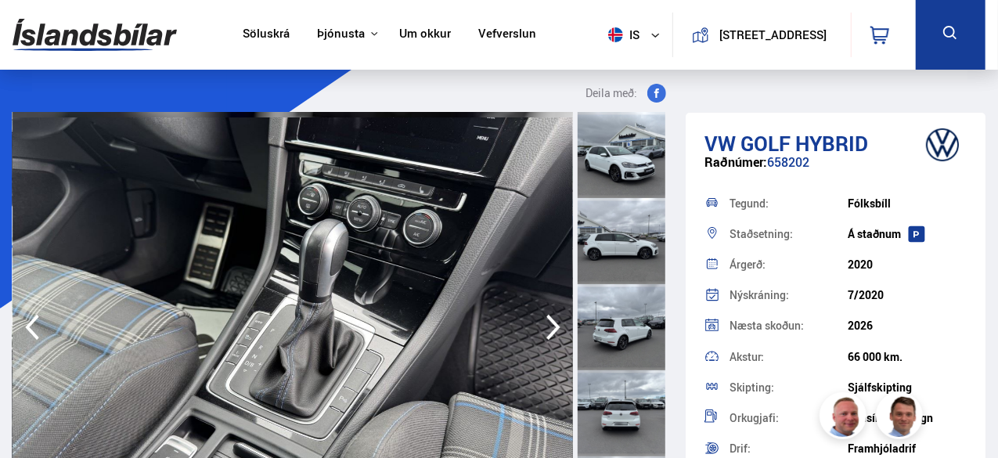
click at [552, 324] on icon "button" at bounding box center [553, 327] width 31 height 38
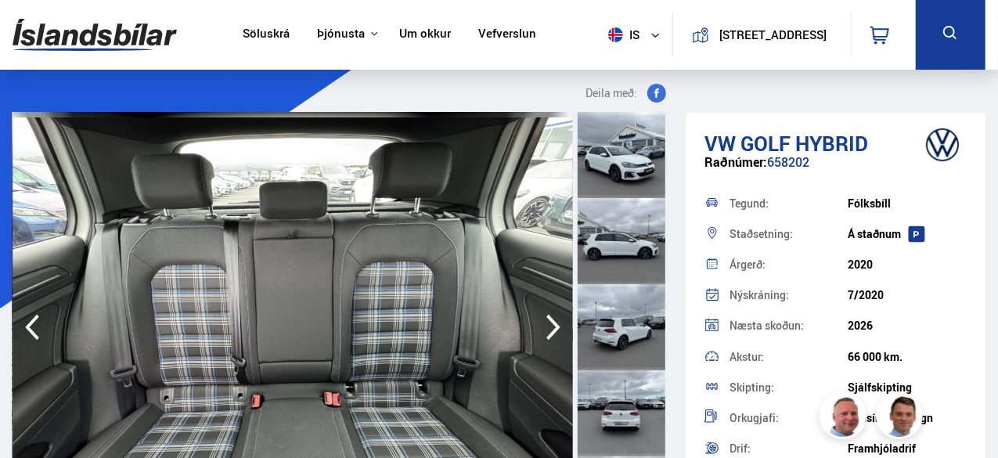
click at [552, 324] on icon "button" at bounding box center [553, 327] width 31 height 38
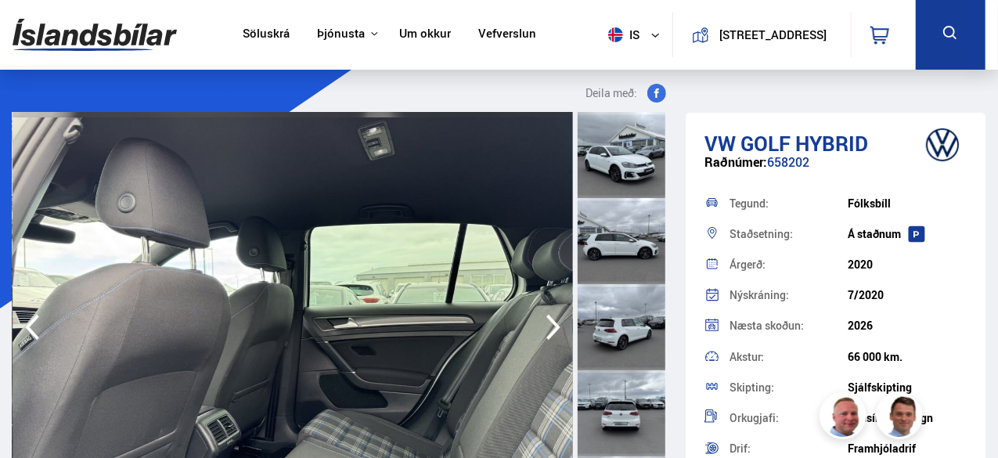
click at [552, 324] on icon "button" at bounding box center [553, 327] width 31 height 38
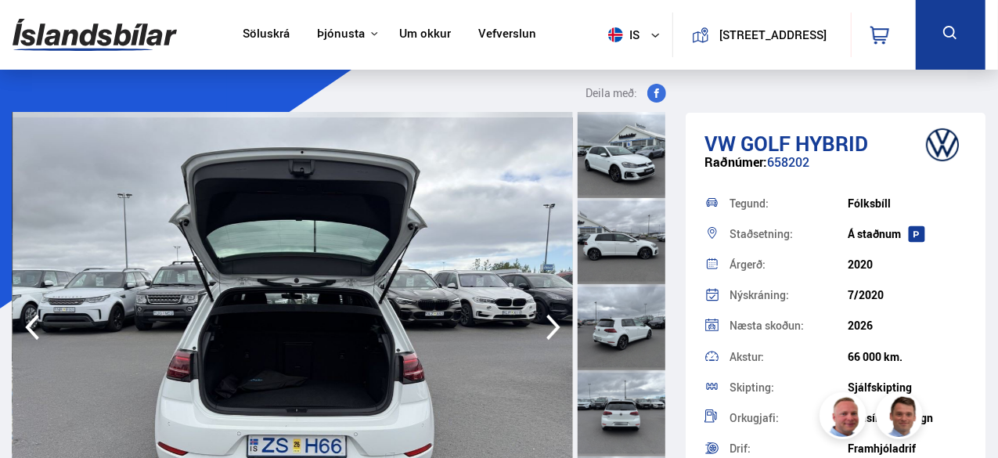
click at [552, 324] on icon "button" at bounding box center [553, 327] width 31 height 38
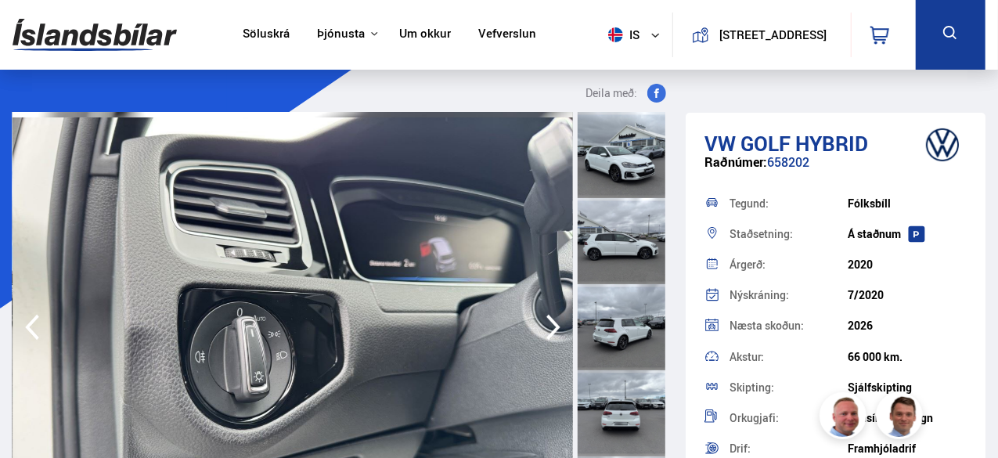
click at [552, 324] on icon "button" at bounding box center [553, 327] width 31 height 38
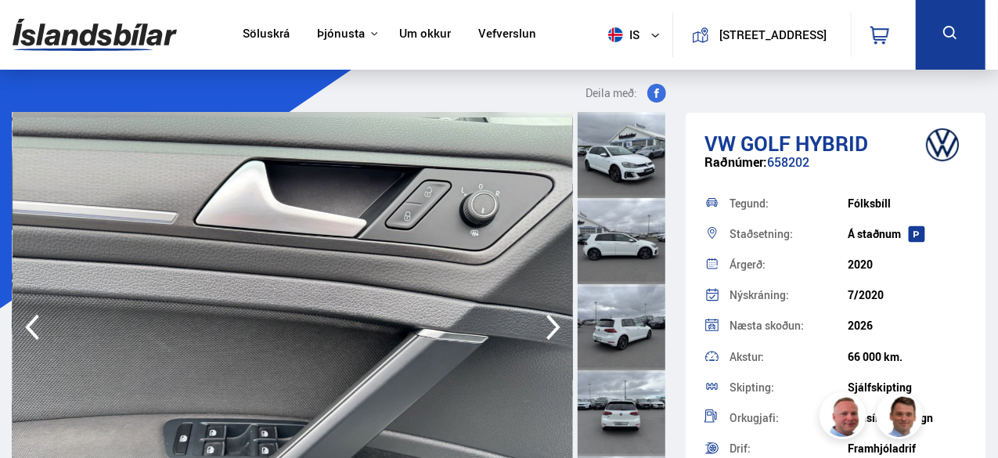
click at [552, 324] on icon "button" at bounding box center [553, 327] width 31 height 38
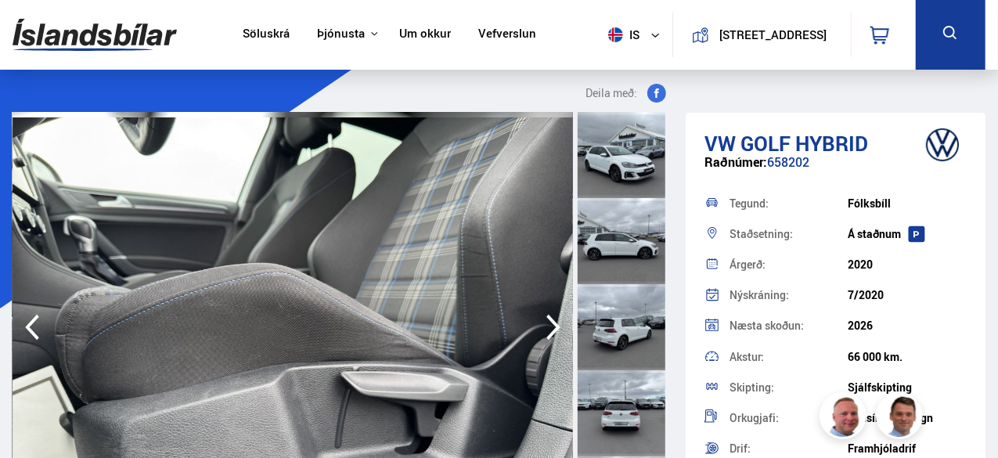
click at [552, 324] on icon "button" at bounding box center [553, 327] width 31 height 38
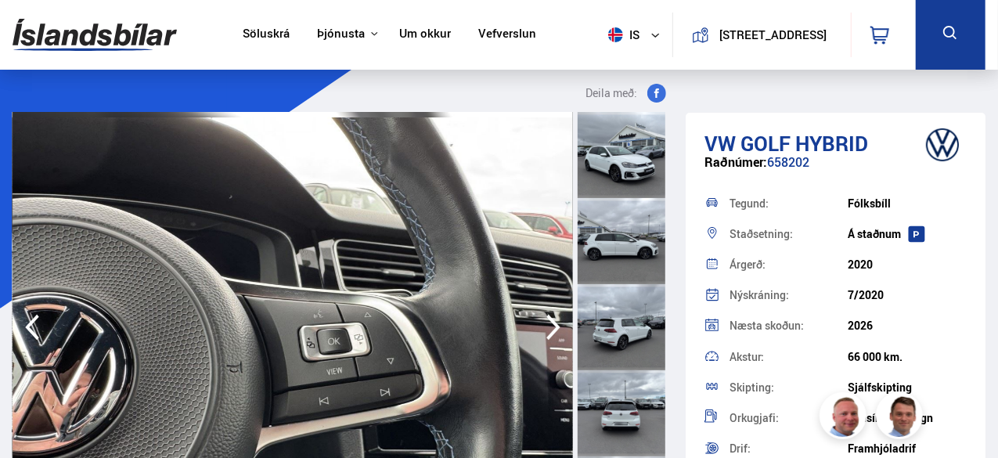
click at [552, 324] on icon "button" at bounding box center [553, 327] width 31 height 38
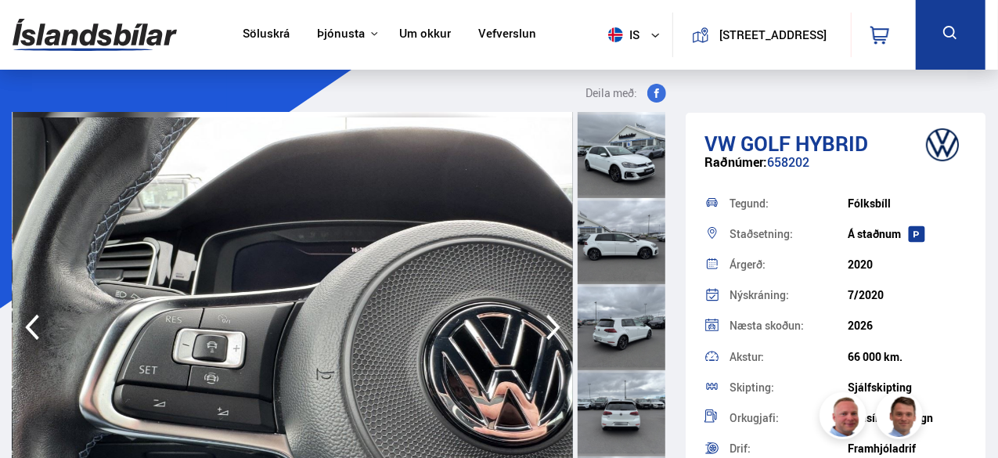
click at [552, 324] on icon "button" at bounding box center [553, 327] width 31 height 38
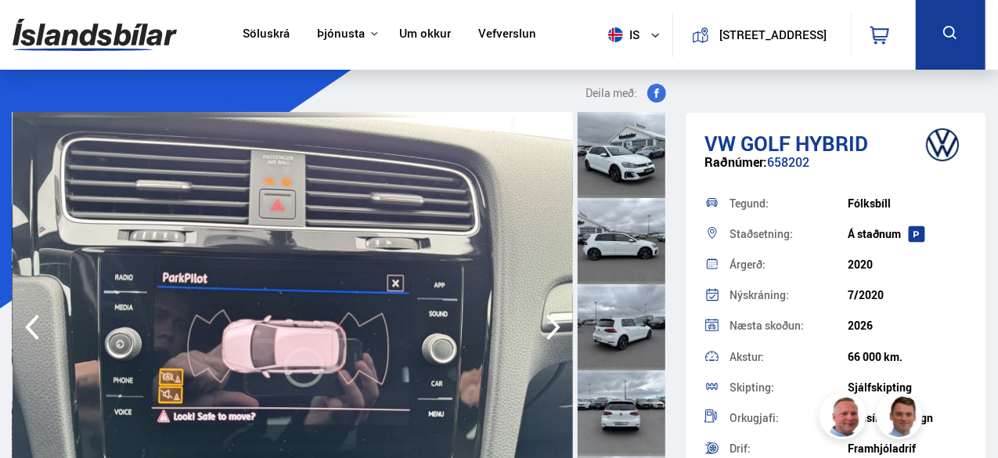
click at [552, 324] on icon "button" at bounding box center [553, 327] width 31 height 38
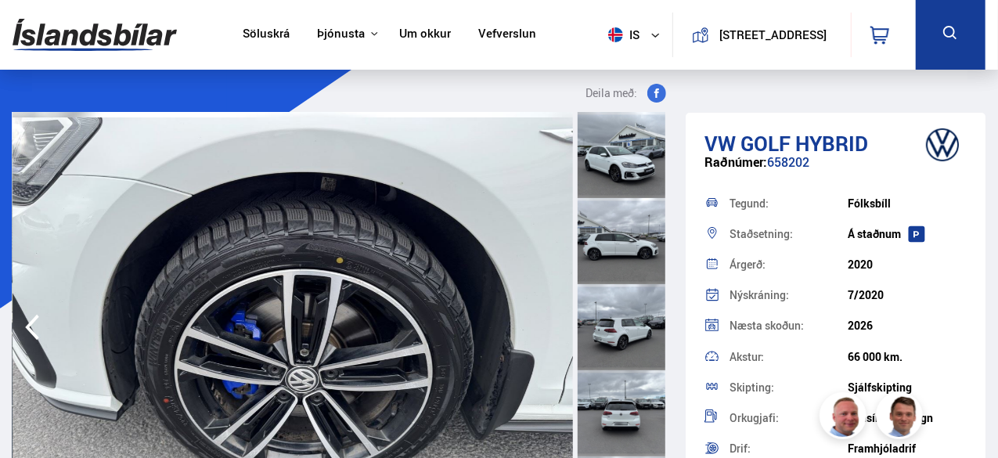
click at [16, 317] on icon "button" at bounding box center [31, 327] width 31 height 38
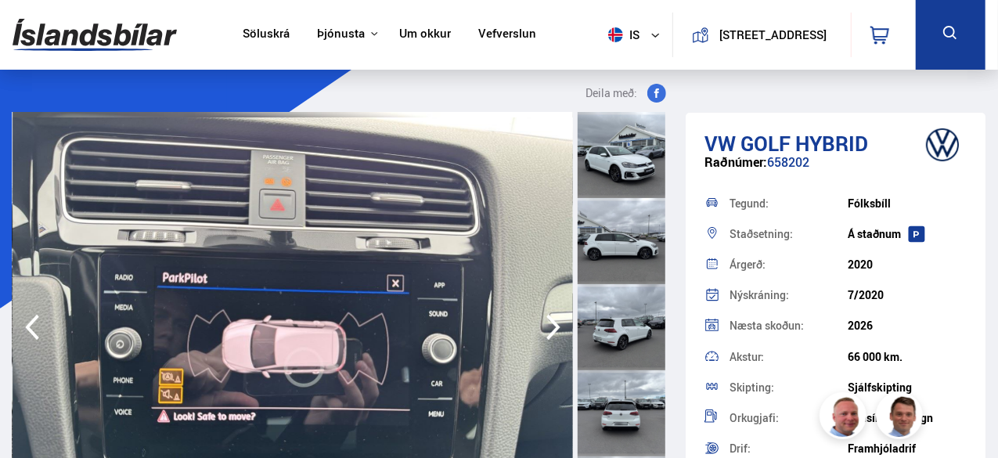
click at [545, 330] on icon "button" at bounding box center [553, 327] width 31 height 38
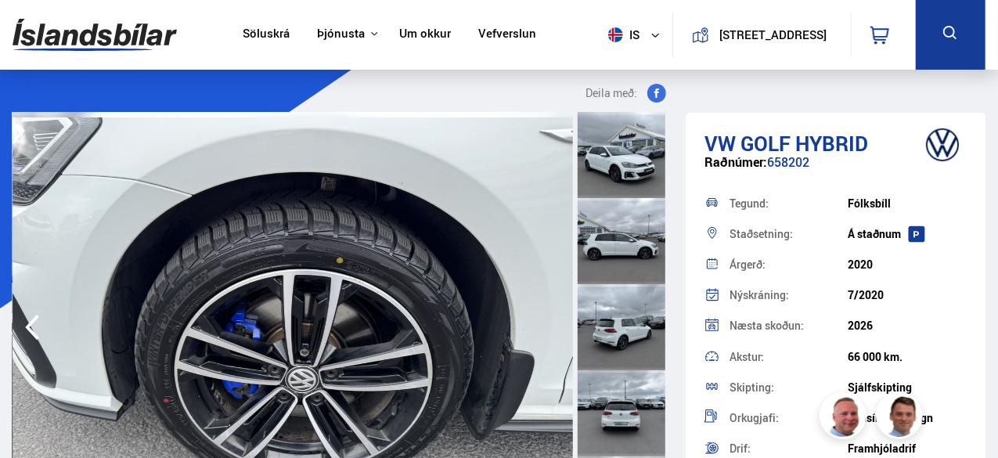
click at [542, 290] on img at bounding box center [293, 327] width 561 height 431
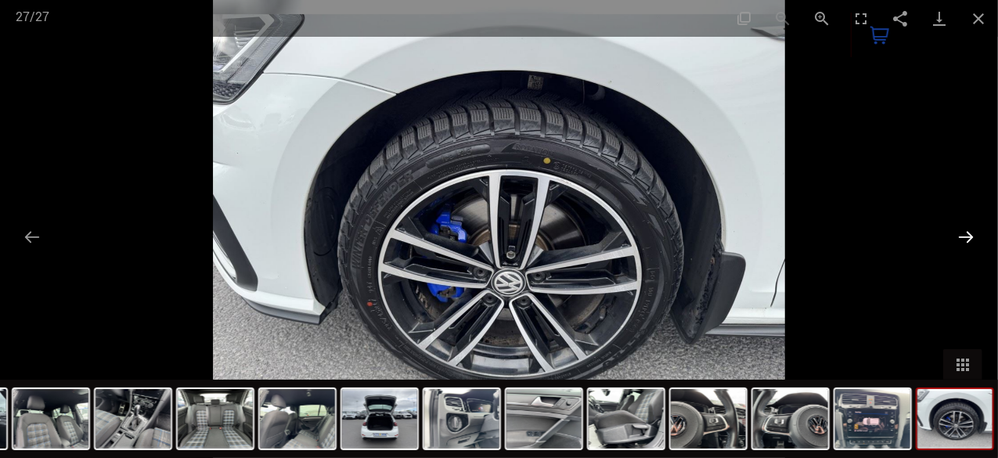
click at [964, 241] on button "Next slide" at bounding box center [966, 237] width 33 height 31
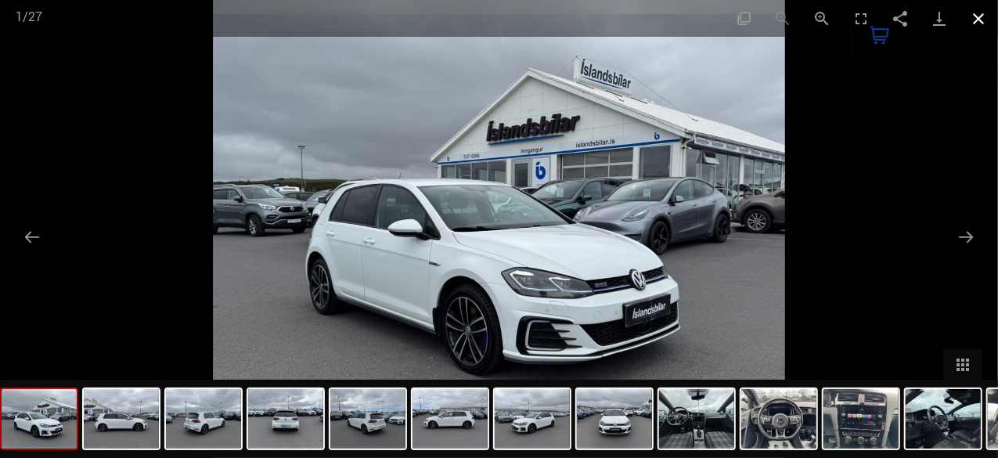
click at [973, 22] on button "Close gallery" at bounding box center [978, 18] width 39 height 37
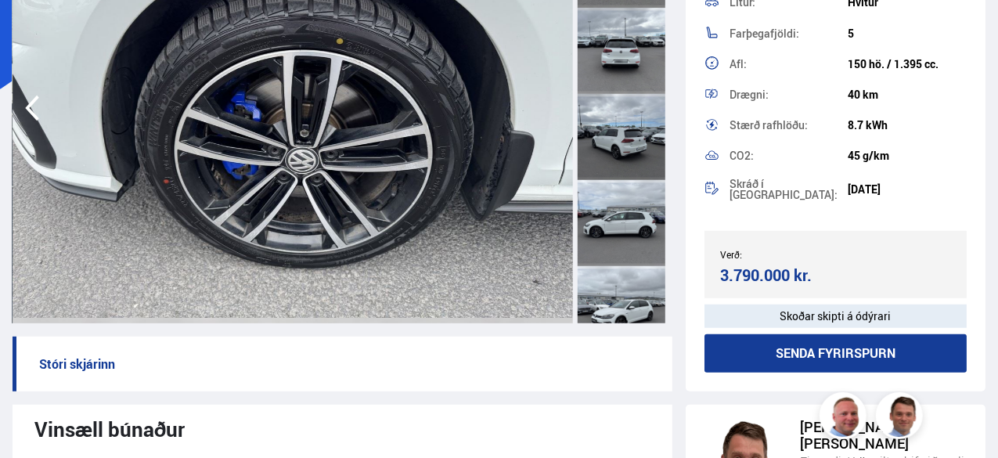
scroll to position [218, 0]
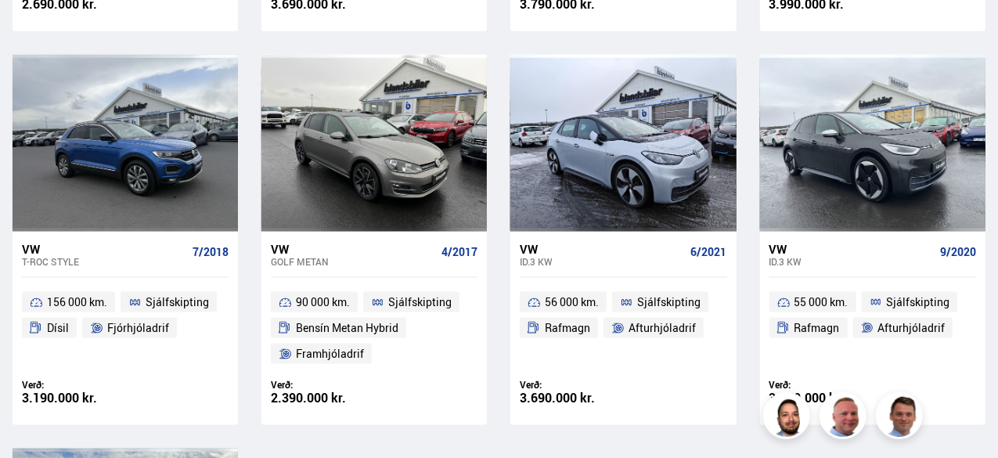
scroll to position [1019, 0]
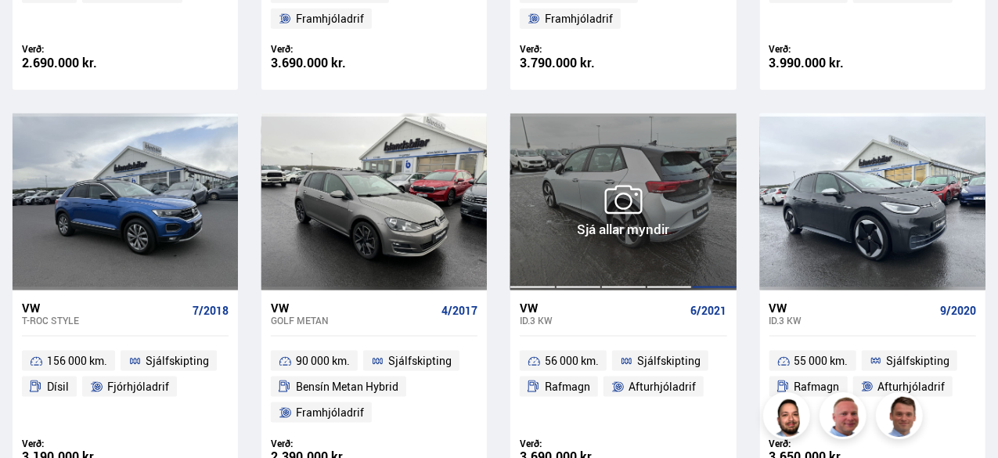
click at [712, 276] on div at bounding box center [714, 202] width 45 height 177
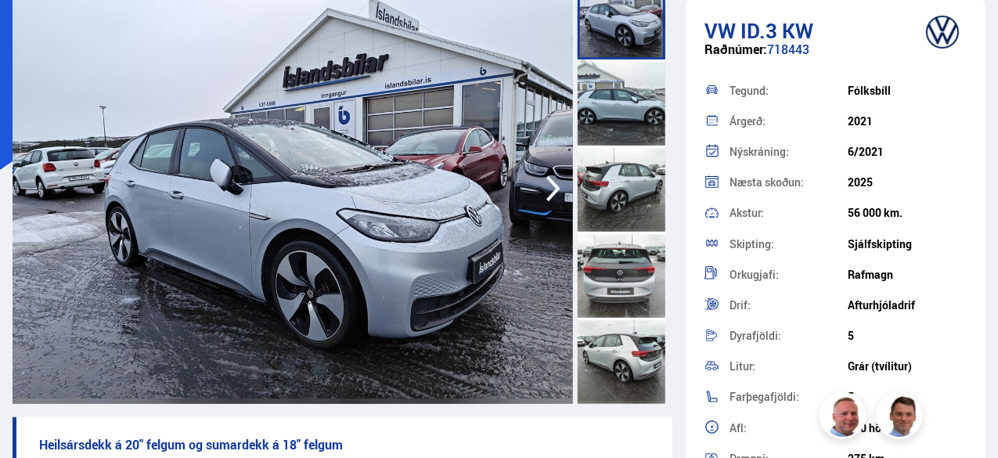
scroll to position [143, 0]
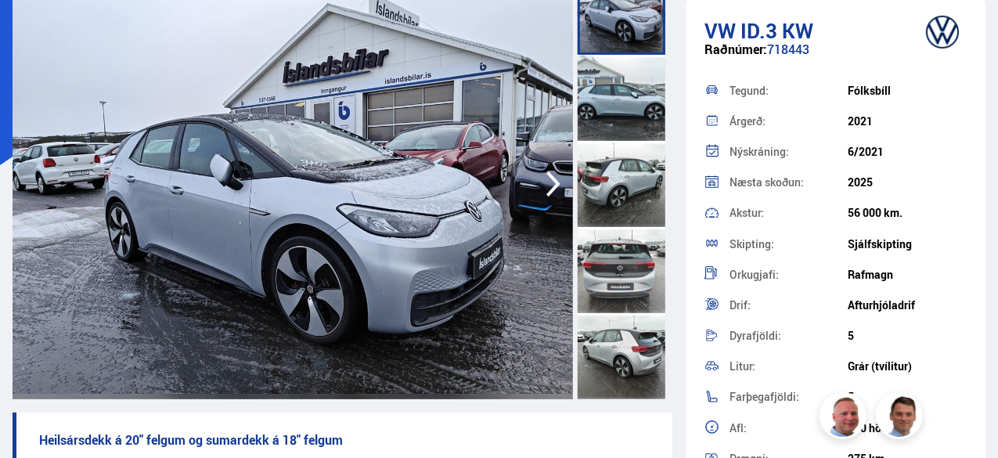
click at [553, 189] on icon "button" at bounding box center [553, 184] width 14 height 26
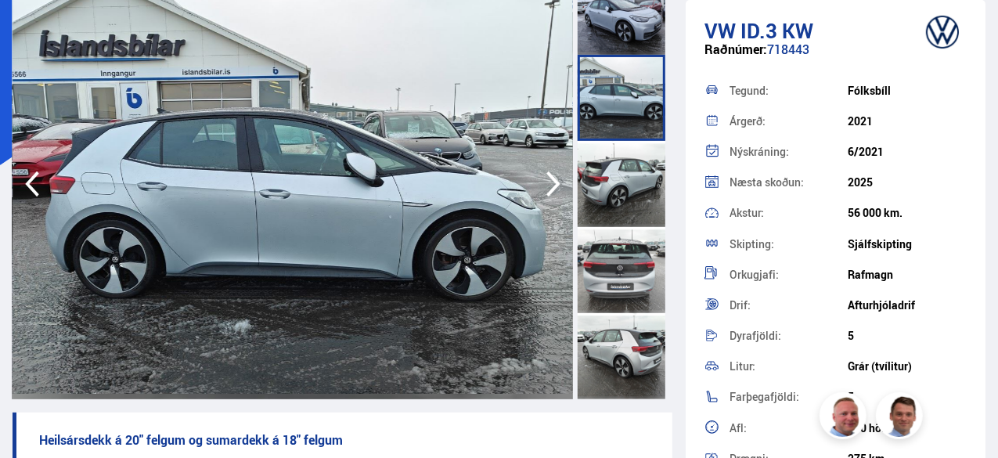
click at [553, 189] on icon "button" at bounding box center [553, 184] width 14 height 26
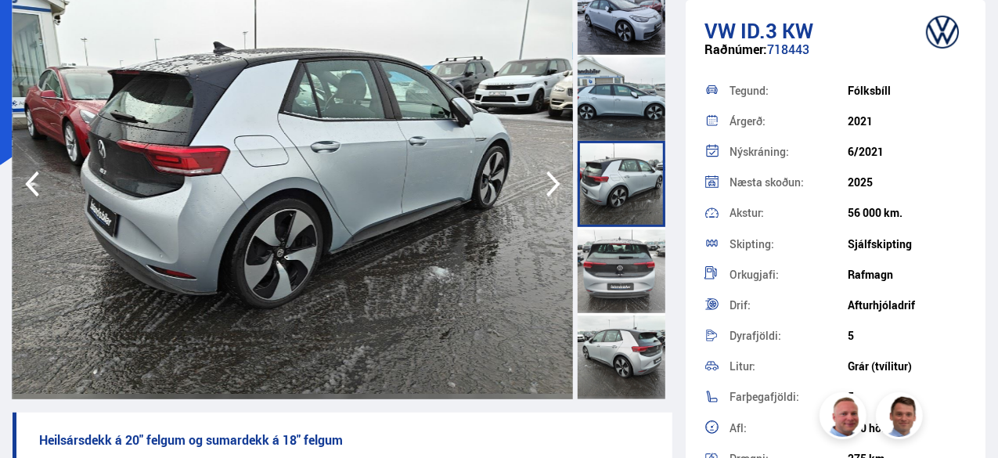
click at [553, 189] on icon "button" at bounding box center [553, 184] width 14 height 26
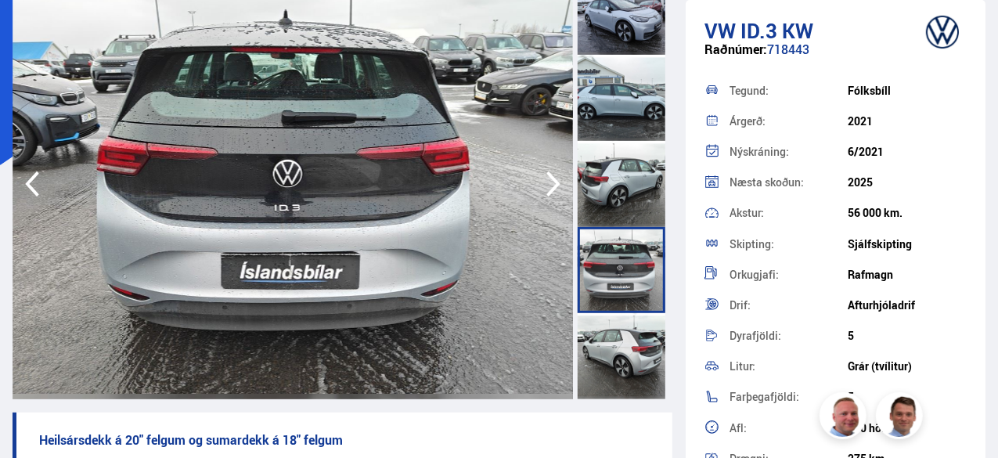
click at [553, 189] on icon "button" at bounding box center [553, 184] width 14 height 26
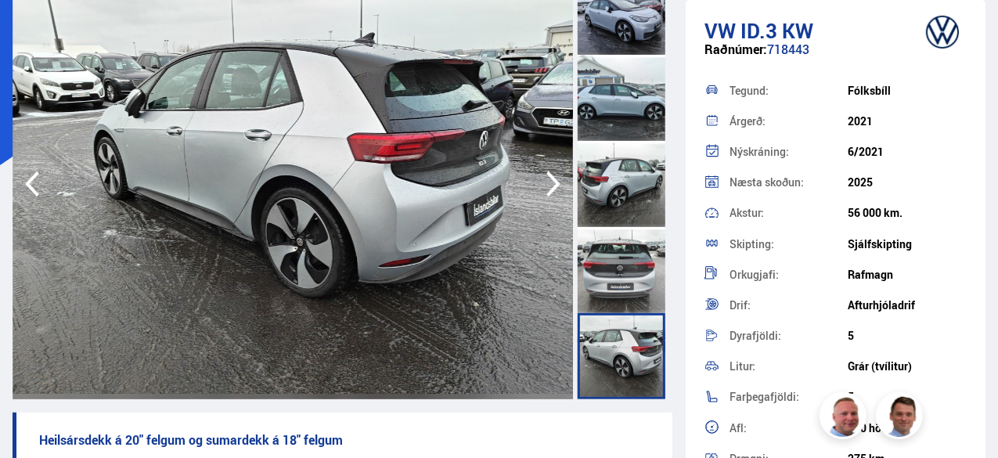
click at [553, 189] on icon "button" at bounding box center [553, 184] width 14 height 26
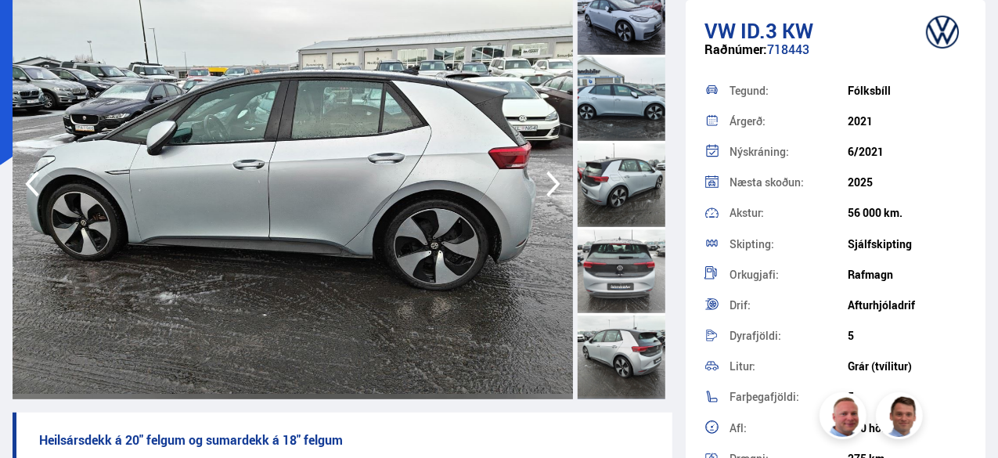
click at [553, 189] on icon "button" at bounding box center [553, 184] width 14 height 26
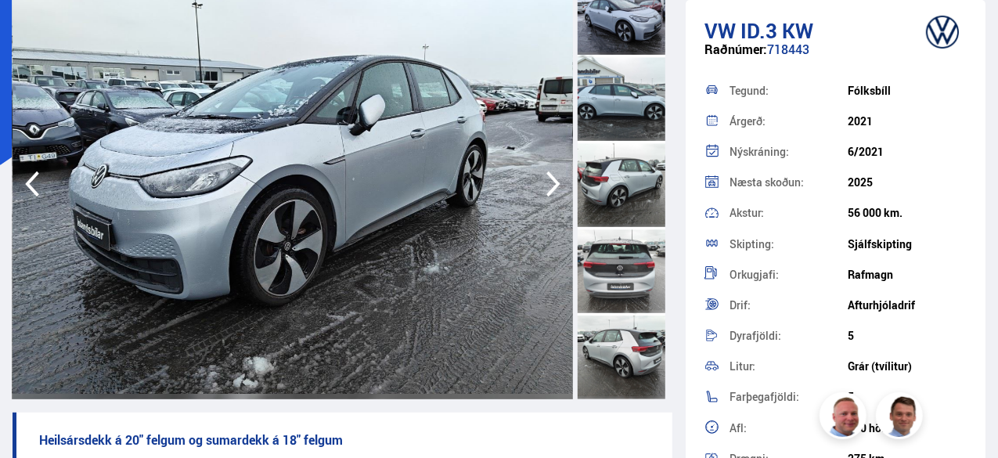
click at [553, 189] on icon "button" at bounding box center [553, 184] width 14 height 26
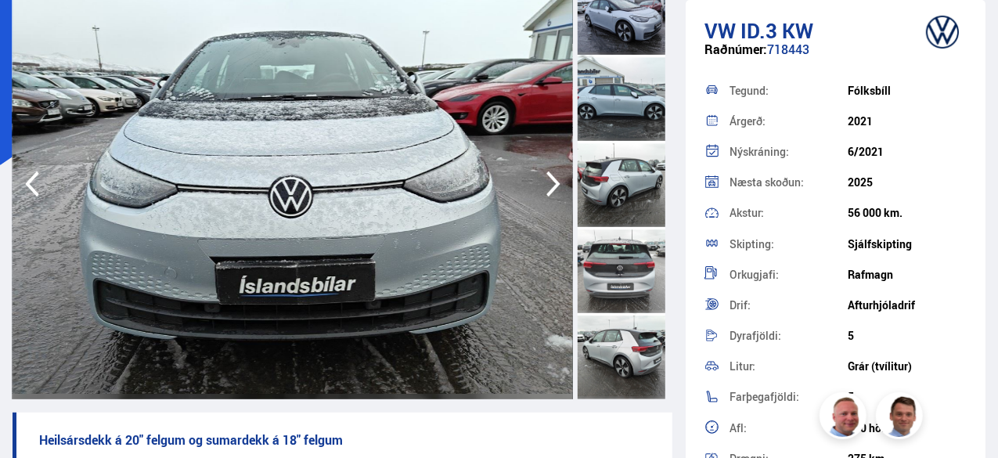
click at [553, 189] on icon "button" at bounding box center [553, 184] width 14 height 26
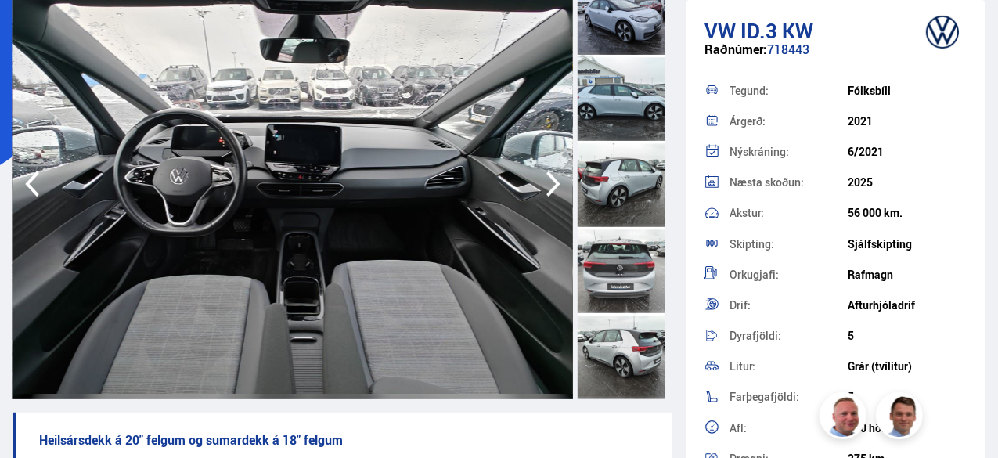
click at [553, 189] on icon "button" at bounding box center [553, 184] width 14 height 26
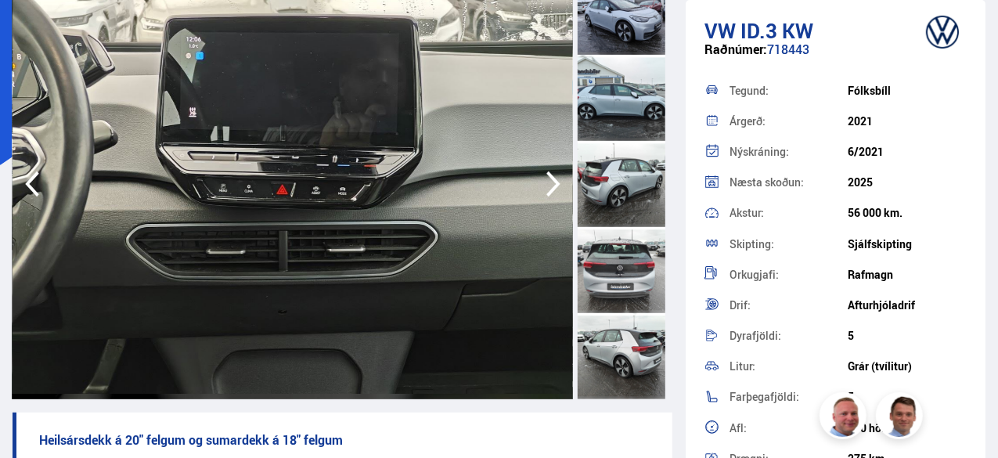
click at [553, 189] on icon "button" at bounding box center [553, 184] width 14 height 26
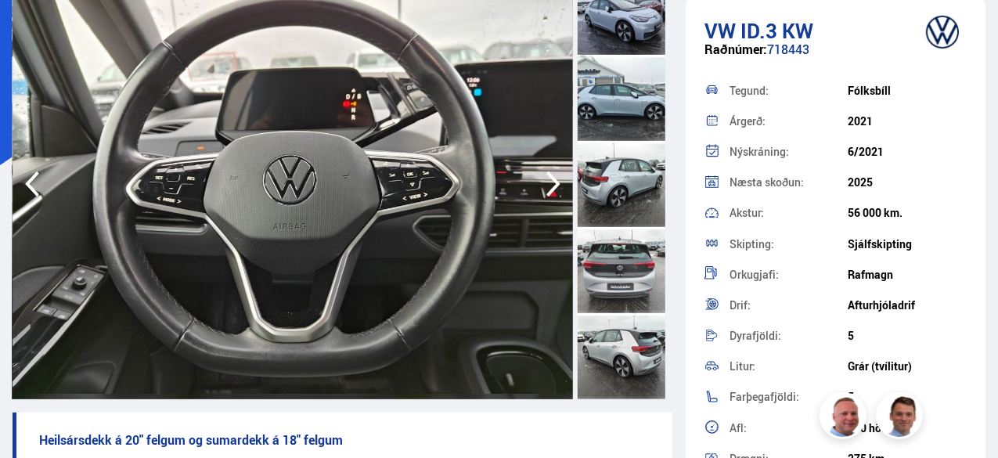
click at [553, 189] on icon "button" at bounding box center [553, 184] width 14 height 26
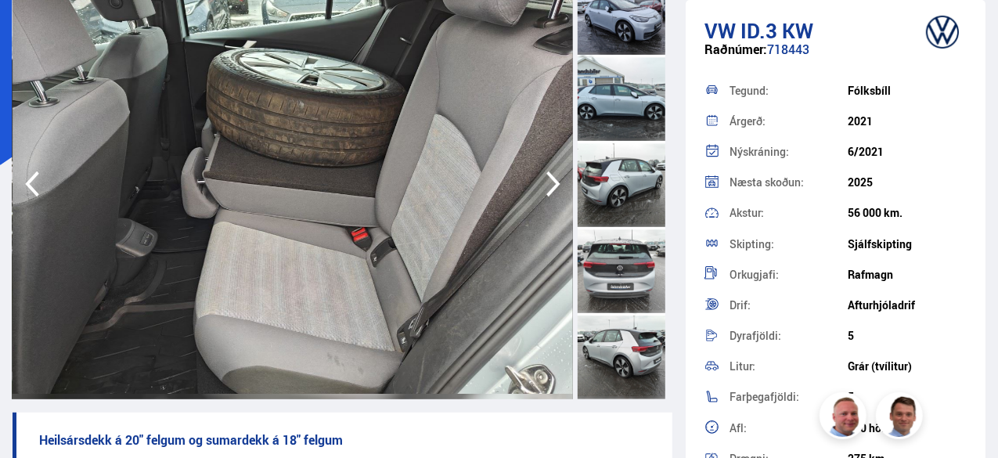
click at [27, 175] on icon "button" at bounding box center [31, 184] width 31 height 38
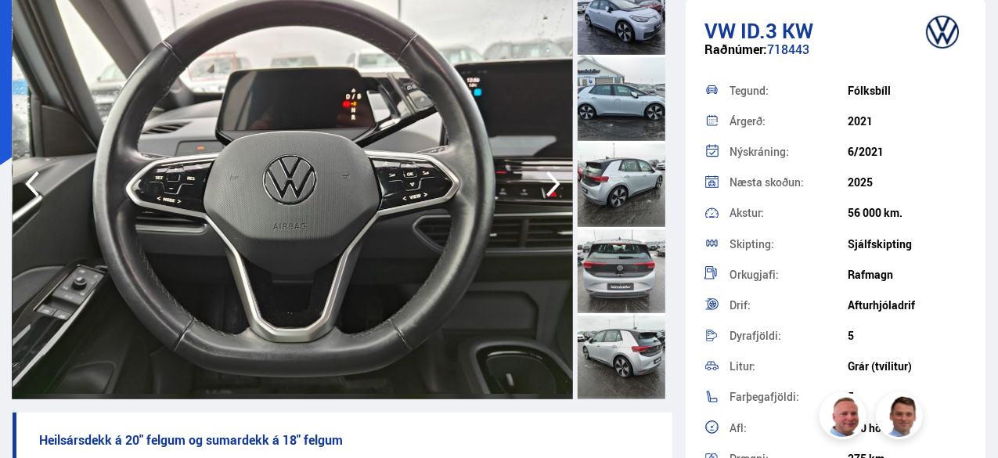
click at [552, 184] on icon "button" at bounding box center [553, 184] width 31 height 38
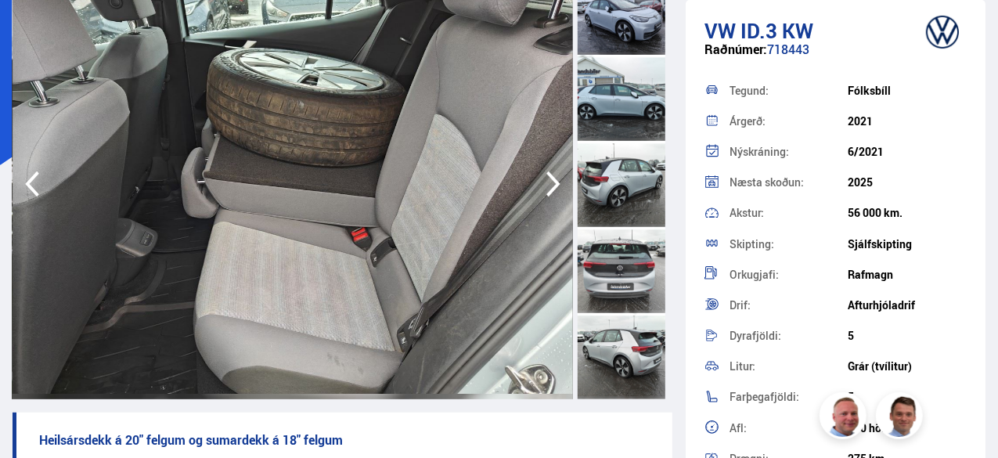
click at [552, 184] on icon "button" at bounding box center [553, 184] width 31 height 38
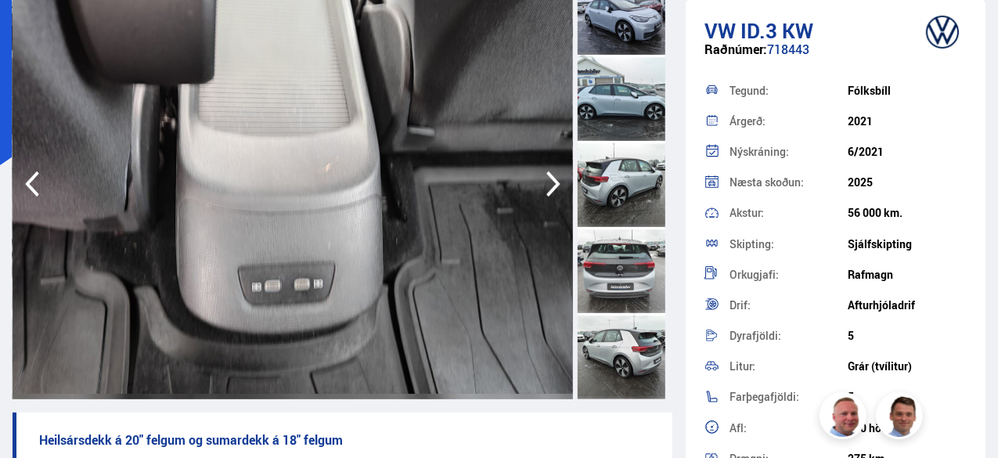
click at [552, 184] on icon "button" at bounding box center [553, 184] width 31 height 38
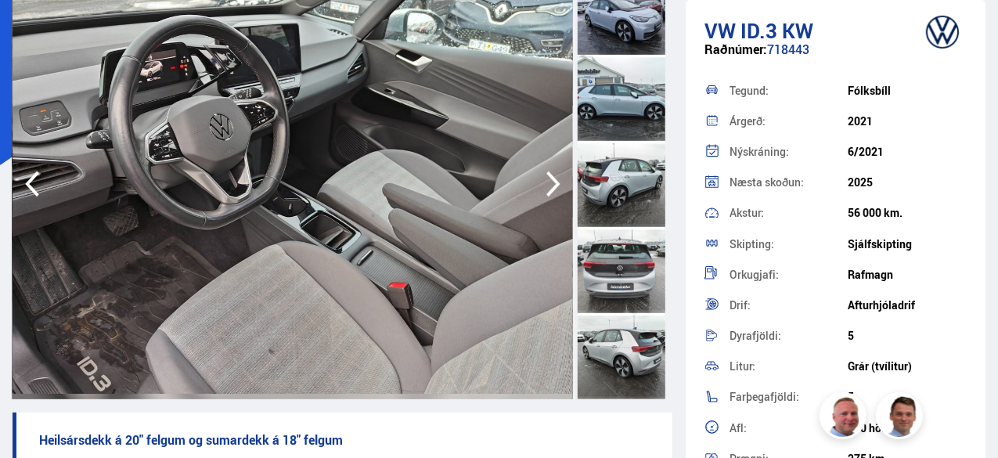
click at [552, 184] on icon "button" at bounding box center [553, 184] width 31 height 38
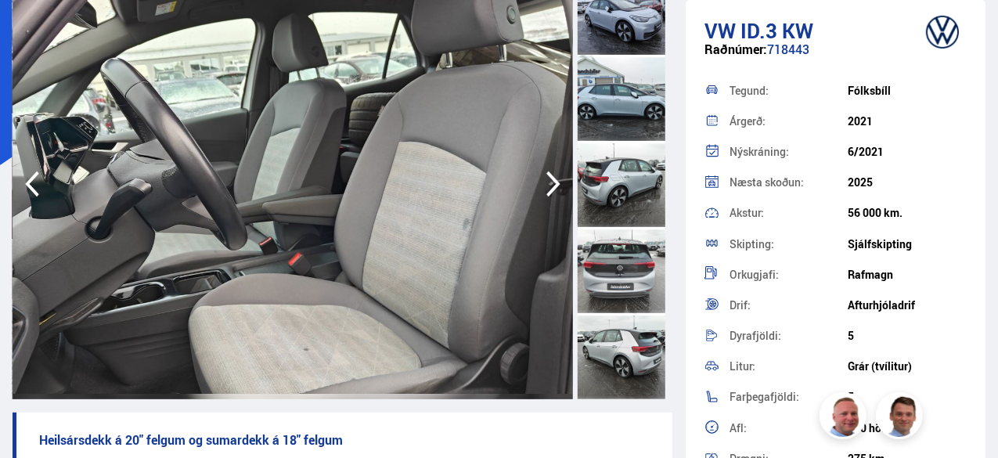
click at [552, 184] on icon "button" at bounding box center [553, 184] width 31 height 38
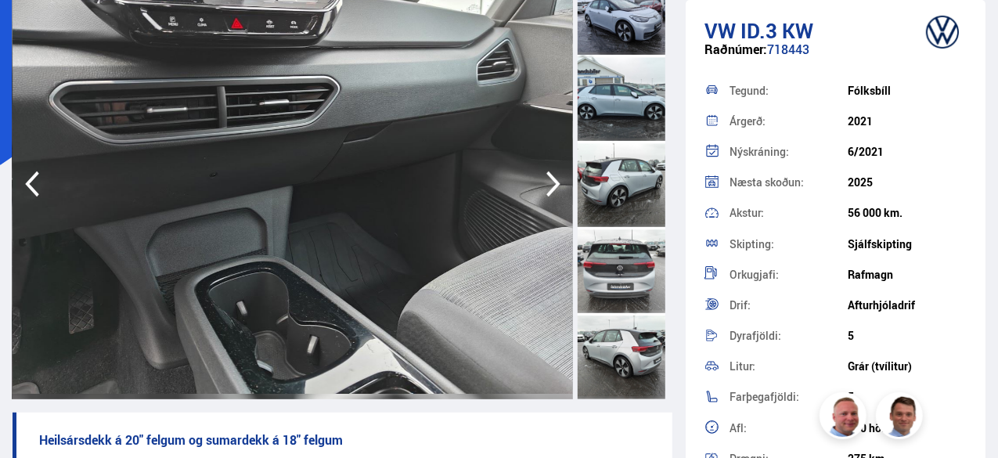
click at [552, 184] on icon "button" at bounding box center [553, 184] width 31 height 38
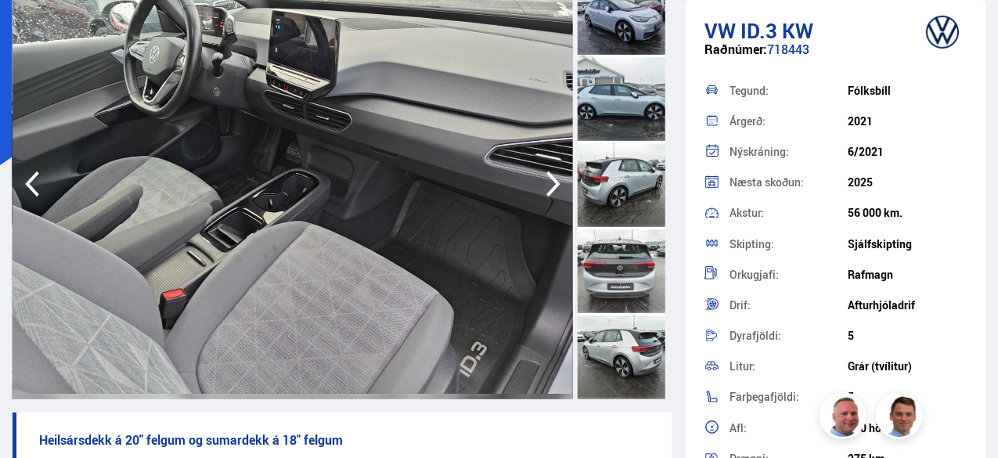
click at [552, 184] on icon "button" at bounding box center [553, 184] width 31 height 38
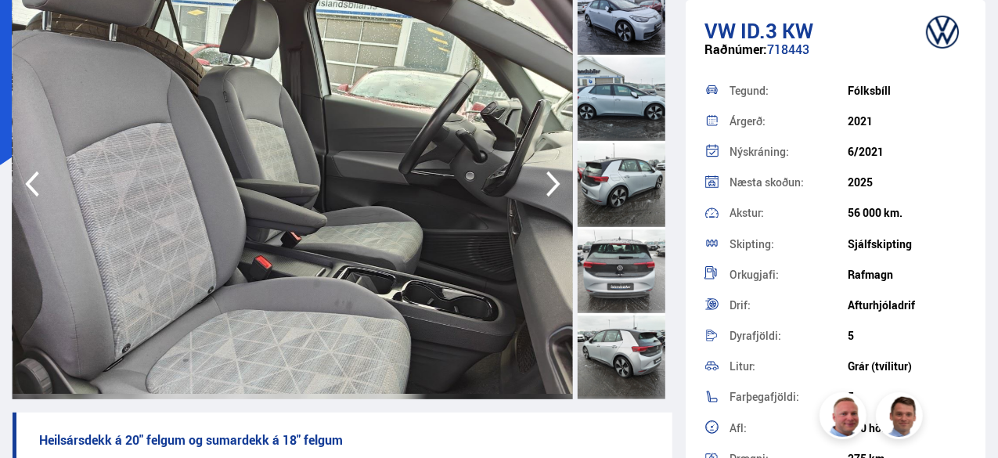
click at [550, 186] on icon "button" at bounding box center [553, 184] width 31 height 38
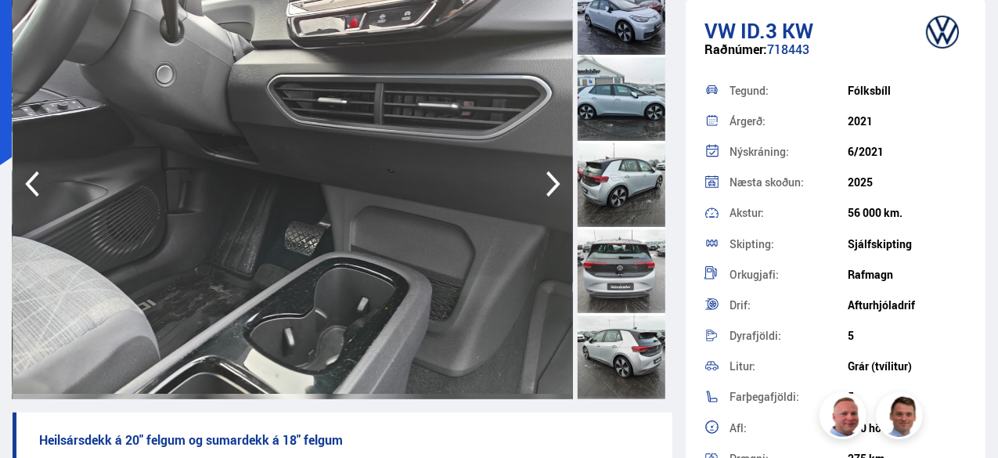
click at [549, 189] on icon "button" at bounding box center [553, 184] width 31 height 38
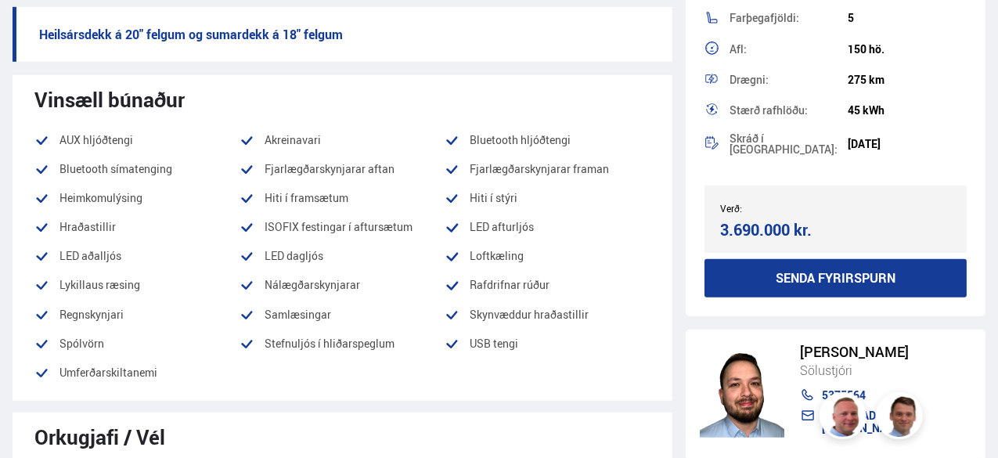
scroll to position [550, 0]
